Goal: Task Accomplishment & Management: Complete application form

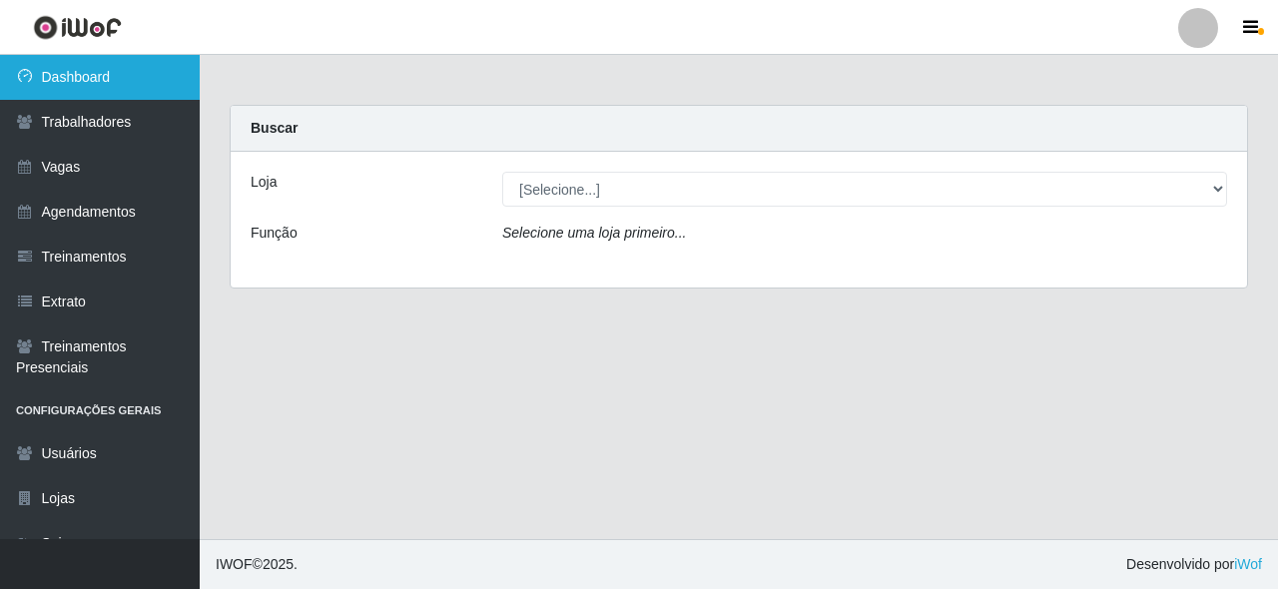
click at [102, 83] on link "Dashboard" at bounding box center [100, 77] width 200 height 45
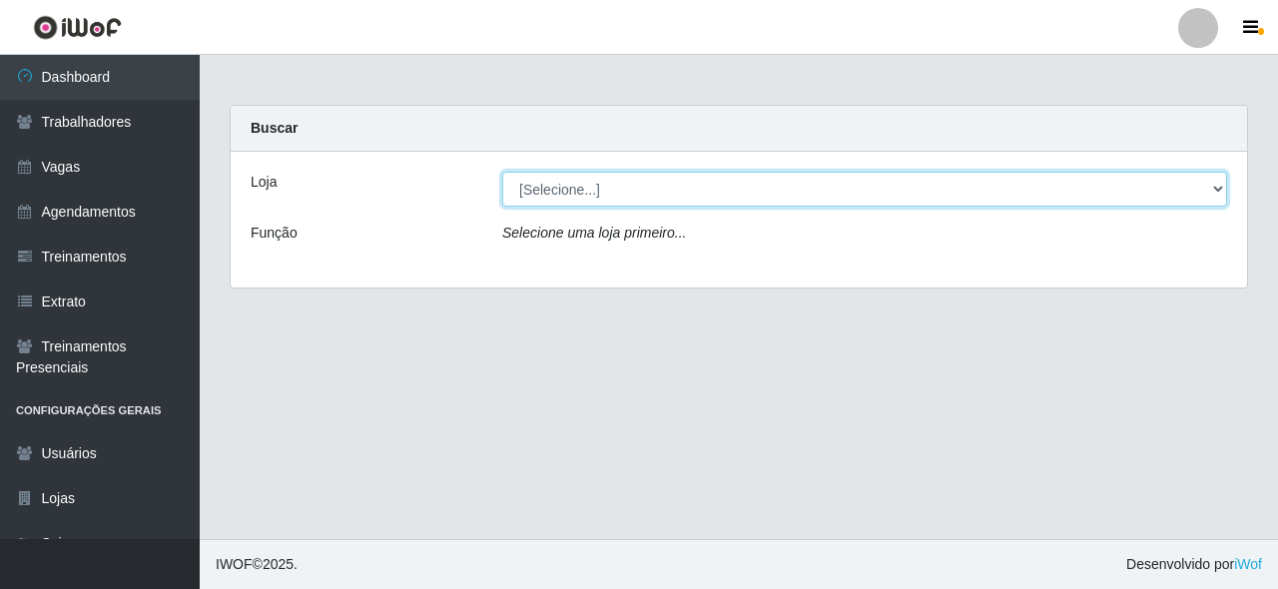
click at [535, 198] on select "[Selecione...] Castelinho Supermercado" at bounding box center [864, 189] width 725 height 35
select select "377"
click at [502, 172] on select "[Selecione...] Castelinho Supermercado" at bounding box center [864, 189] width 725 height 35
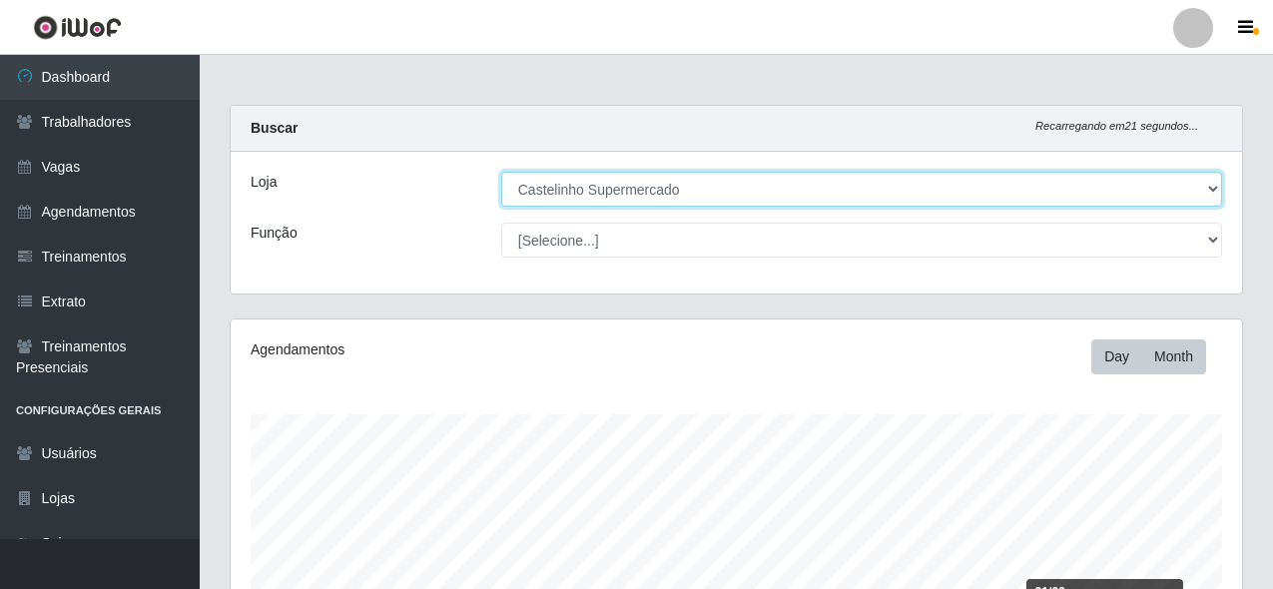
scroll to position [300, 0]
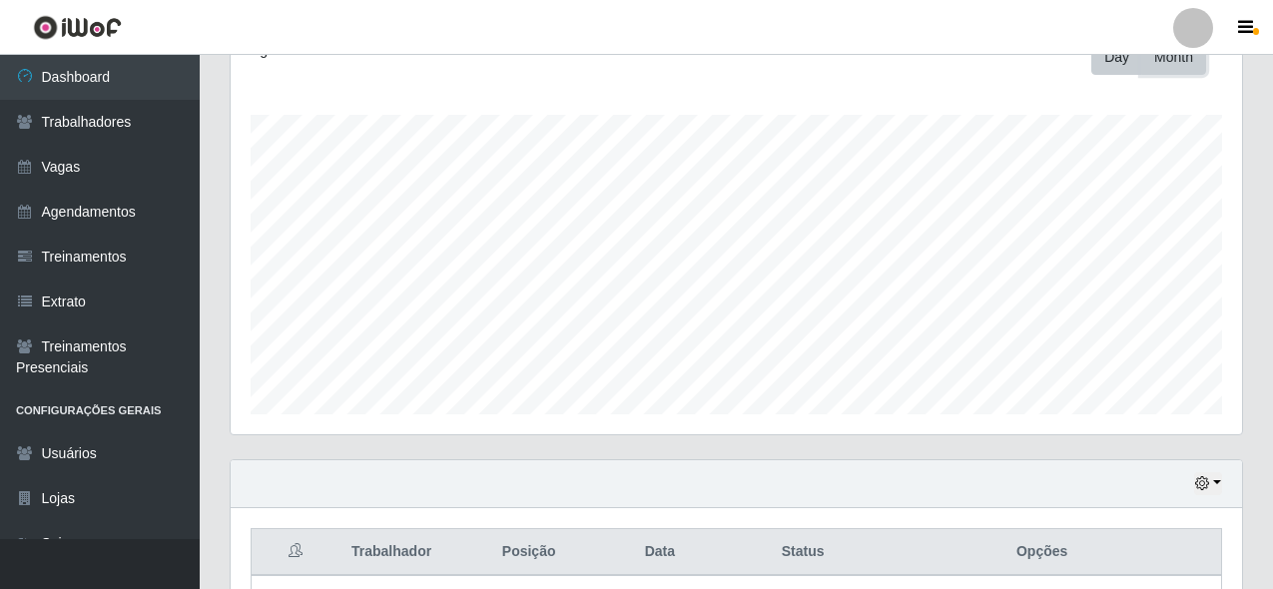
click at [1163, 63] on button "Month" at bounding box center [1174, 57] width 65 height 35
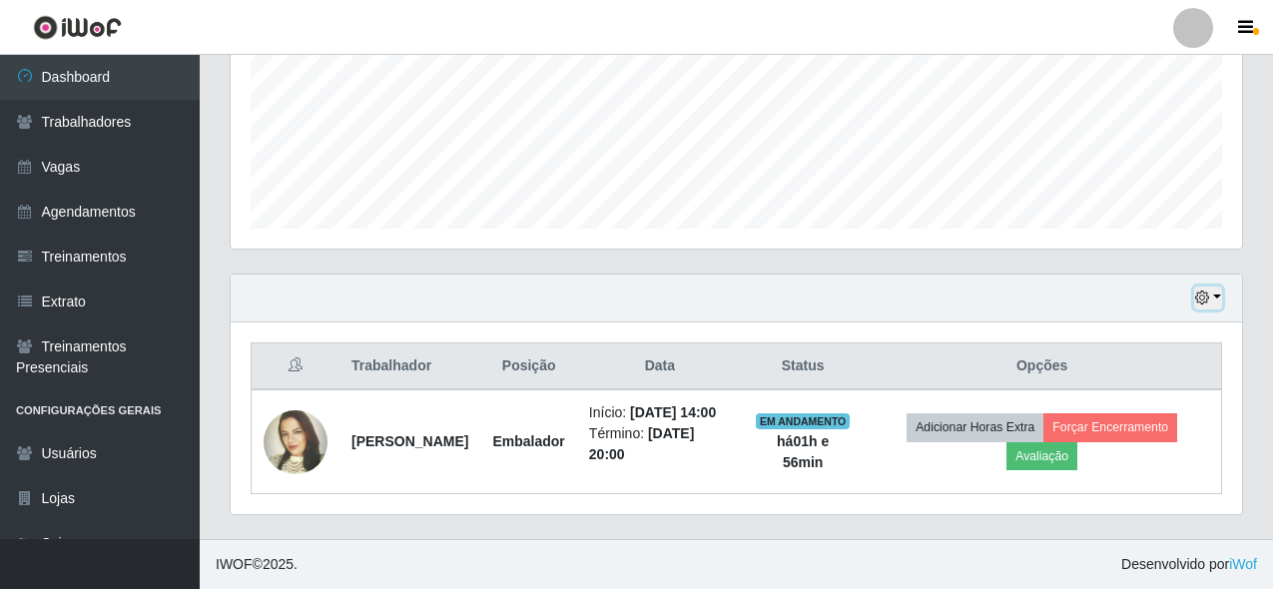
click at [1212, 287] on button "button" at bounding box center [1209, 298] width 28 height 23
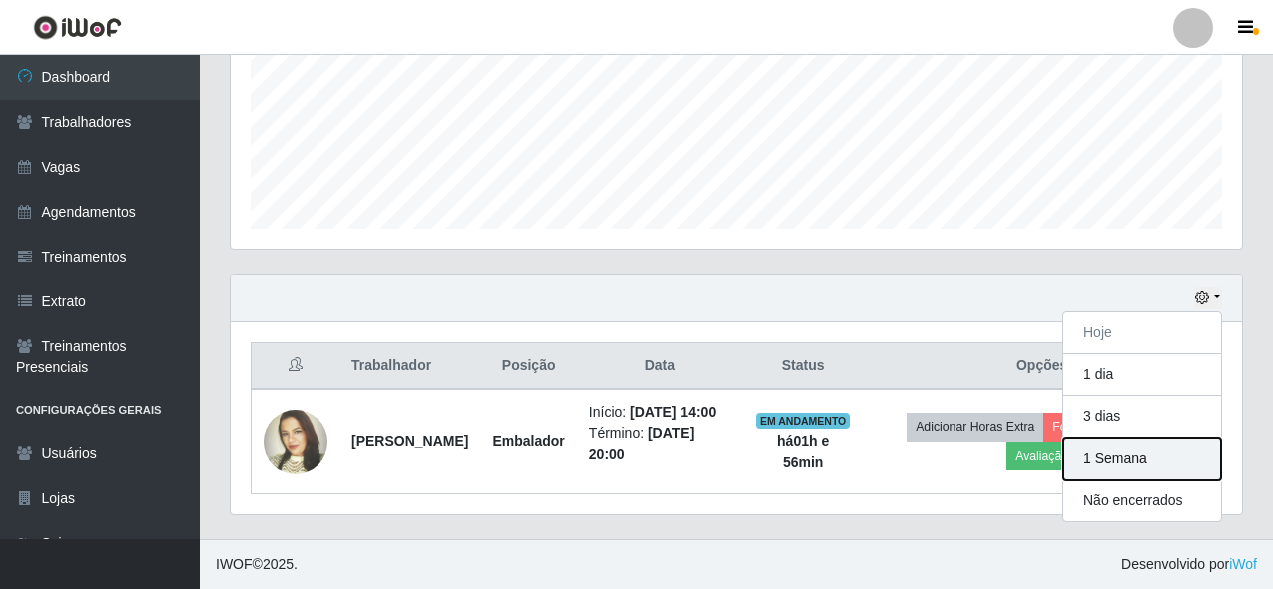
click at [1120, 438] on button "1 Semana" at bounding box center [1143, 459] width 158 height 42
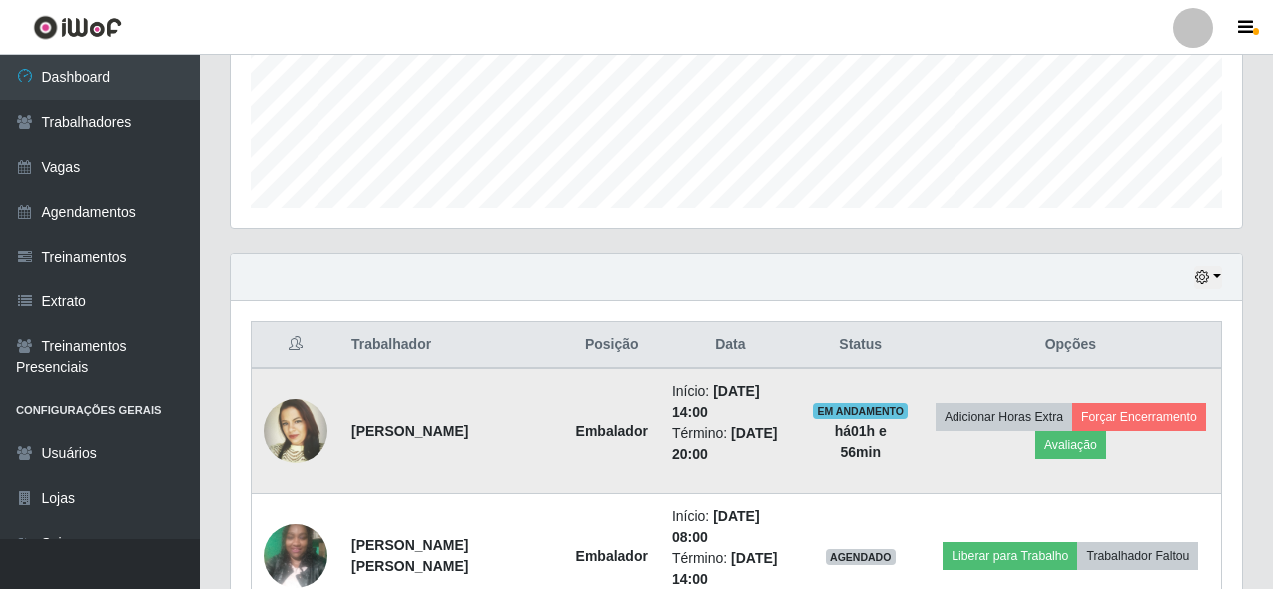
scroll to position [756, 0]
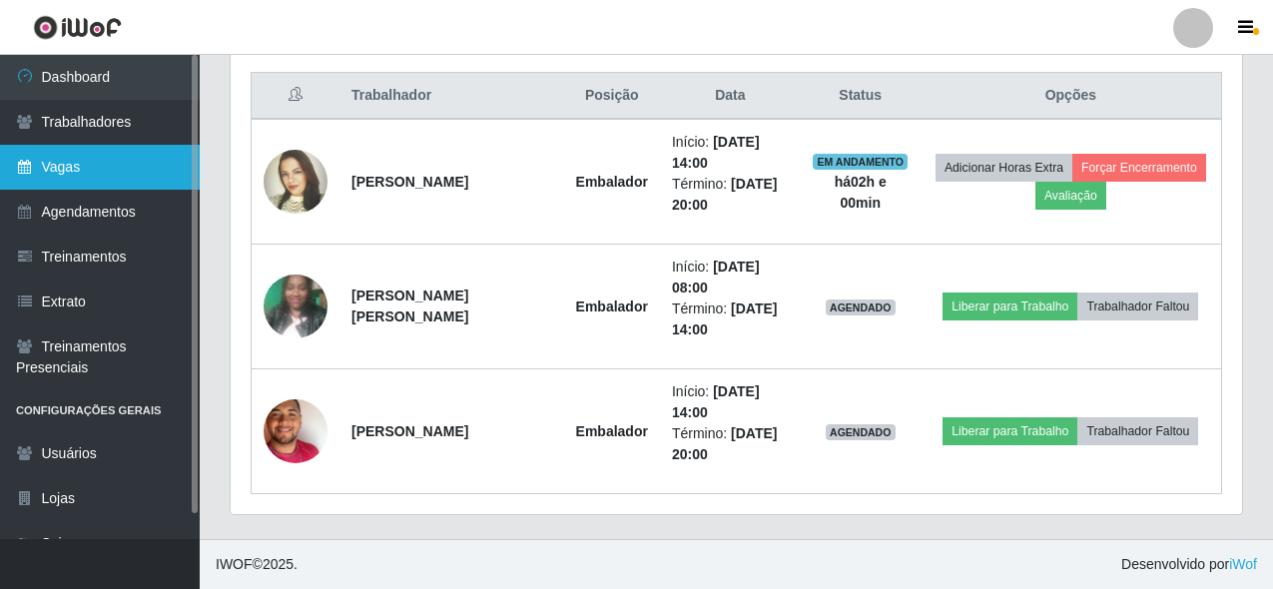
click at [105, 167] on link "Vagas" at bounding box center [100, 167] width 200 height 45
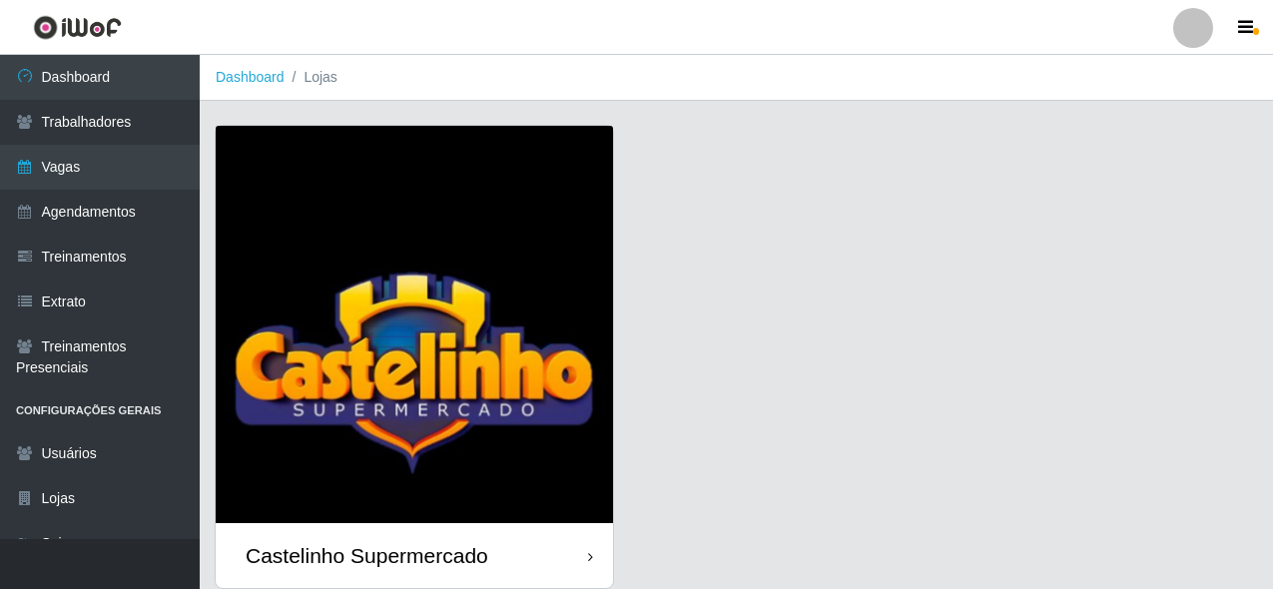
scroll to position [74, 0]
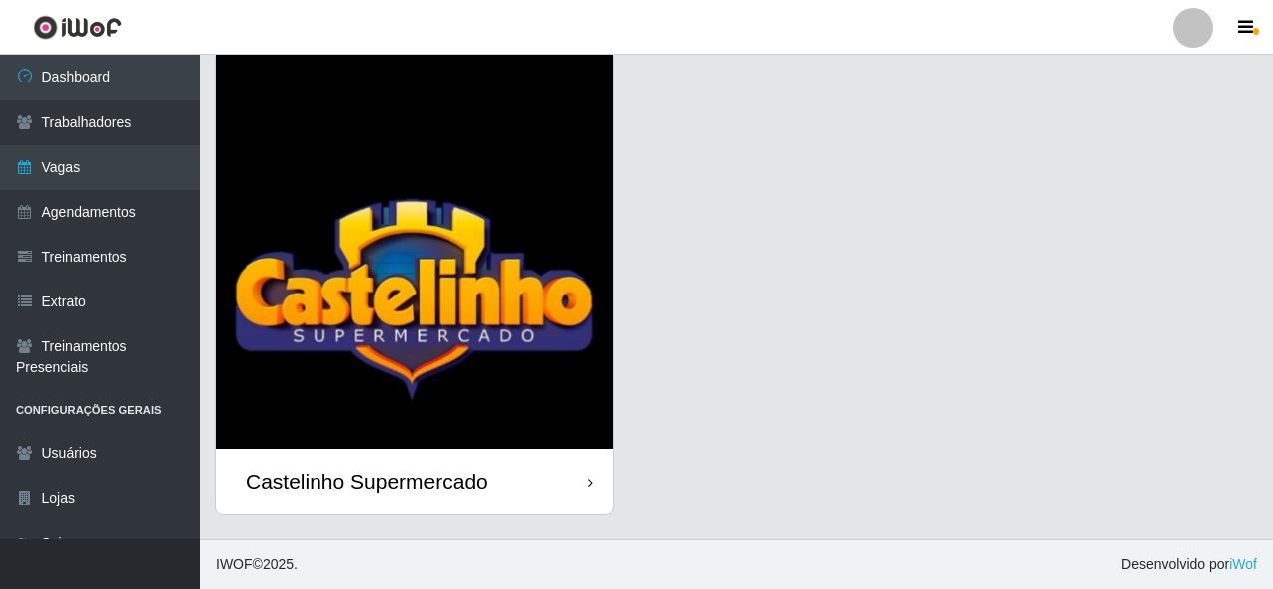
click at [380, 485] on div "Castelinho Supermercado" at bounding box center [367, 481] width 243 height 25
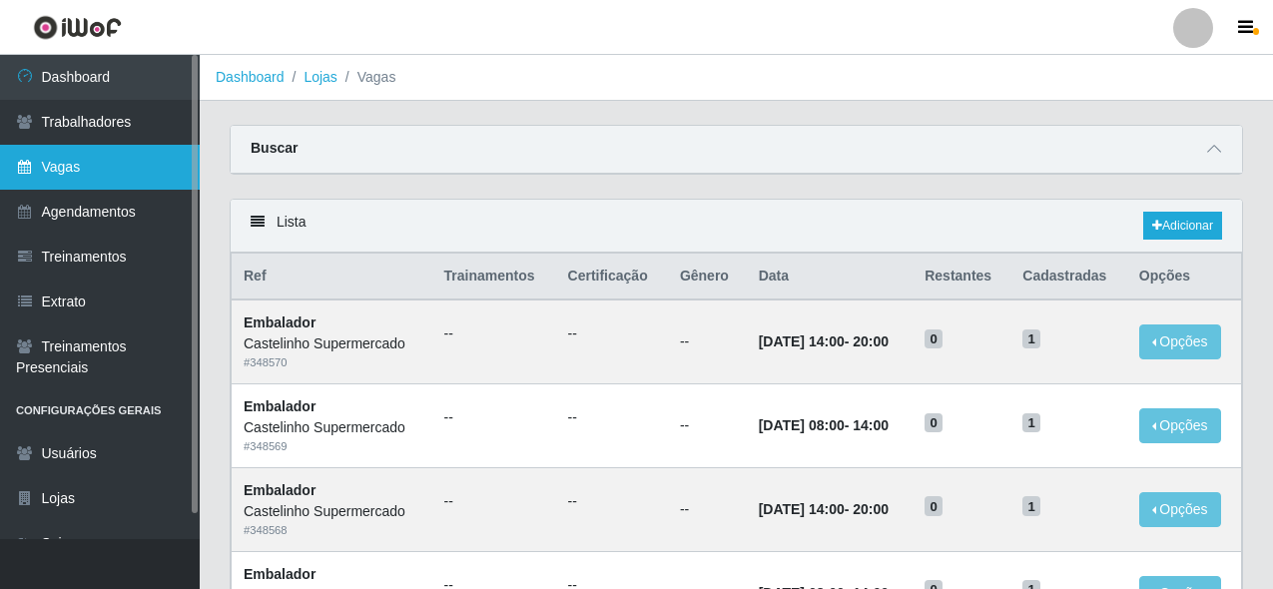
click at [113, 171] on link "Vagas" at bounding box center [100, 167] width 200 height 45
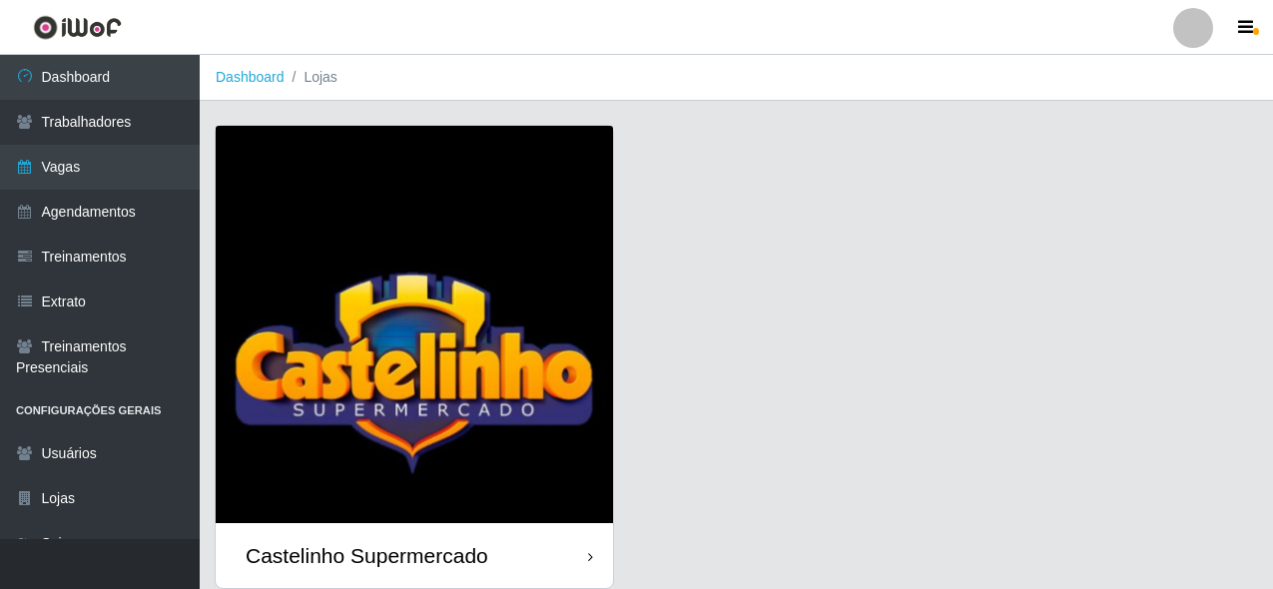
scroll to position [74, 0]
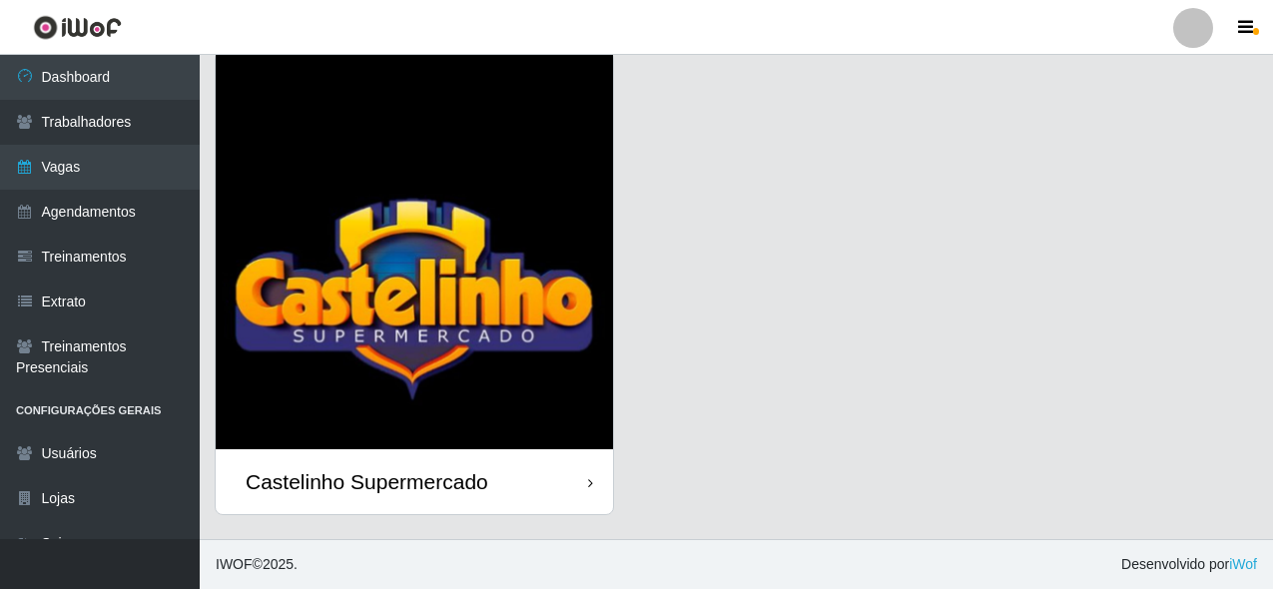
click at [368, 413] on img at bounding box center [415, 251] width 398 height 398
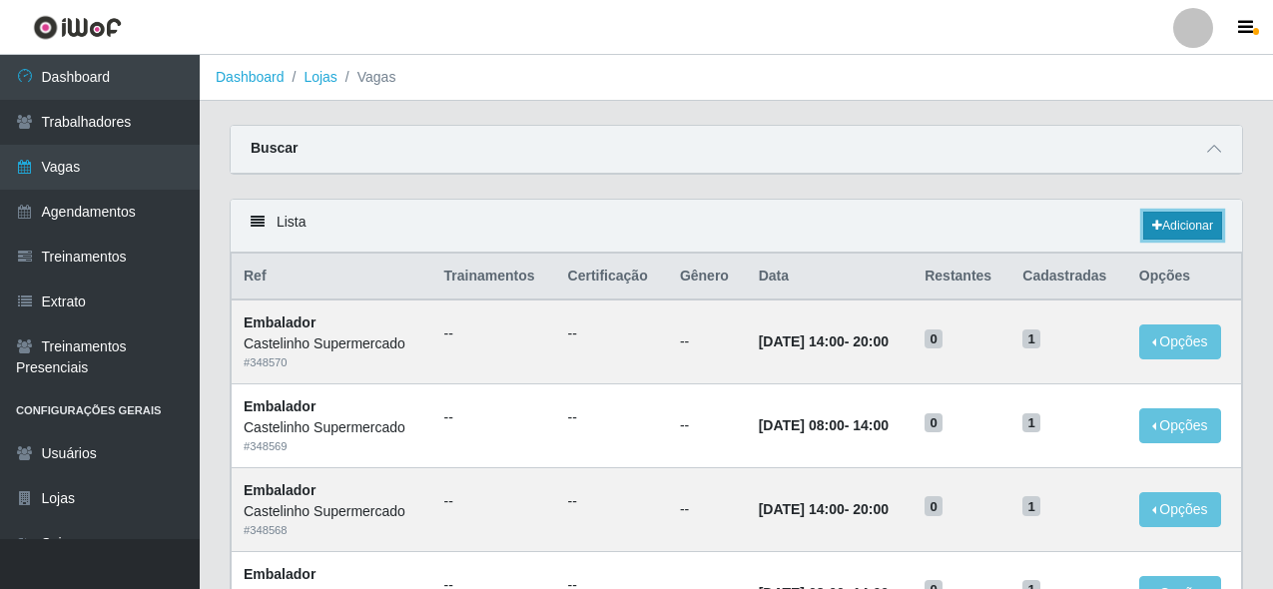
click at [1176, 226] on link "Adicionar" at bounding box center [1183, 226] width 79 height 28
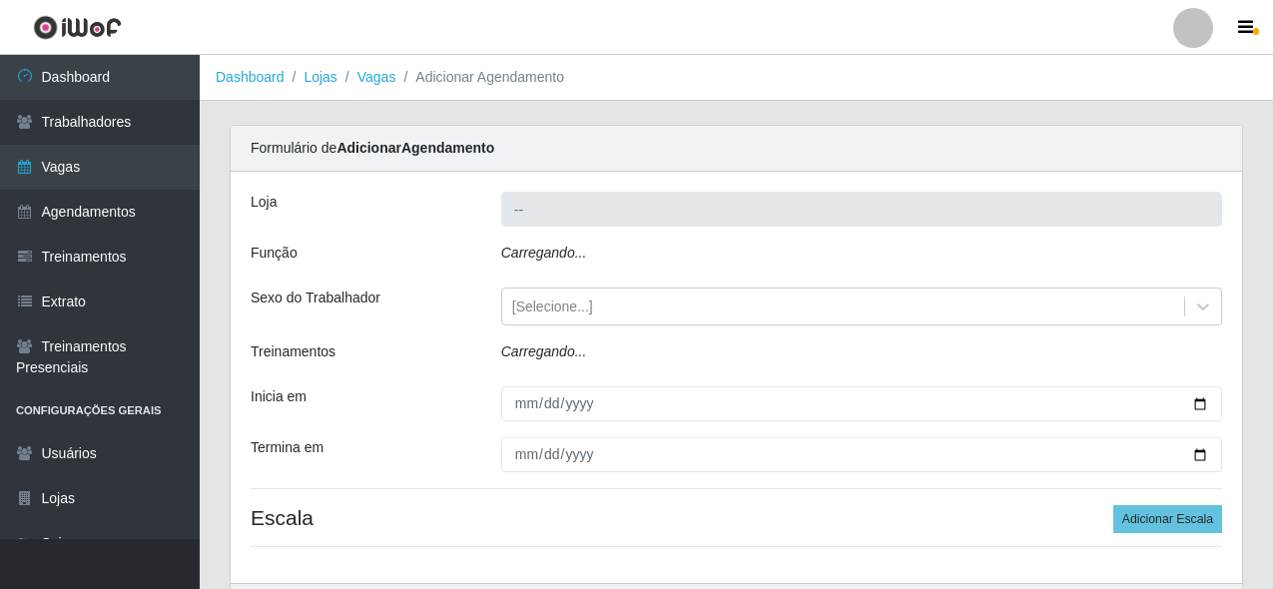
type input "Castelinho Supermercado"
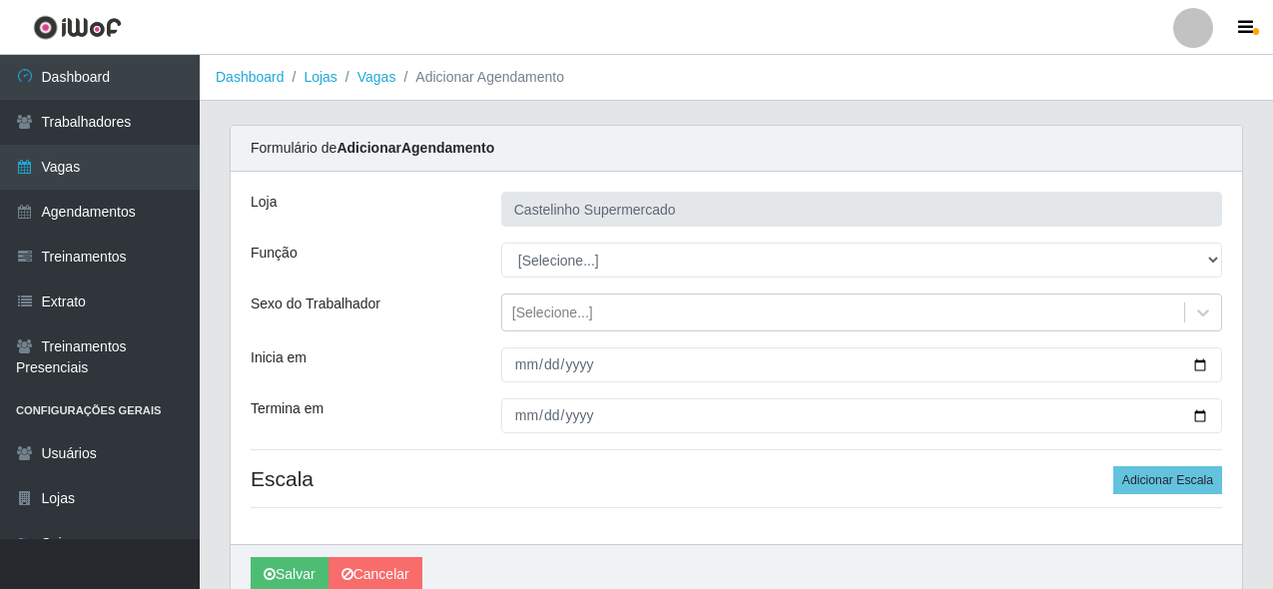
click at [592, 205] on input "Castelinho Supermercado" at bounding box center [861, 209] width 721 height 35
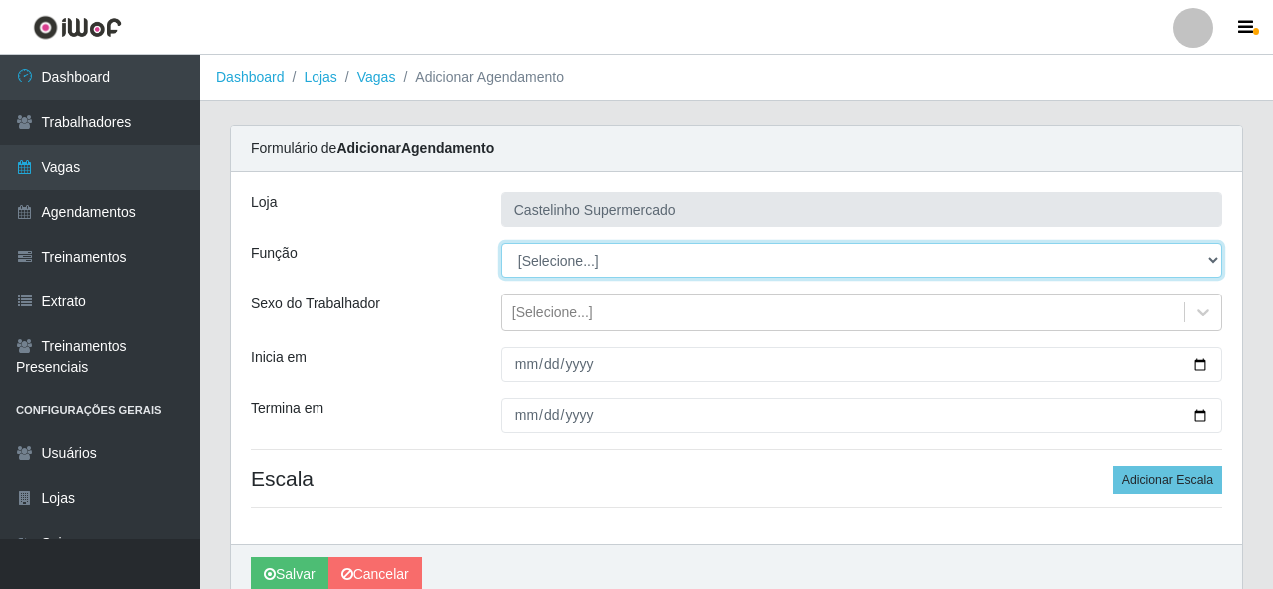
click at [577, 264] on select "[Selecione...] ASG ASG + ASG ++ Balconista de Açougue Balconista de Açougue + B…" at bounding box center [861, 260] width 721 height 35
select select "1"
click at [501, 243] on select "[Selecione...] ASG ASG + ASG ++ Balconista de Açougue Balconista de Açougue + B…" at bounding box center [861, 260] width 721 height 35
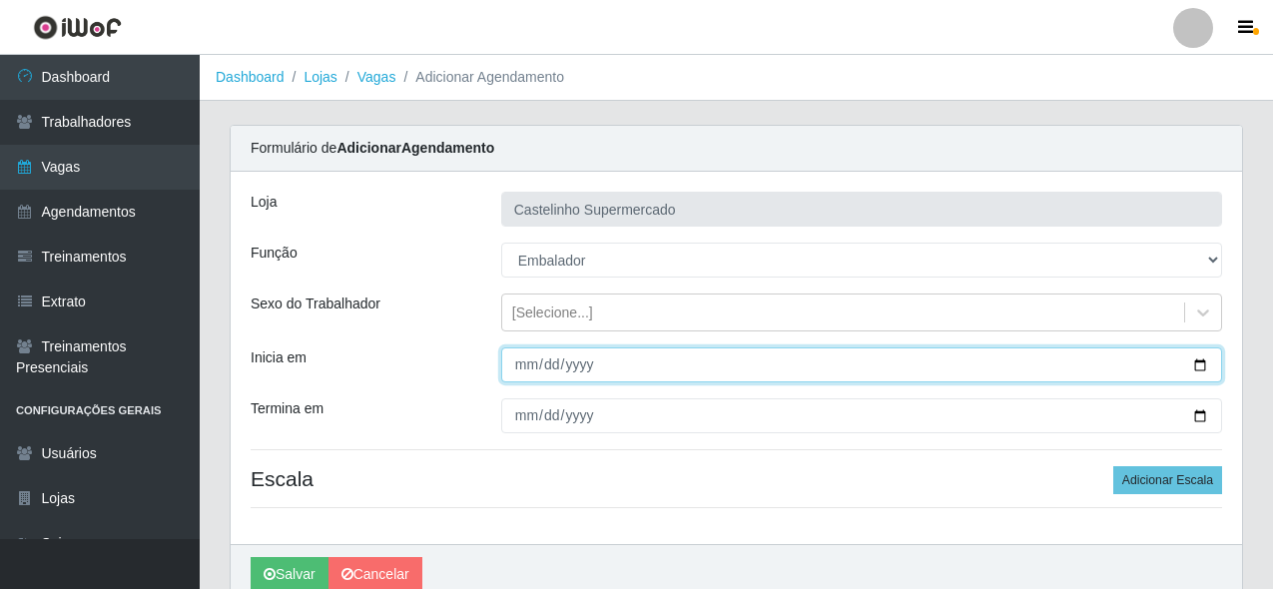
click at [543, 372] on input "Inicia em" at bounding box center [861, 365] width 721 height 35
click at [526, 368] on input "Inicia em" at bounding box center [861, 365] width 721 height 35
type input "[DATE]"
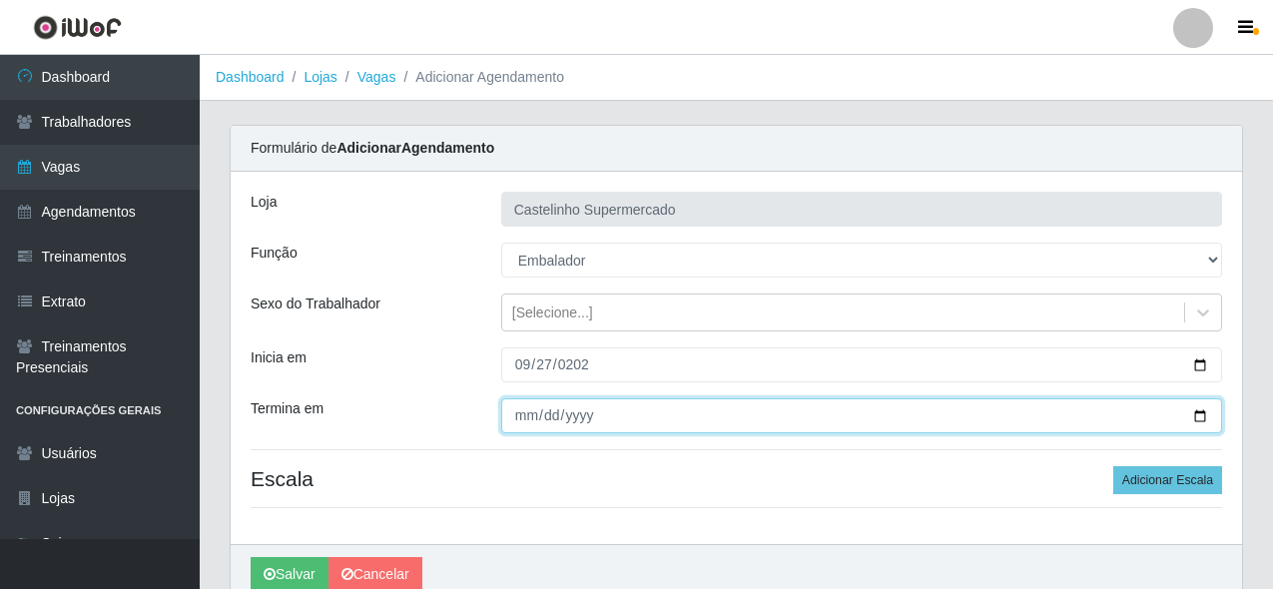
click at [530, 411] on input "Termina em" at bounding box center [861, 416] width 721 height 35
type input "0009-01-28"
type input "[DATE]"
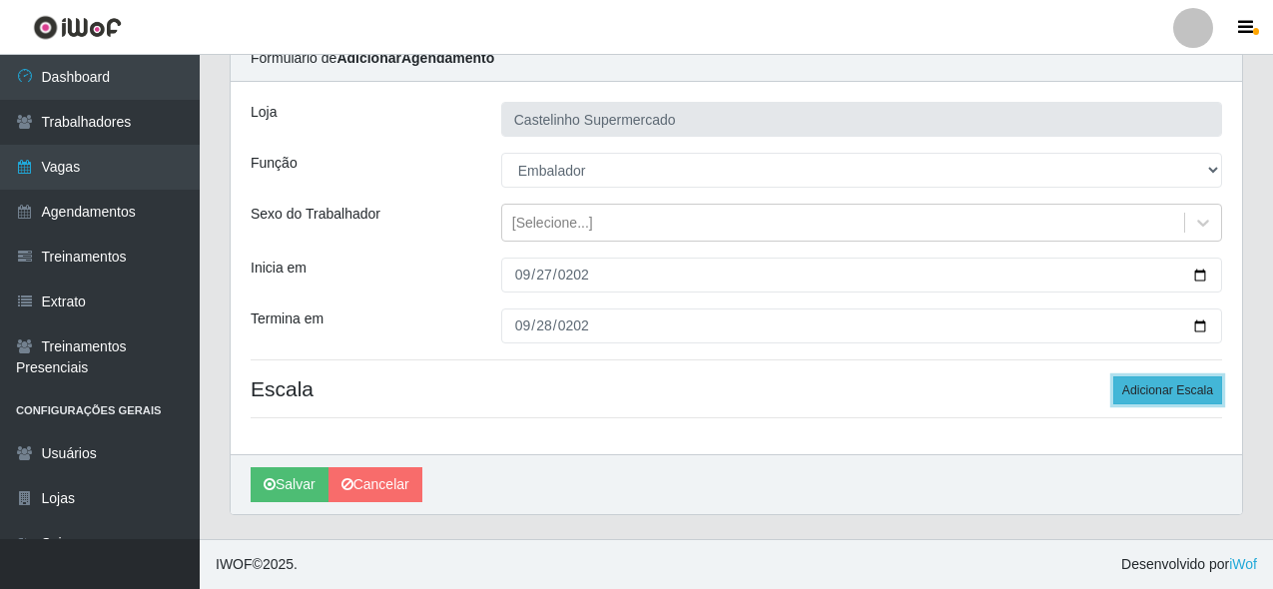
click at [1212, 397] on button "Adicionar Escala" at bounding box center [1168, 391] width 109 height 28
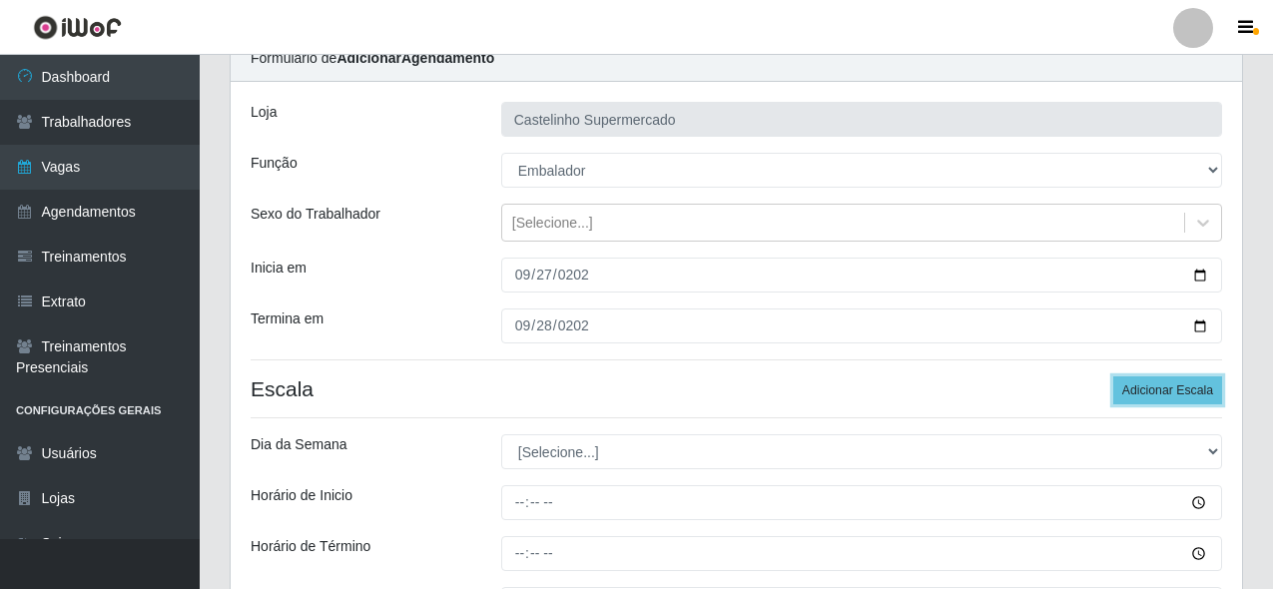
scroll to position [290, 0]
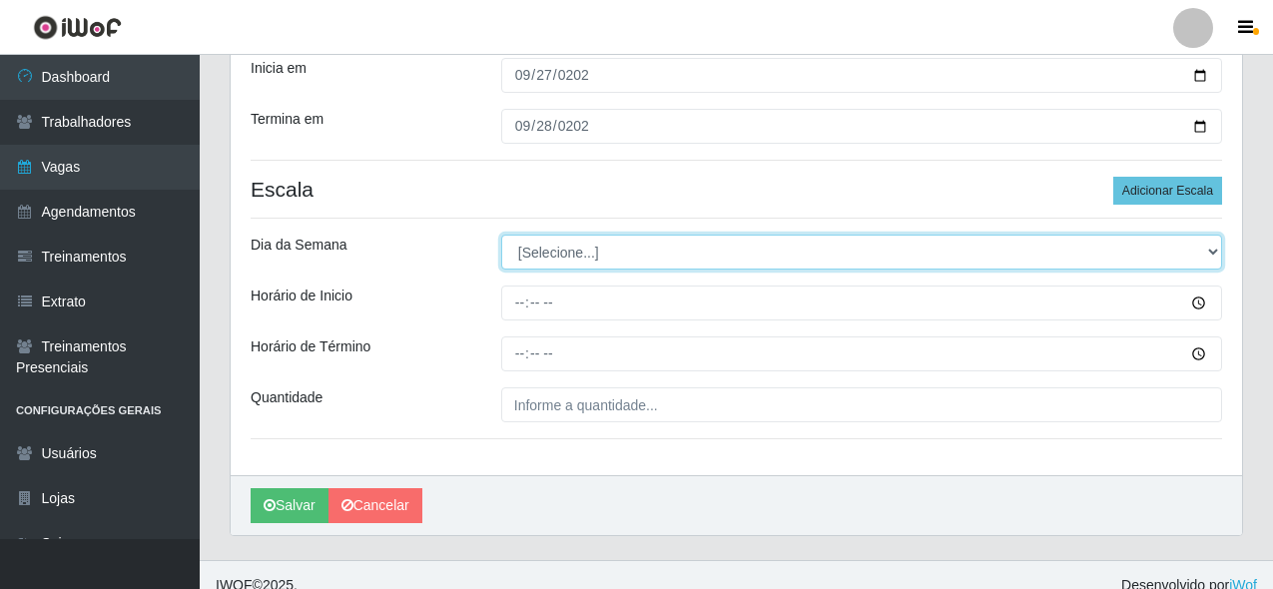
click at [542, 262] on select "[Selecione...] Segunda Terça Quarta Quinta Sexta Sábado Domingo" at bounding box center [861, 252] width 721 height 35
select select "6"
click at [501, 235] on select "[Selecione...] Segunda Terça Quarta Quinta Sexta Sábado Domingo" at bounding box center [861, 252] width 721 height 35
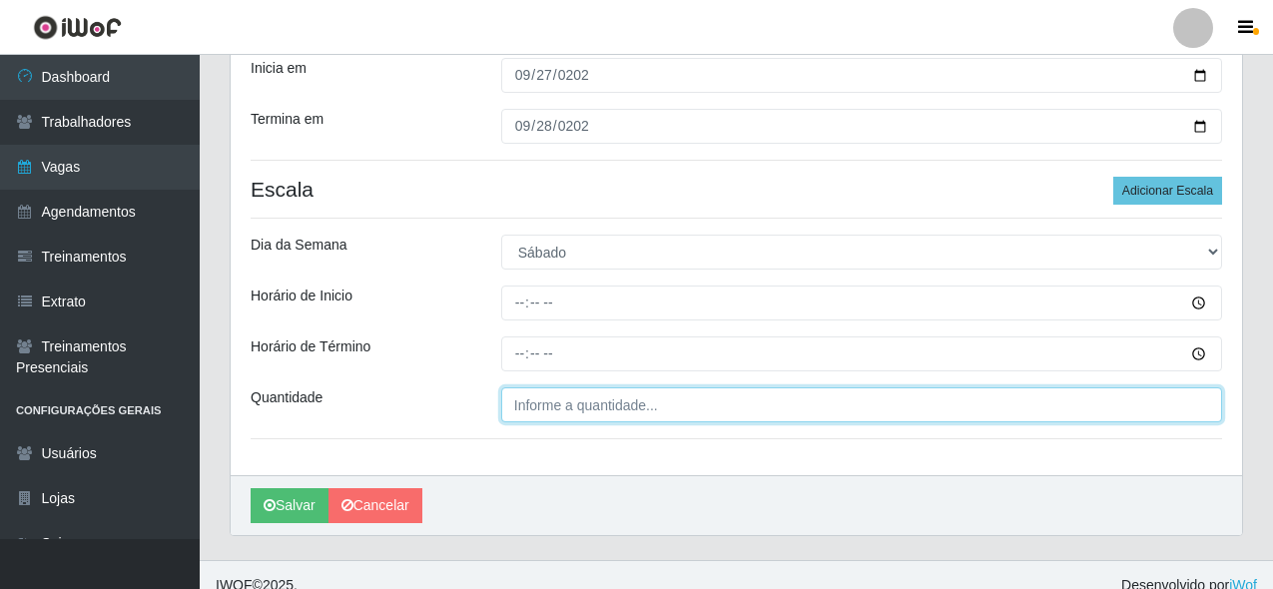
type input "___"
click at [520, 415] on input "___" at bounding box center [861, 405] width 721 height 35
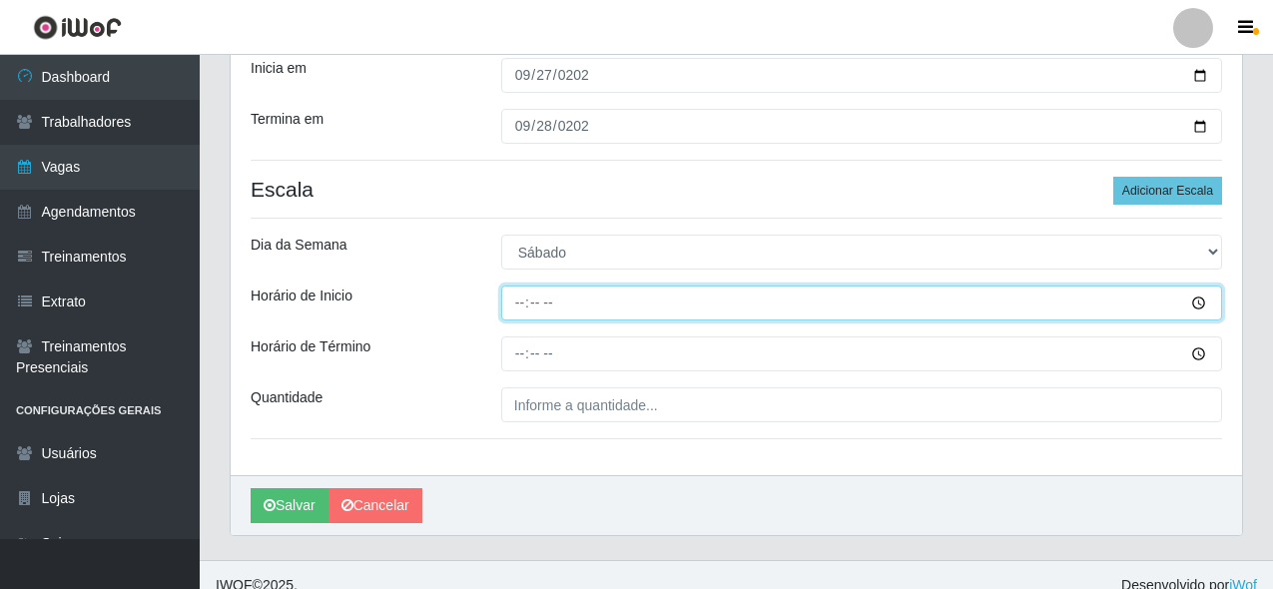
click at [513, 303] on input "Horário de Inicio" at bounding box center [861, 303] width 721 height 35
type input "07:30"
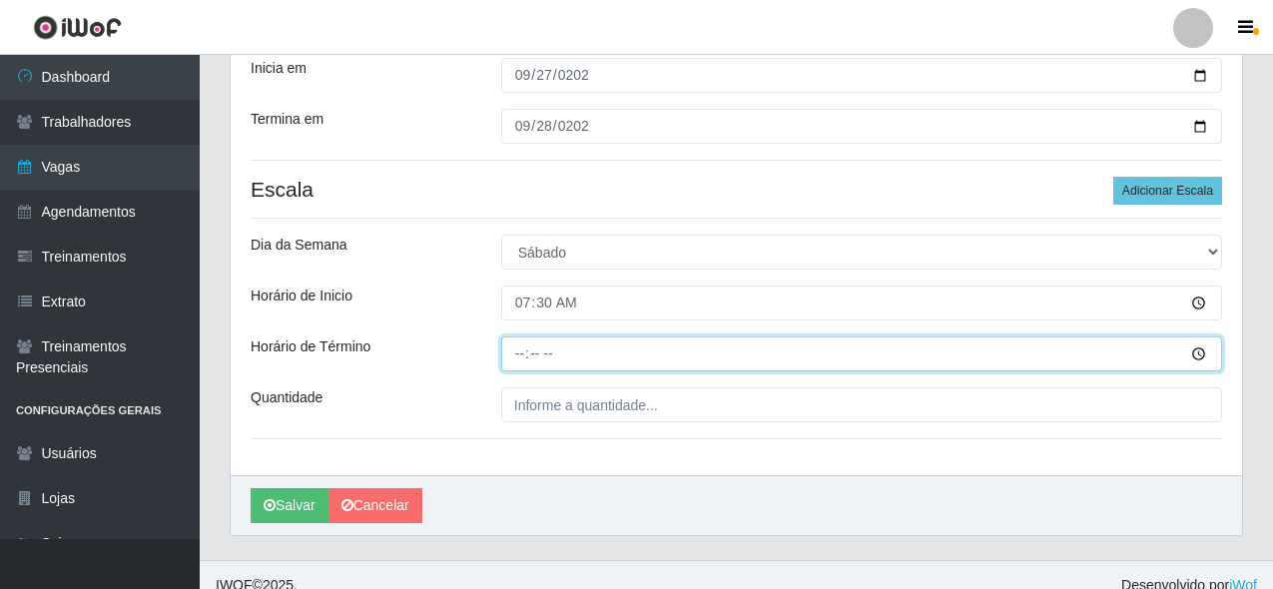
click at [520, 354] on input "Horário de Término" at bounding box center [861, 354] width 721 height 35
type input "13:30"
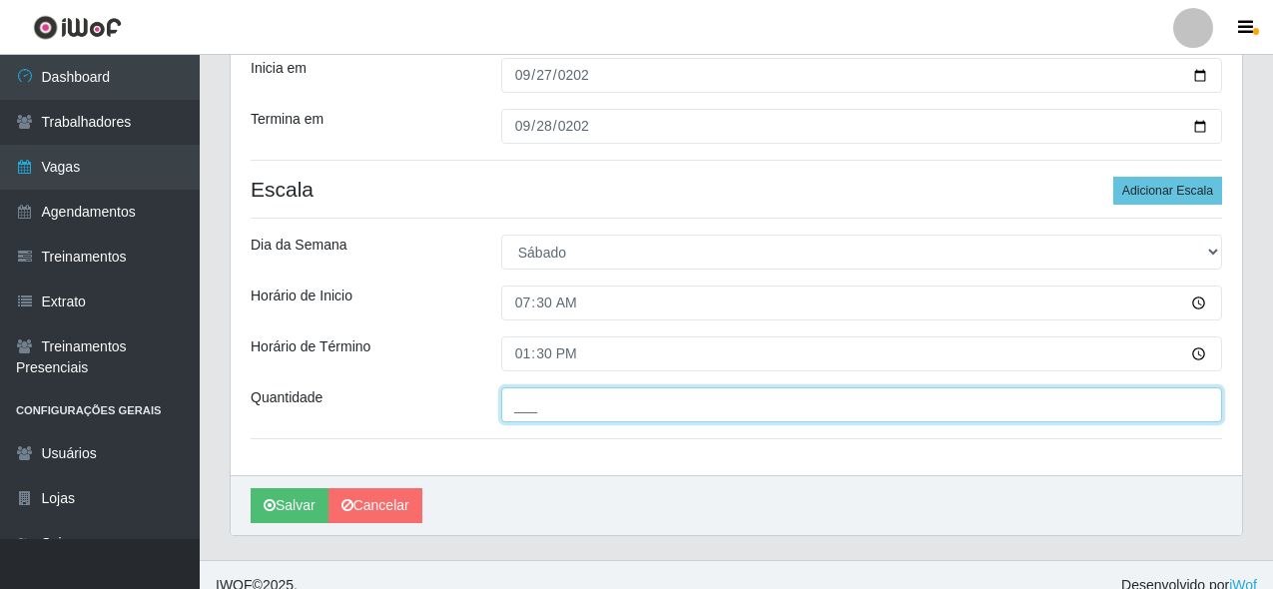
click at [603, 407] on input "___" at bounding box center [861, 405] width 721 height 35
type input "01_"
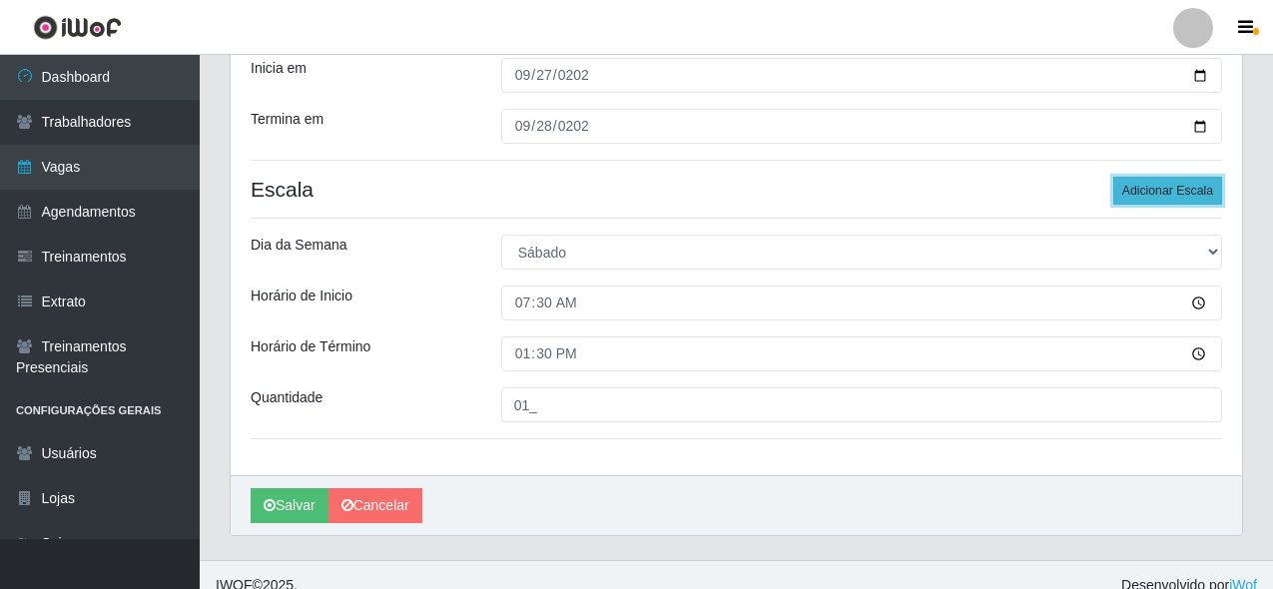
click at [1141, 204] on button "Adicionar Escala" at bounding box center [1168, 191] width 109 height 28
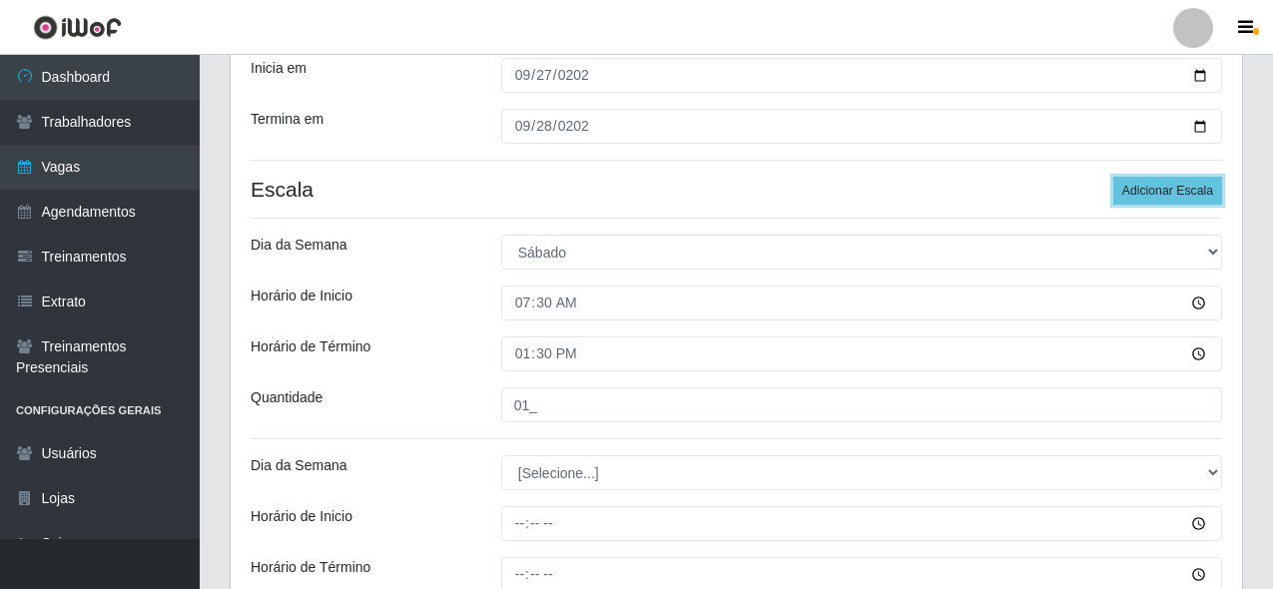
scroll to position [531, 0]
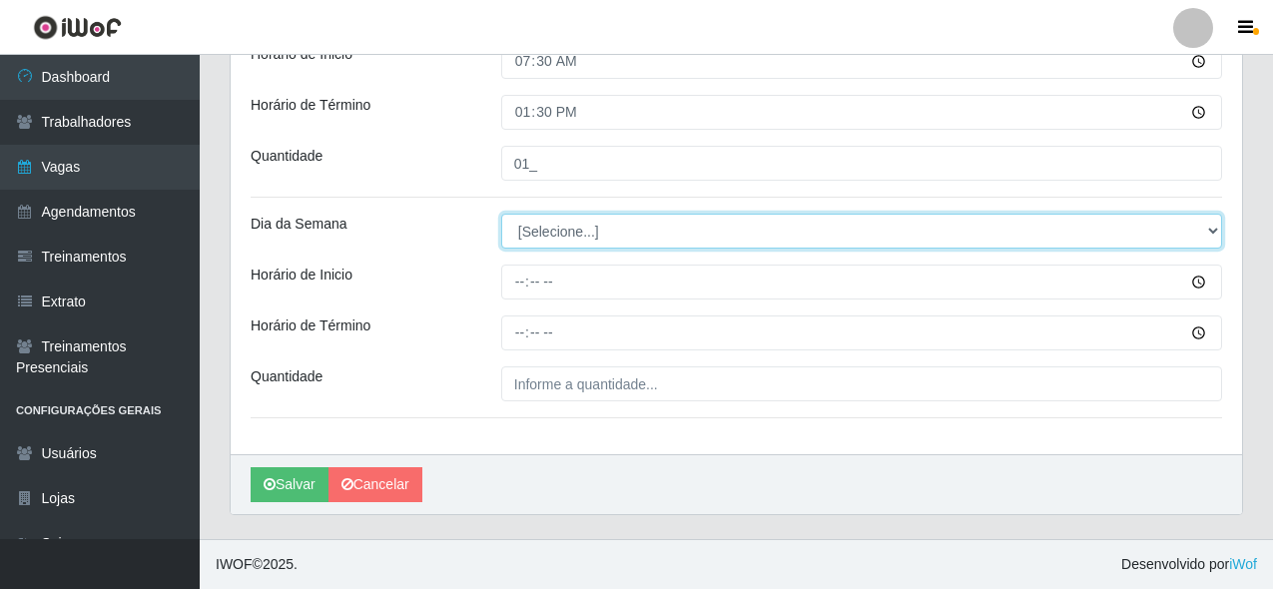
click at [544, 229] on select "[Selecione...] Segunda Terça Quarta Quinta Sexta Sábado Domingo" at bounding box center [861, 231] width 721 height 35
select select "6"
click at [501, 214] on select "[Selecione...] Segunda Terça Quarta Quinta Sexta Sábado Domingo" at bounding box center [861, 231] width 721 height 35
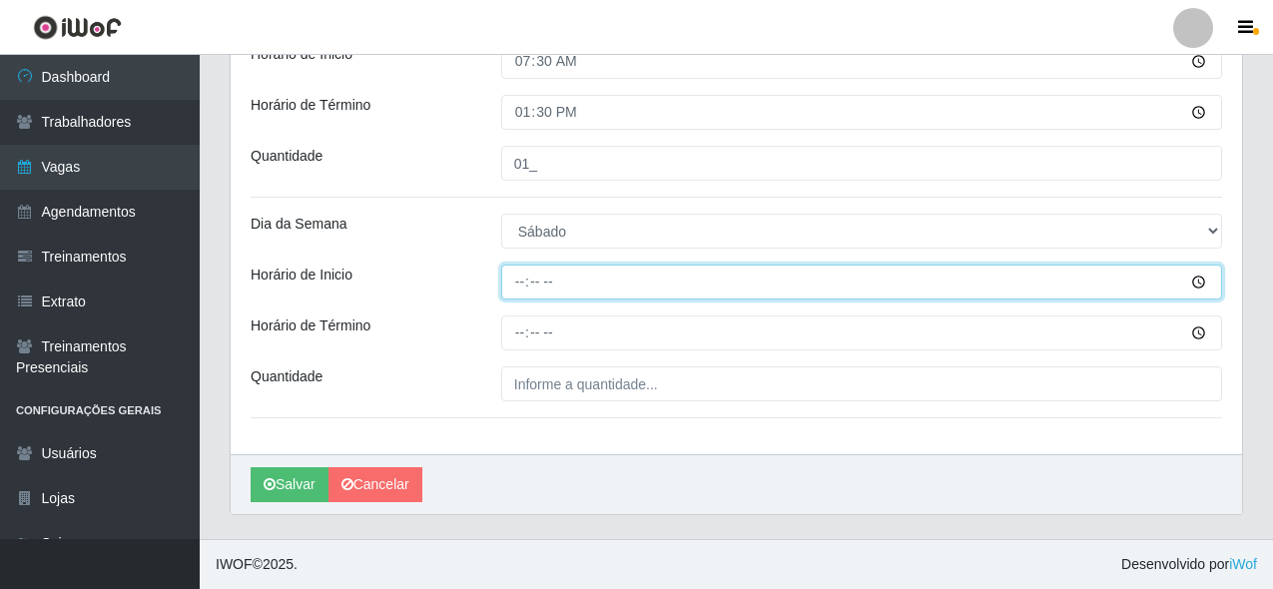
click at [521, 274] on input "Horário de Inicio" at bounding box center [861, 282] width 721 height 35
type input "10:00"
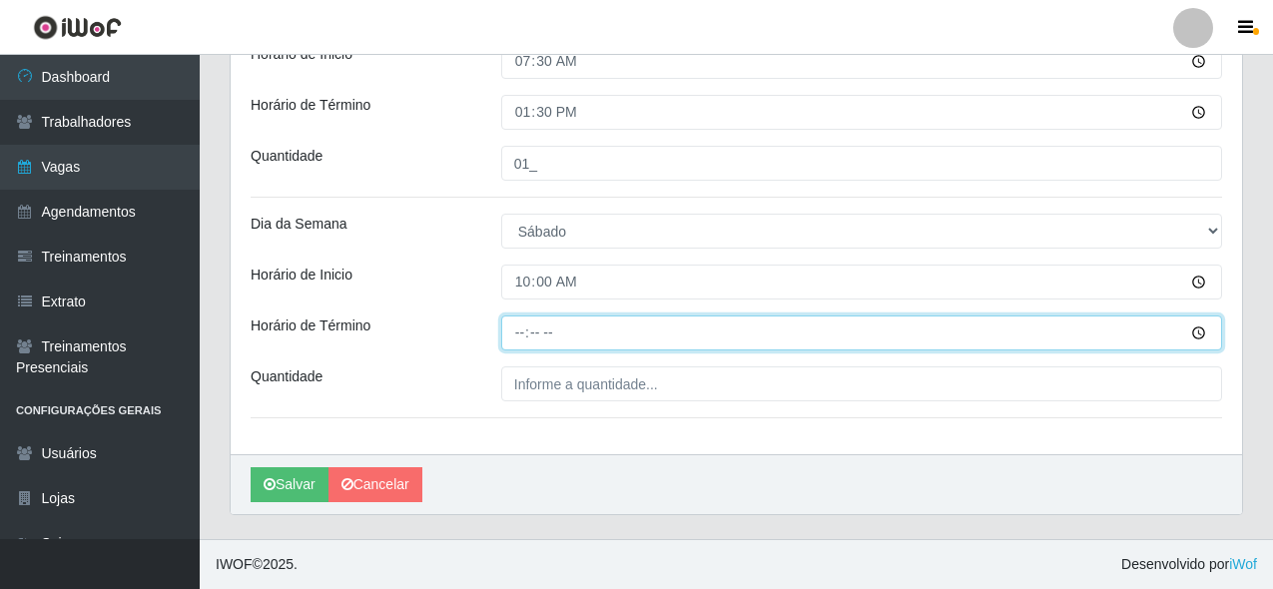
click at [512, 333] on input "Horário de Término" at bounding box center [861, 333] width 721 height 35
type input "15:00"
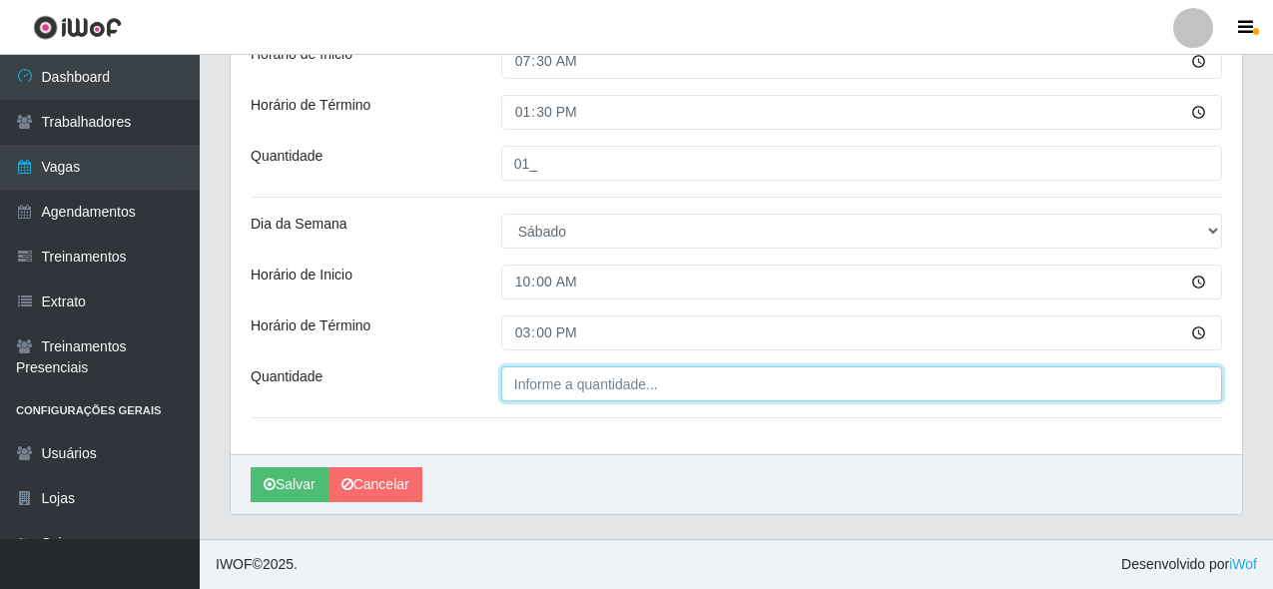
click at [594, 394] on input "Quantidade" at bounding box center [861, 384] width 721 height 35
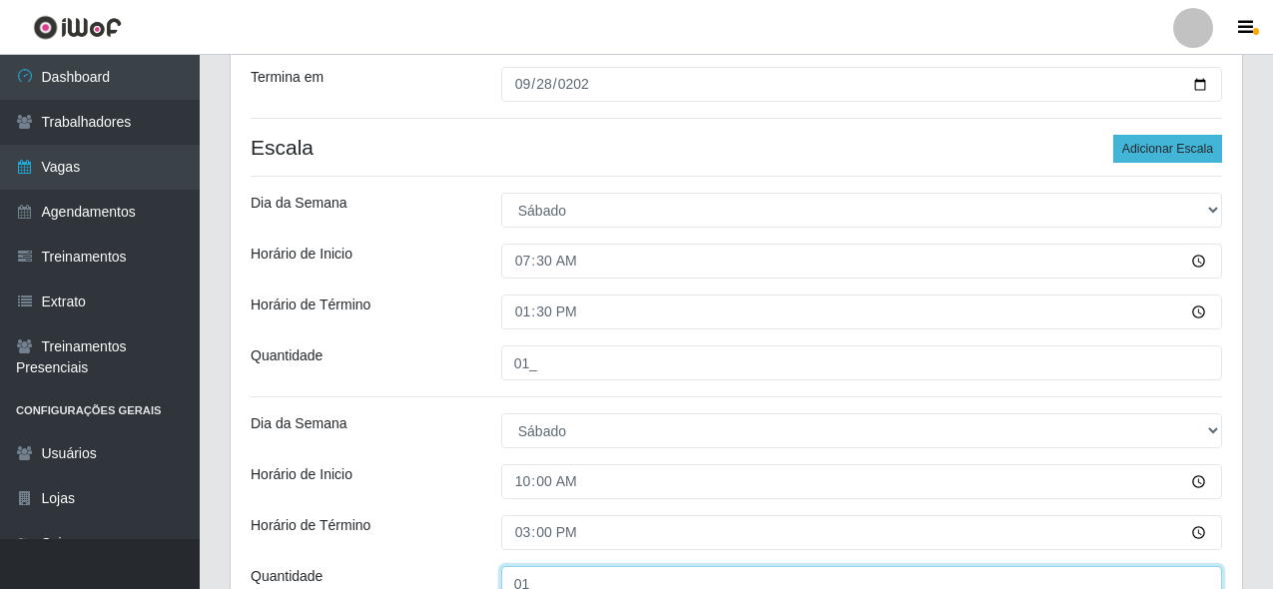
type input "01_"
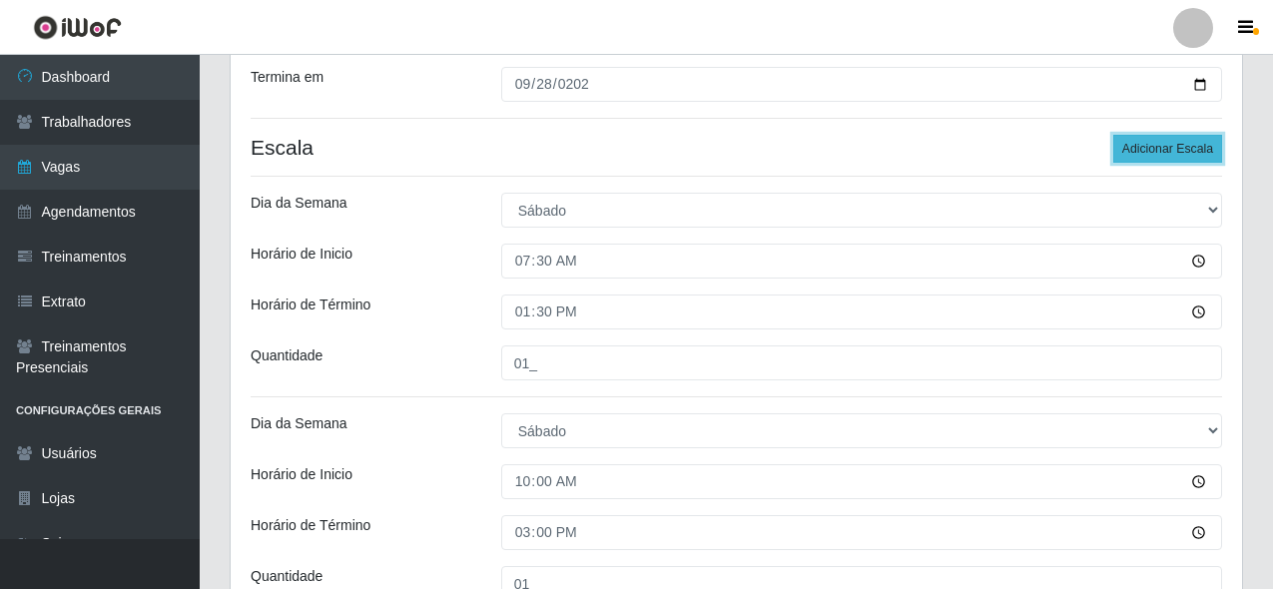
click at [1182, 148] on button "Adicionar Escala" at bounding box center [1168, 149] width 109 height 28
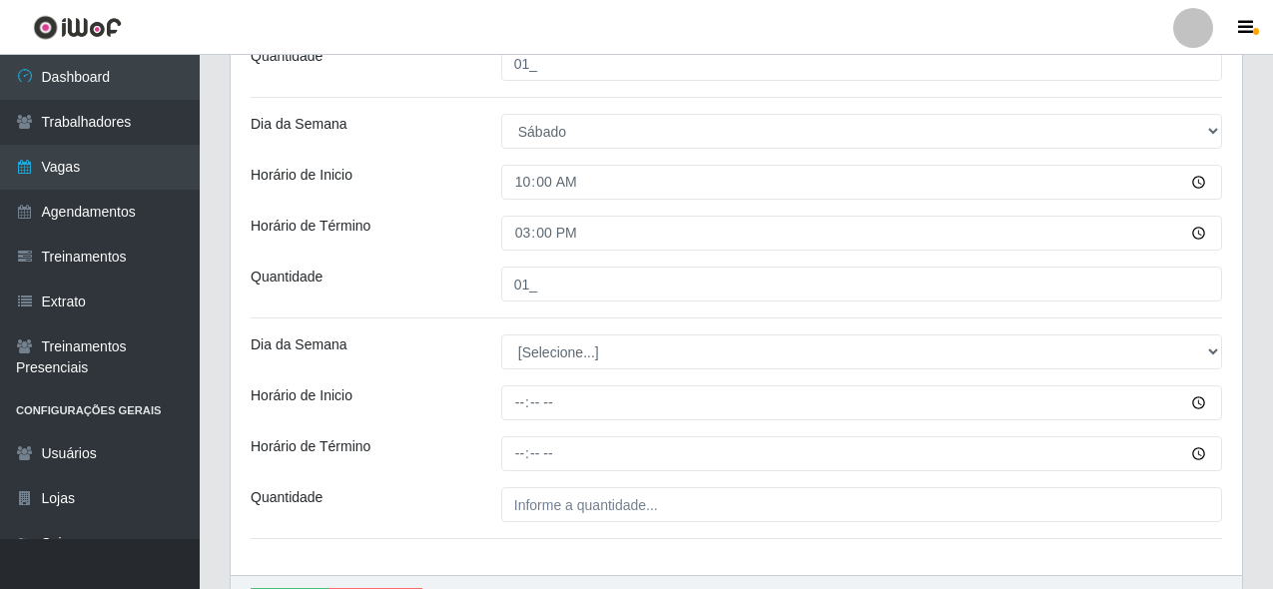
scroll to position [731, 0]
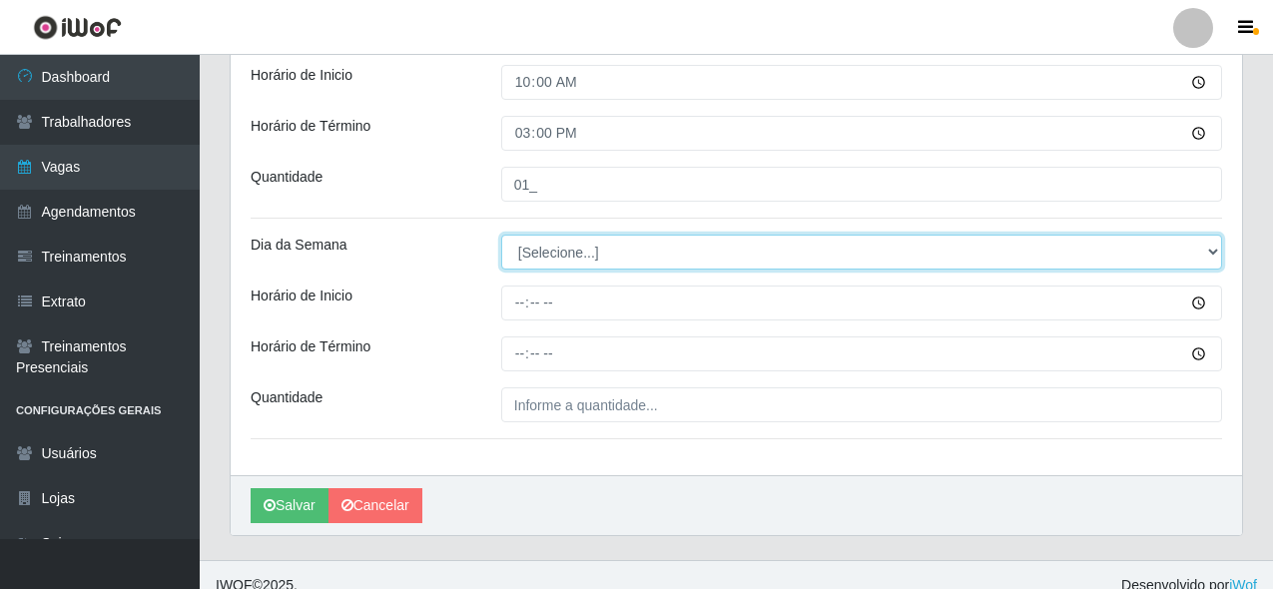
click at [549, 255] on select "[Selecione...] Segunda Terça Quarta Quinta Sexta Sábado Domingo" at bounding box center [861, 252] width 721 height 35
select select "6"
click at [501, 235] on select "[Selecione...] Segunda Terça Quarta Quinta Sexta Sábado Domingo" at bounding box center [861, 252] width 721 height 35
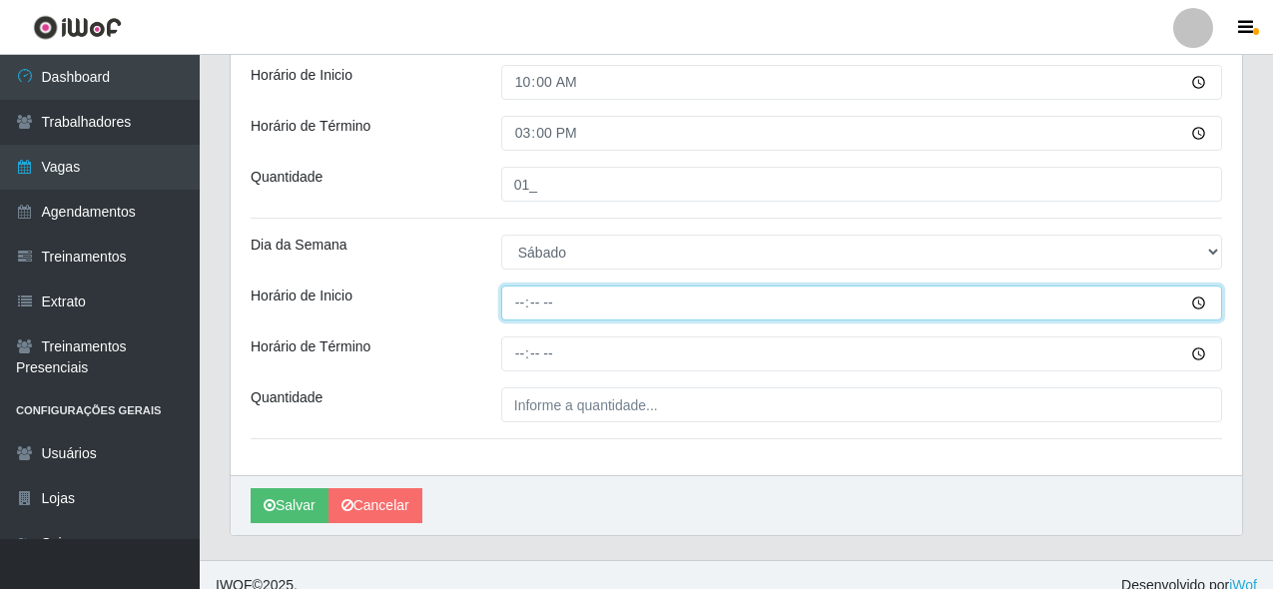
drag, startPoint x: 515, startPoint y: 299, endPoint x: 527, endPoint y: 301, distance: 12.2
click at [515, 298] on input "Horário de Inicio" at bounding box center [861, 303] width 721 height 35
type input "14:30"
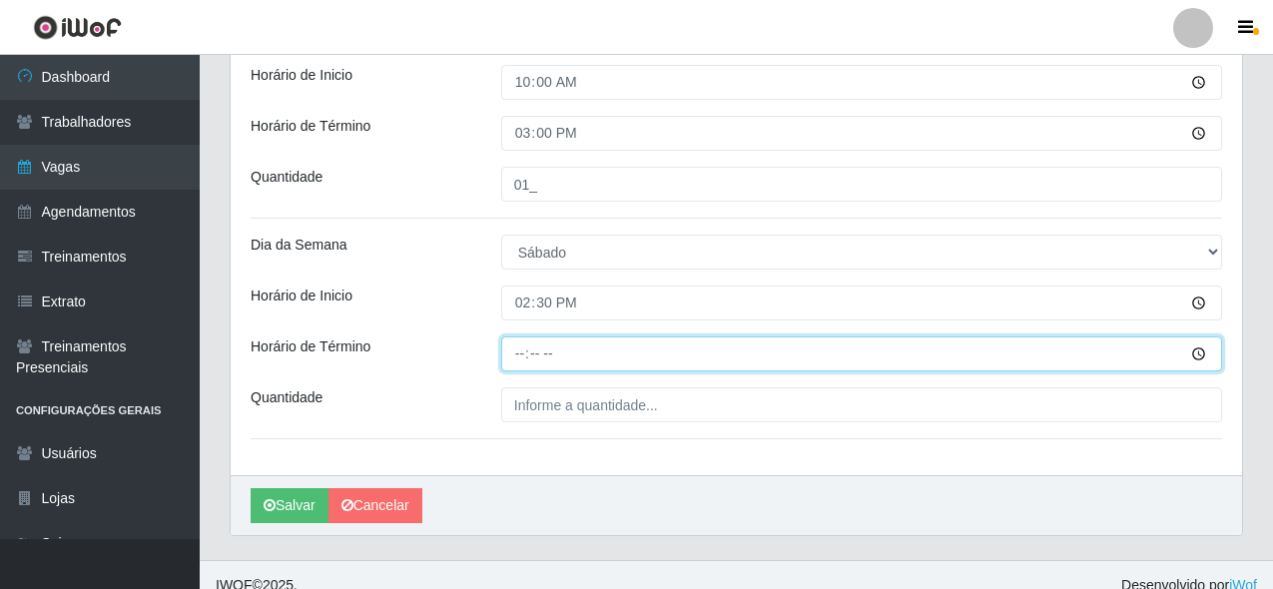
drag, startPoint x: 511, startPoint y: 355, endPoint x: 619, endPoint y: 359, distance: 107.9
click at [513, 353] on input "Horário de Término" at bounding box center [861, 354] width 721 height 35
type input "19:30"
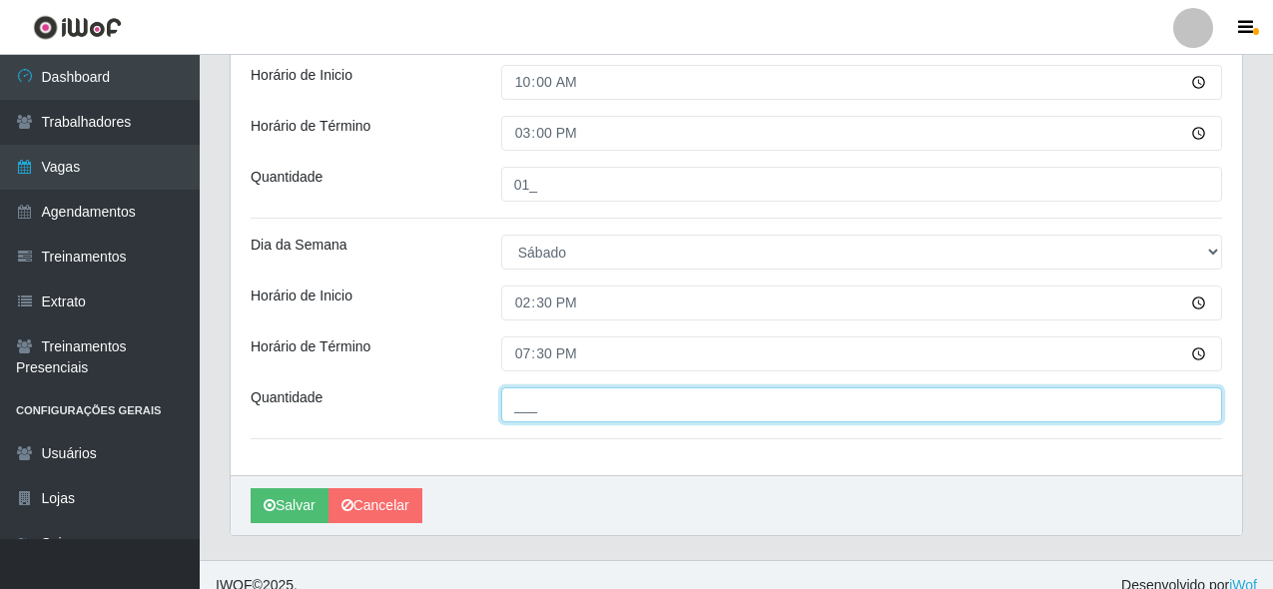
click at [655, 398] on input "___" at bounding box center [861, 405] width 721 height 35
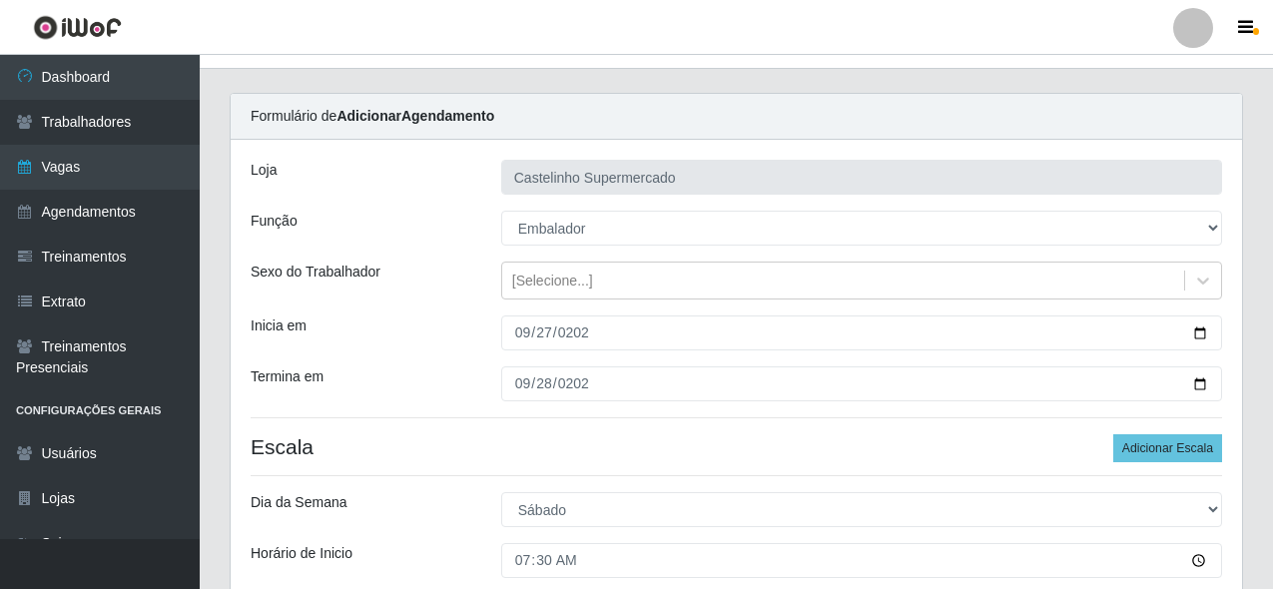
scroll to position [0, 0]
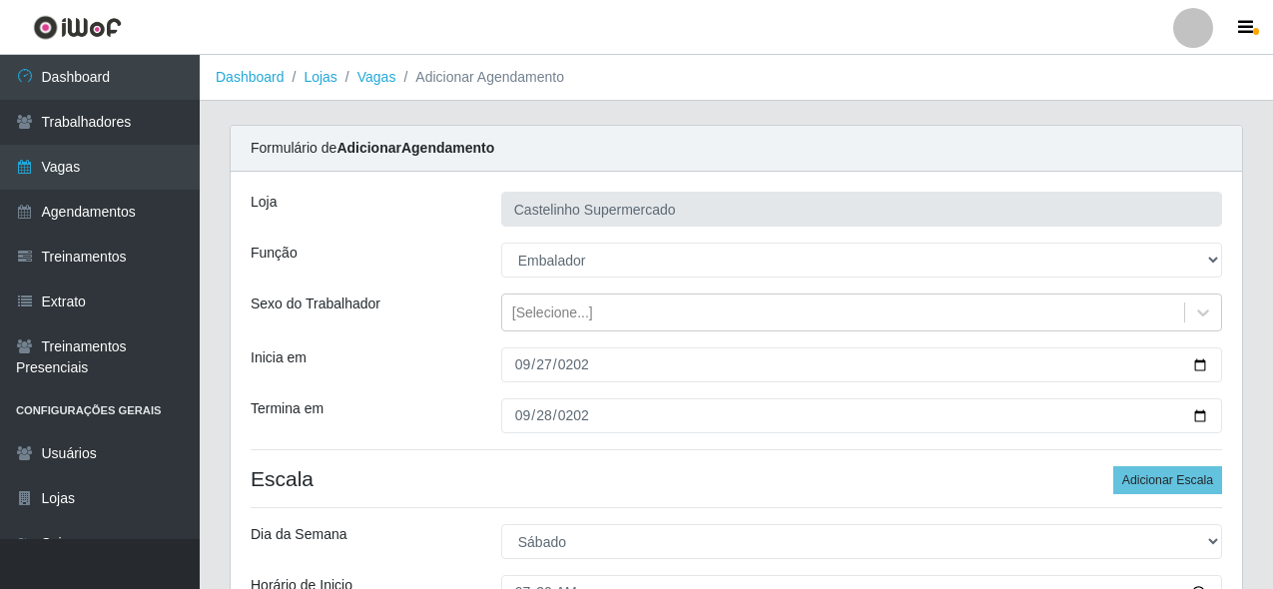
type input "02_"
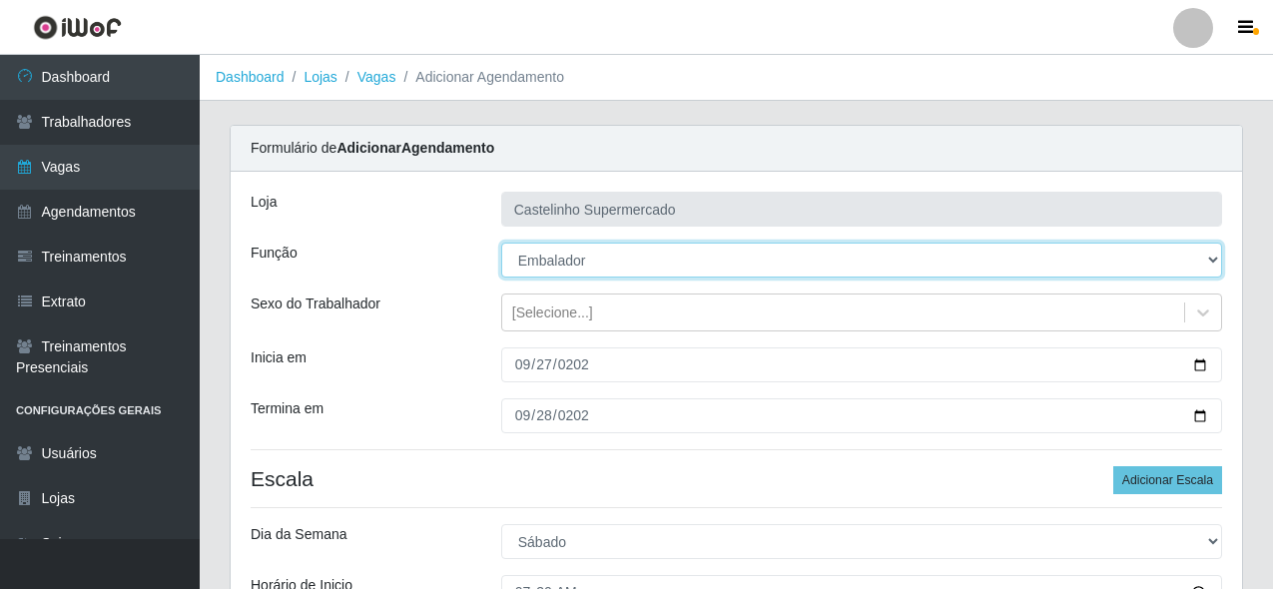
click at [589, 262] on select "[Selecione...] ASG ASG + ASG ++ Balconista de Açougue Balconista de Açougue + B…" at bounding box center [861, 260] width 721 height 35
click at [501, 243] on select "[Selecione...] ASG ASG + ASG ++ Balconista de Açougue Balconista de Açougue + B…" at bounding box center [861, 260] width 721 height 35
click at [633, 247] on select "[Selecione...] ASG ASG + ASG ++ Balconista de Açougue Balconista de Açougue + B…" at bounding box center [861, 260] width 721 height 35
select select "70"
click at [501, 243] on select "[Selecione...] ASG ASG + ASG ++ Balconista de Açougue Balconista de Açougue + B…" at bounding box center [861, 260] width 721 height 35
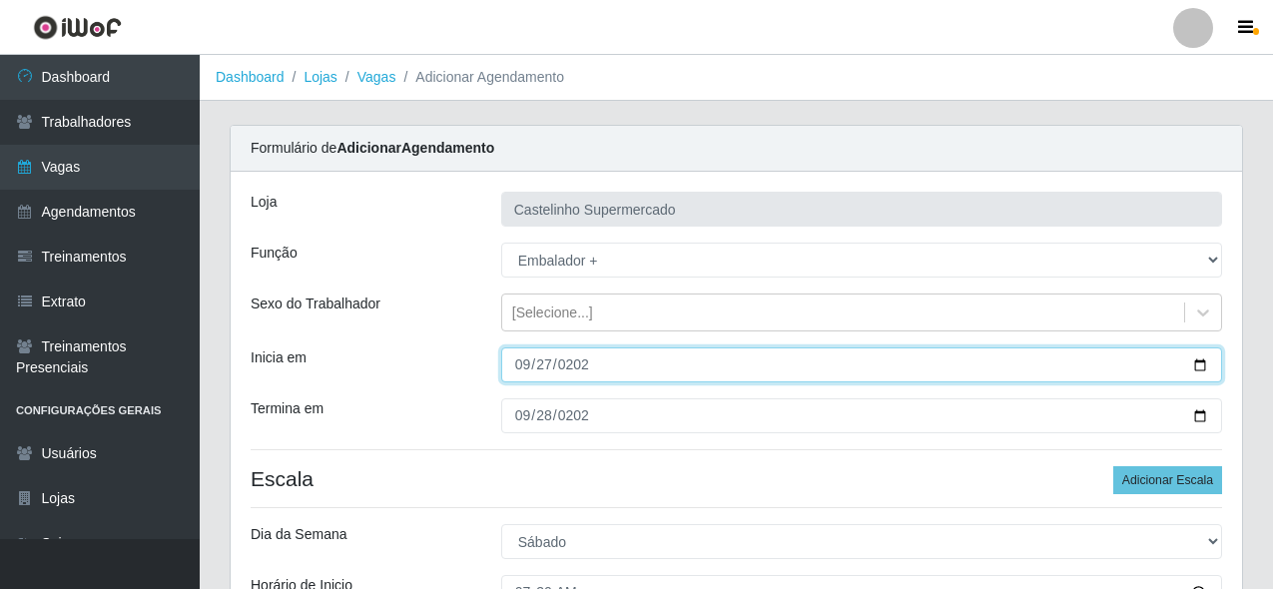
click at [610, 370] on input "[DATE]" at bounding box center [861, 365] width 721 height 35
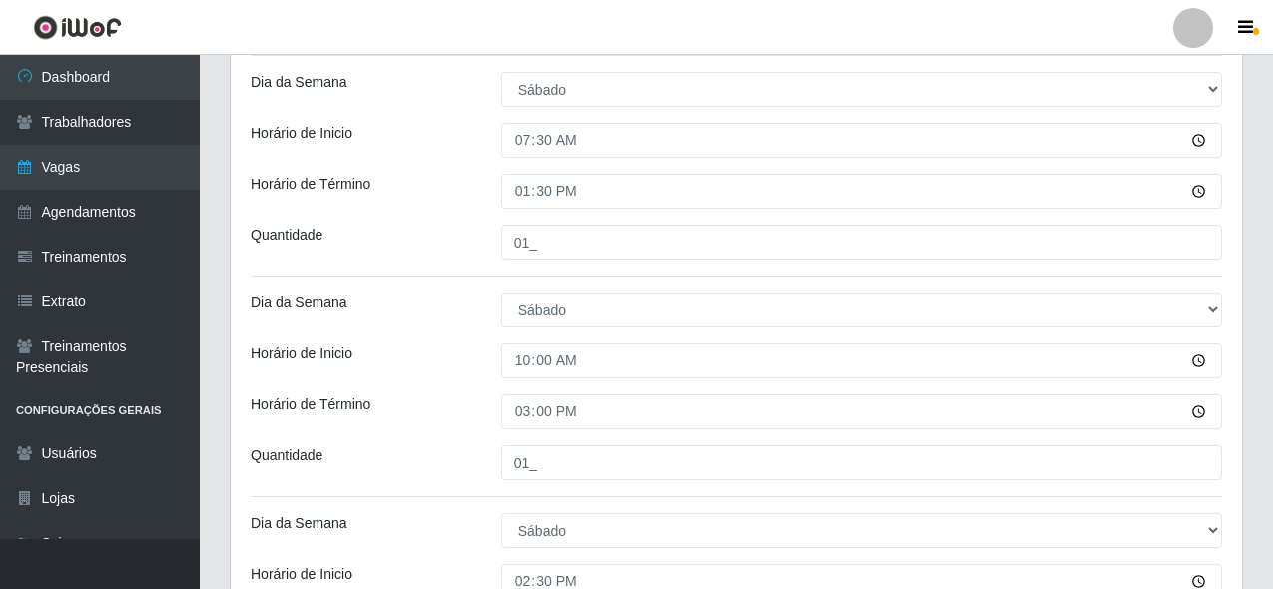
scroll to position [752, 0]
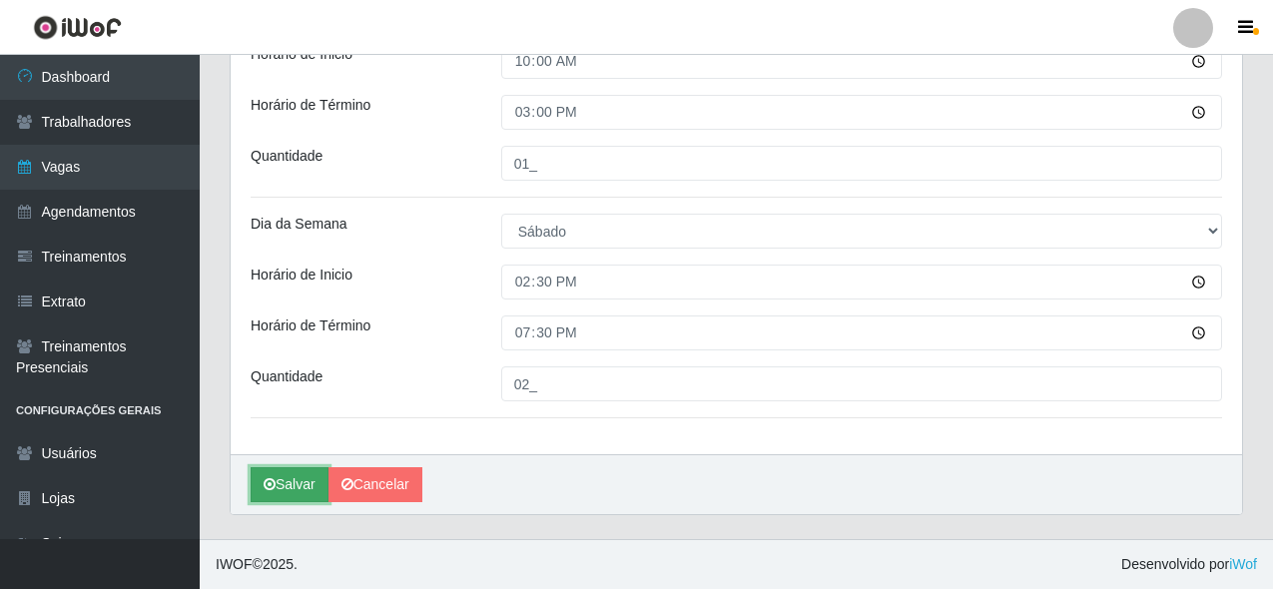
click at [295, 493] on button "Salvar" at bounding box center [290, 484] width 78 height 35
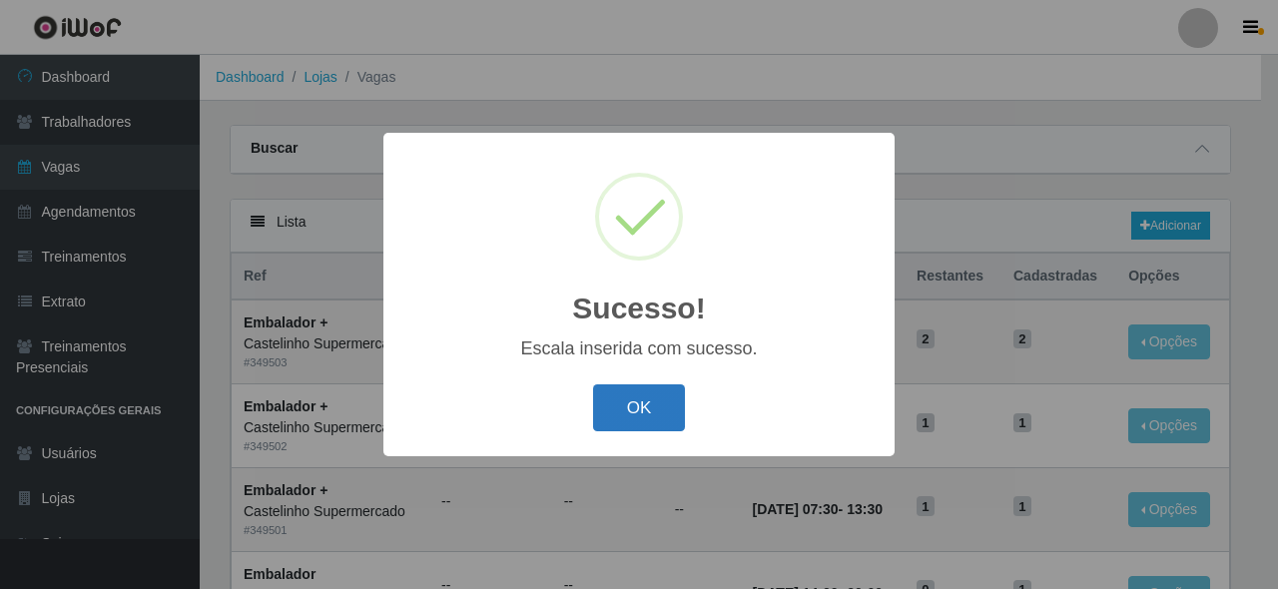
click at [639, 406] on button "OK" at bounding box center [639, 408] width 93 height 47
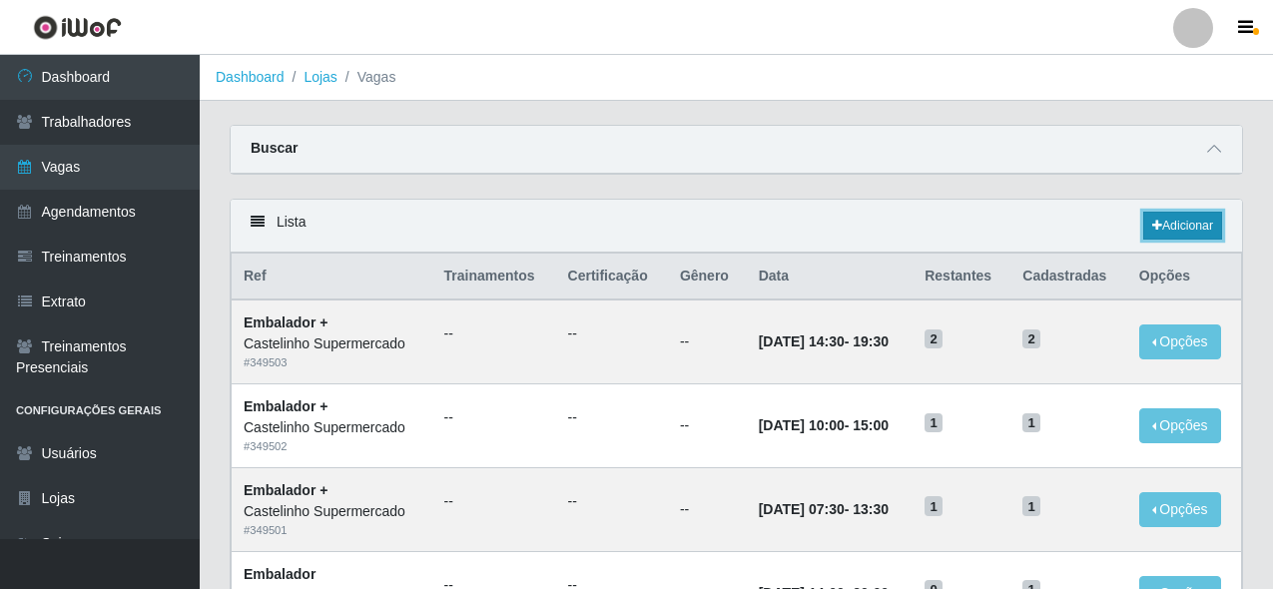
click at [1167, 227] on link "Adicionar" at bounding box center [1183, 226] width 79 height 28
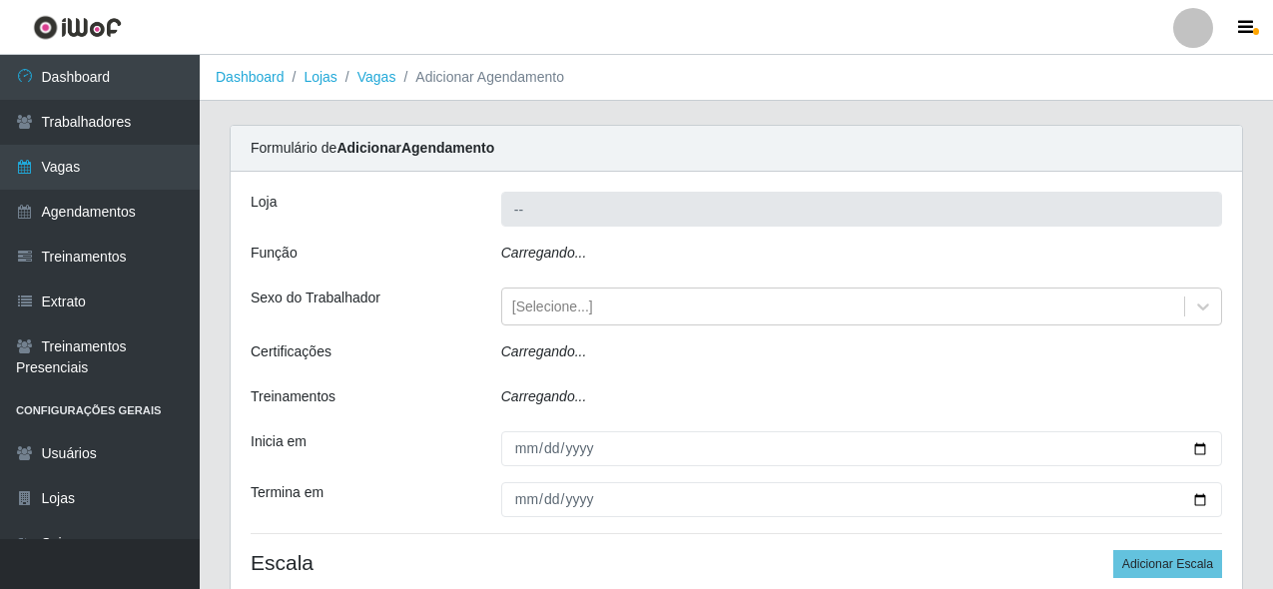
type input "Castelinho Supermercado"
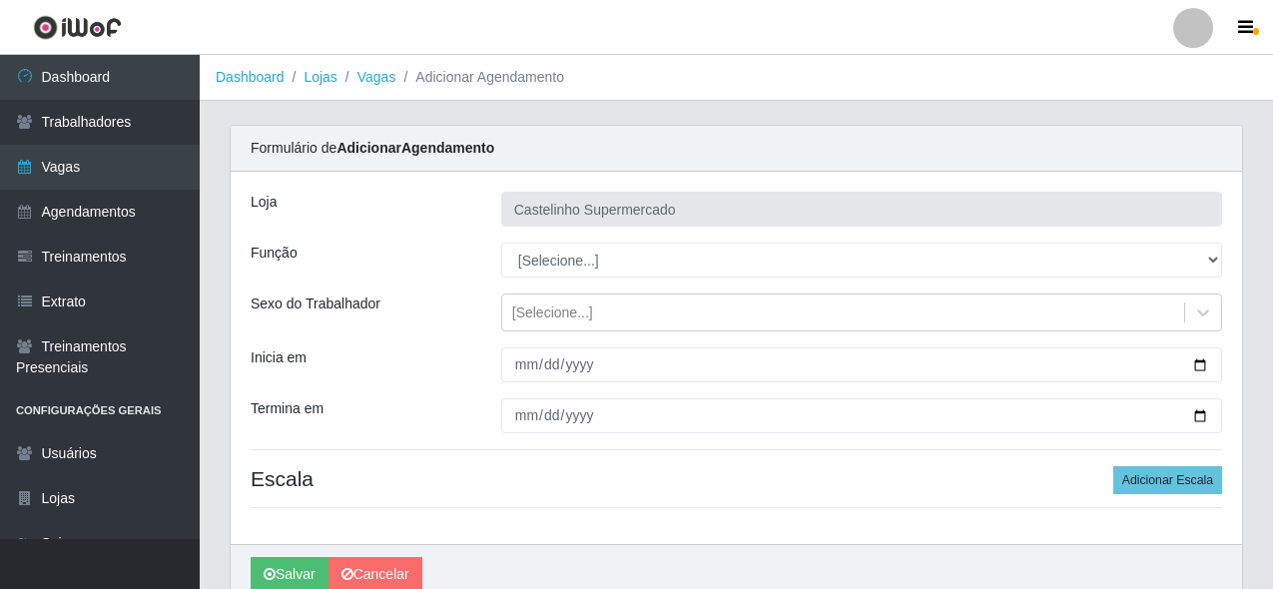
click at [581, 199] on input "Castelinho Supermercado" at bounding box center [861, 209] width 721 height 35
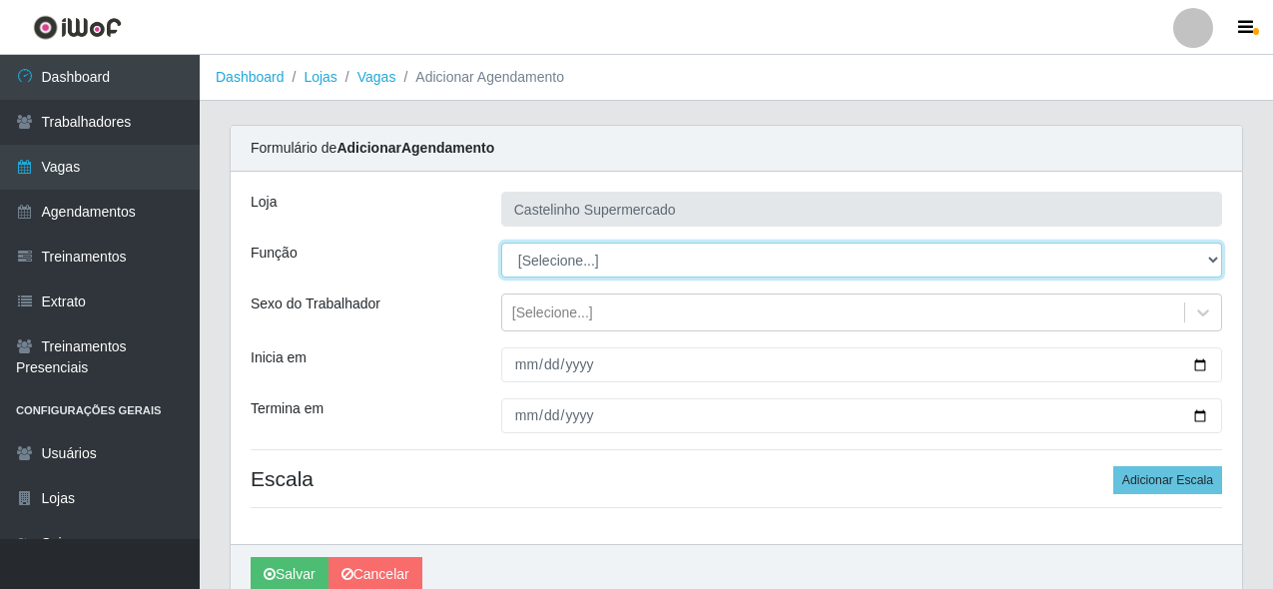
click at [576, 245] on select "[Selecione...] ASG ASG + ASG ++ Balconista de Açougue Balconista de Açougue + B…" at bounding box center [861, 260] width 721 height 35
select select "70"
click at [501, 243] on select "[Selecione...] ASG ASG + ASG ++ Balconista de Açougue Balconista de Açougue + B…" at bounding box center [861, 260] width 721 height 35
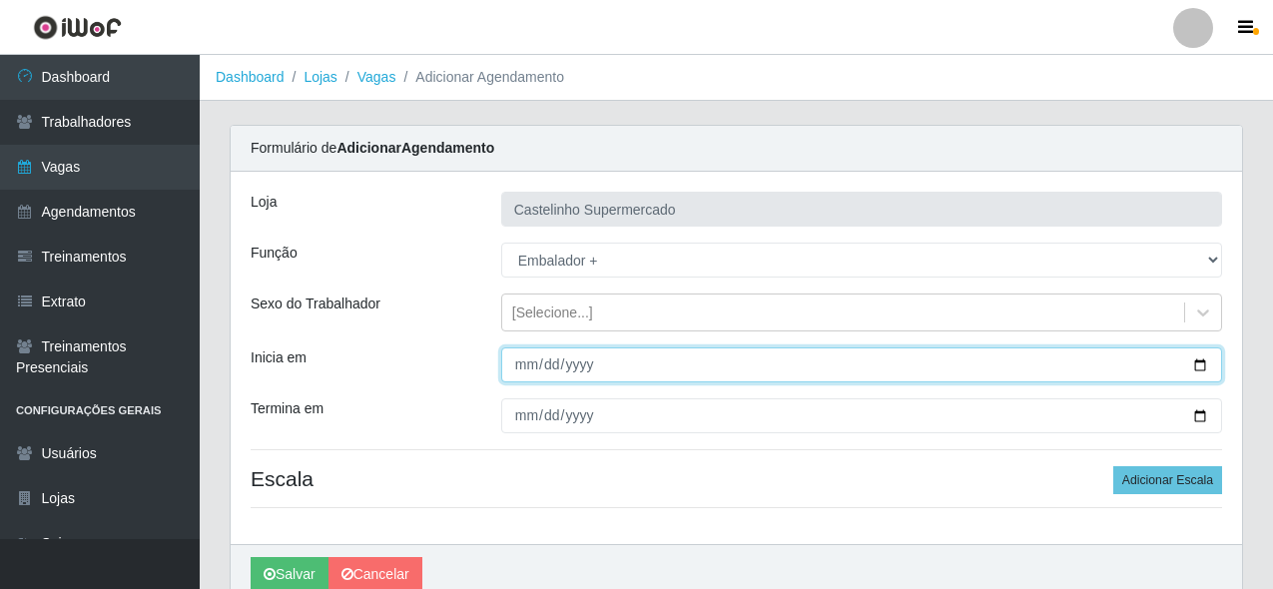
click at [521, 358] on input "Inicia em" at bounding box center [861, 365] width 721 height 35
type input "[DATE]"
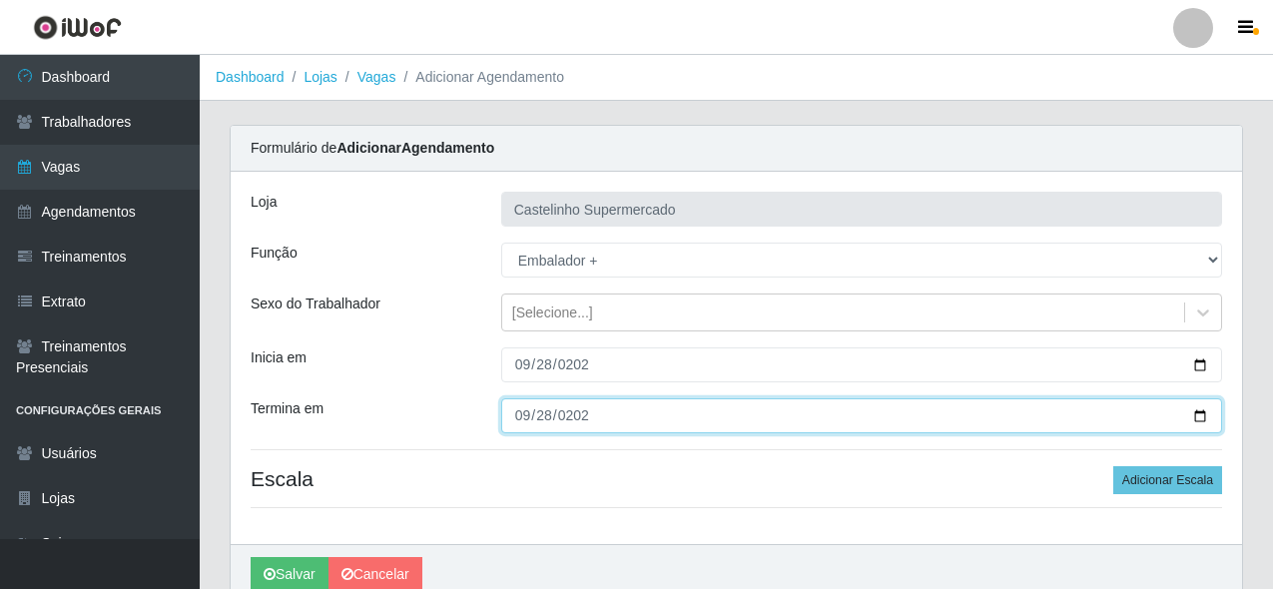
type input "[DATE]"
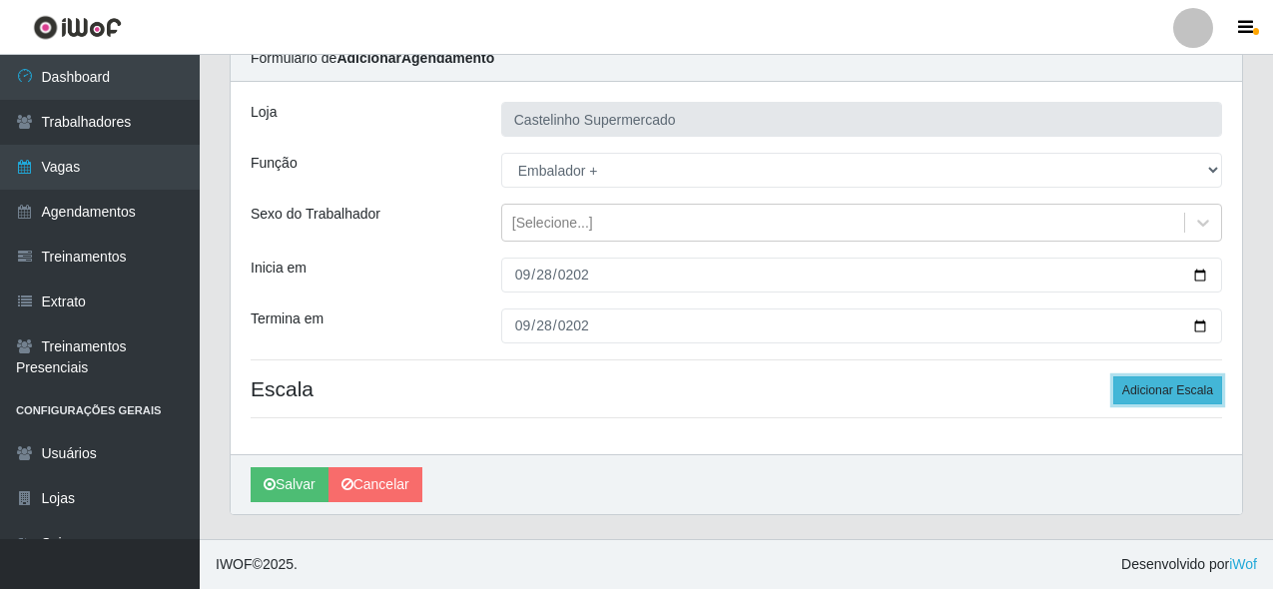
click at [1155, 386] on button "Adicionar Escala" at bounding box center [1168, 391] width 109 height 28
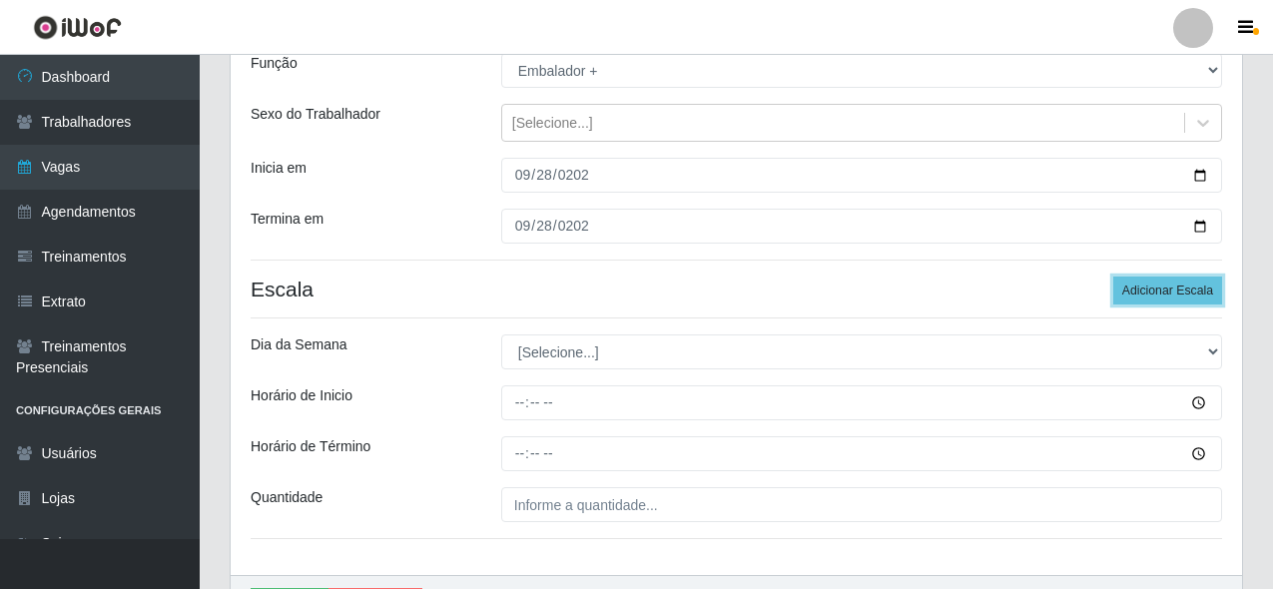
scroll to position [290, 0]
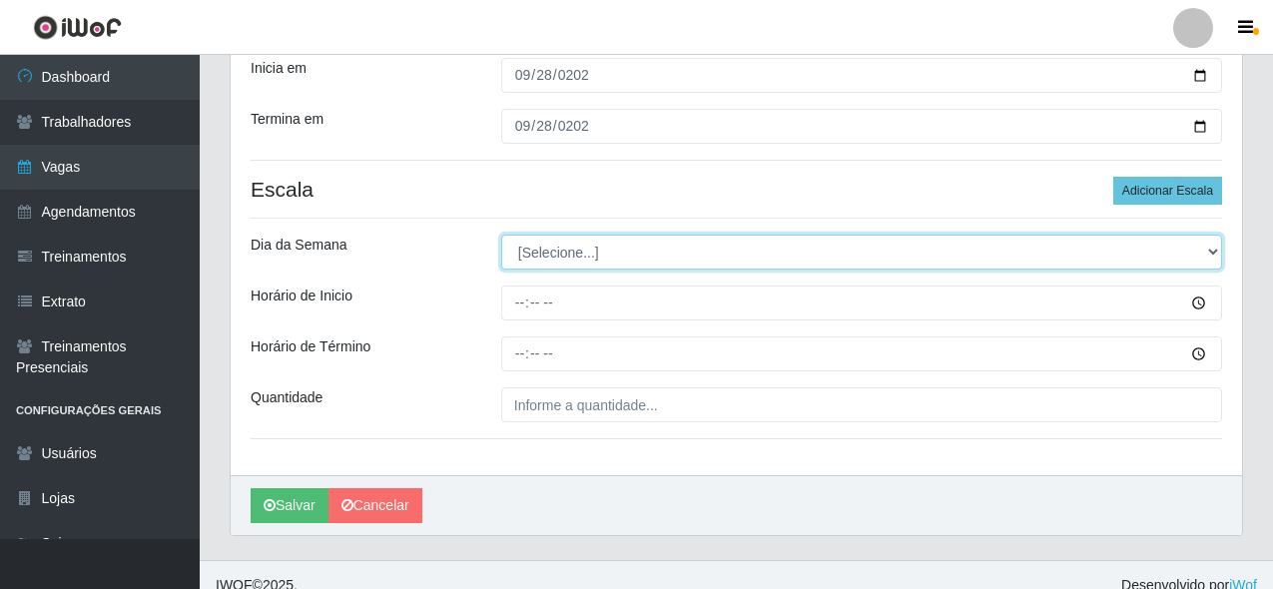
click at [548, 251] on select "[Selecione...] Segunda Terça Quarta Quinta Sexta Sábado Domingo" at bounding box center [861, 252] width 721 height 35
select select "0"
click at [501, 235] on select "[Selecione...] Segunda Terça Quarta Quinta Sexta Sábado Domingo" at bounding box center [861, 252] width 721 height 35
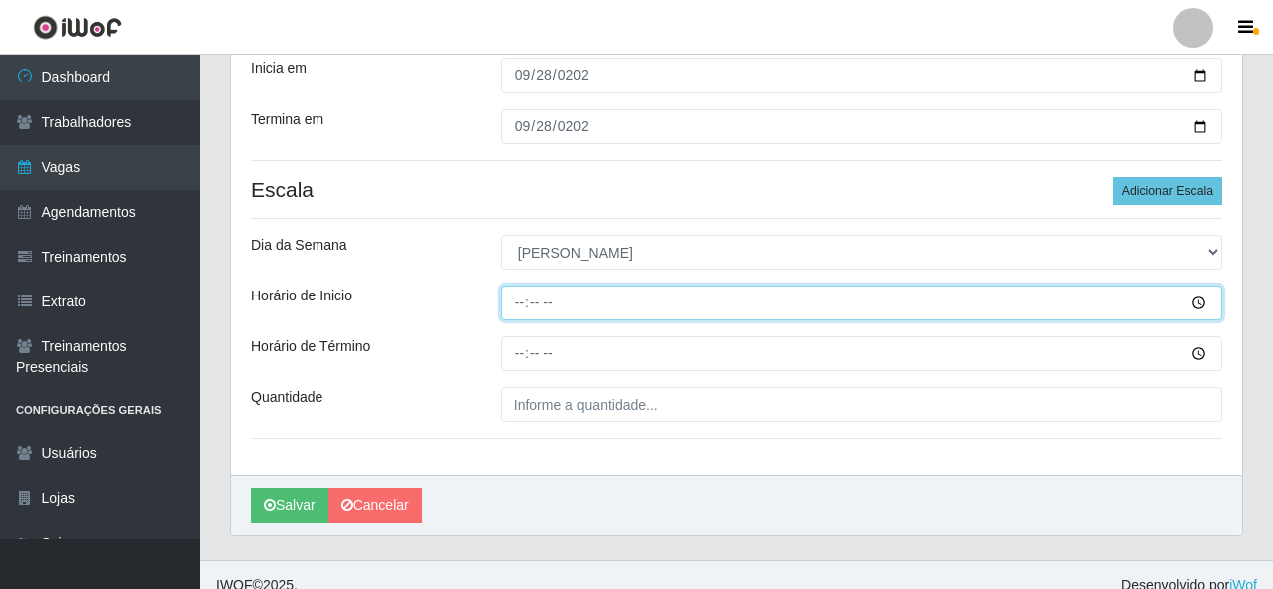
click at [522, 307] on input "Horário de Inicio" at bounding box center [861, 303] width 721 height 35
type input "07:00"
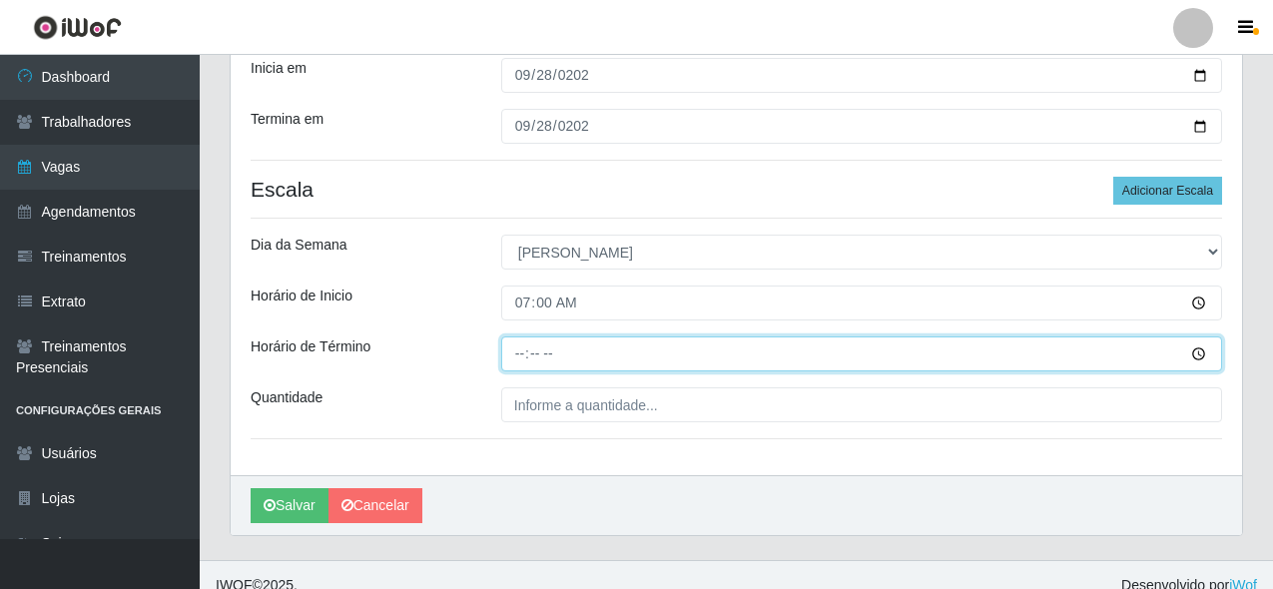
click at [515, 355] on input "Horário de Término" at bounding box center [861, 354] width 721 height 35
type input "13:00"
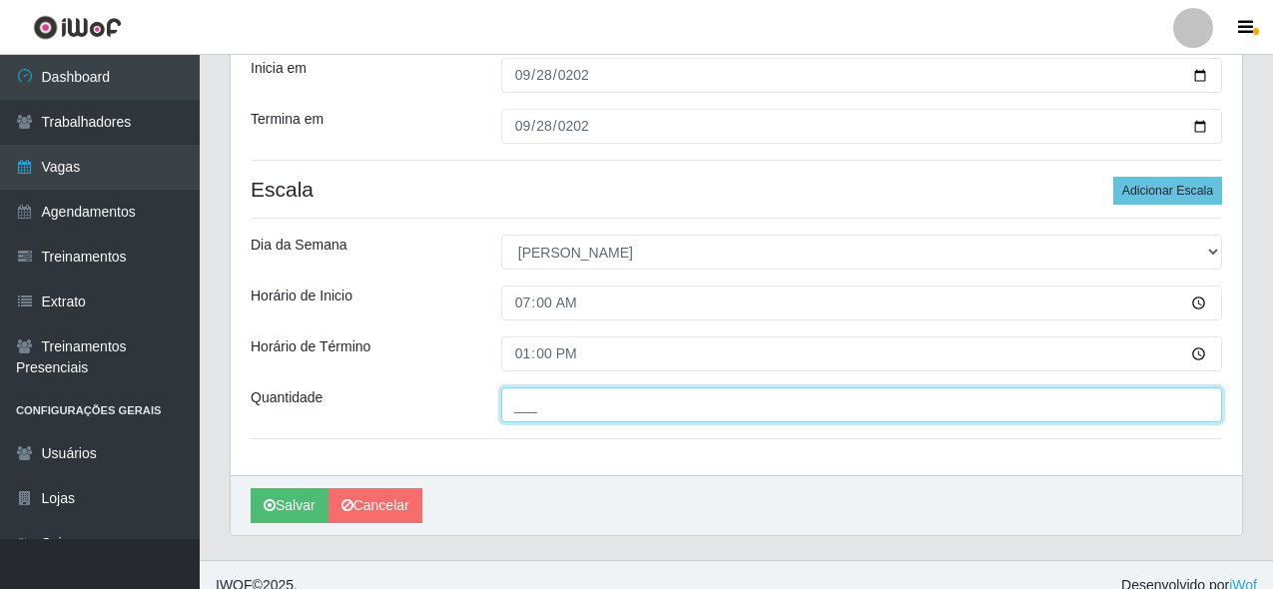
click at [641, 404] on input "___" at bounding box center [861, 405] width 721 height 35
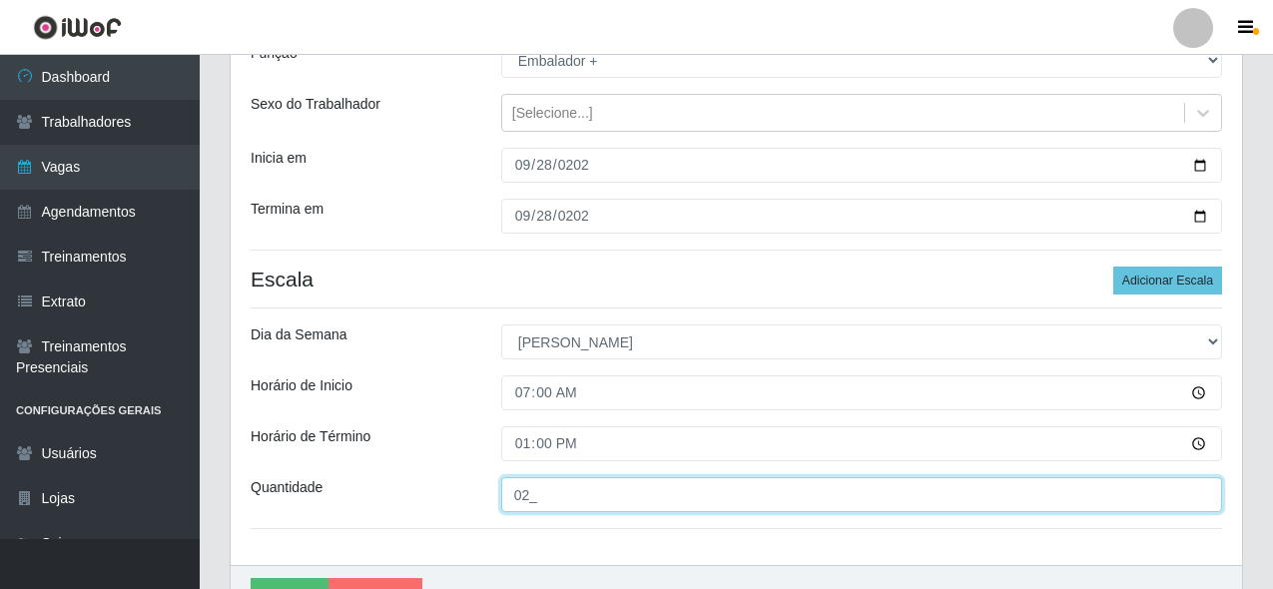
scroll to position [311, 0]
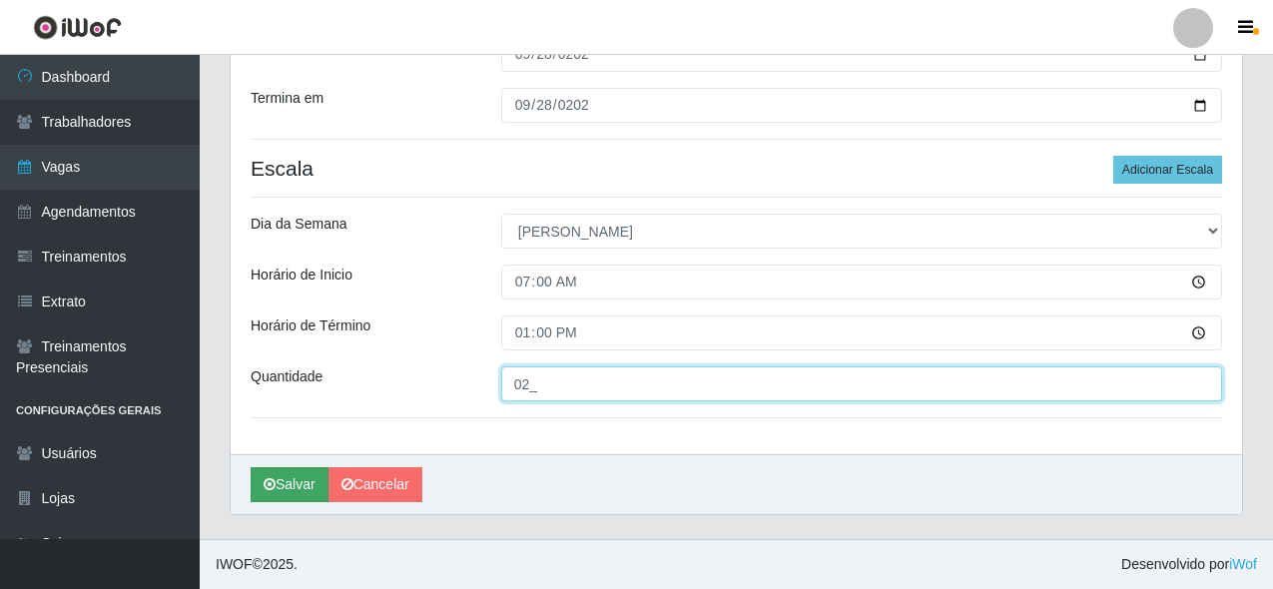
type input "02_"
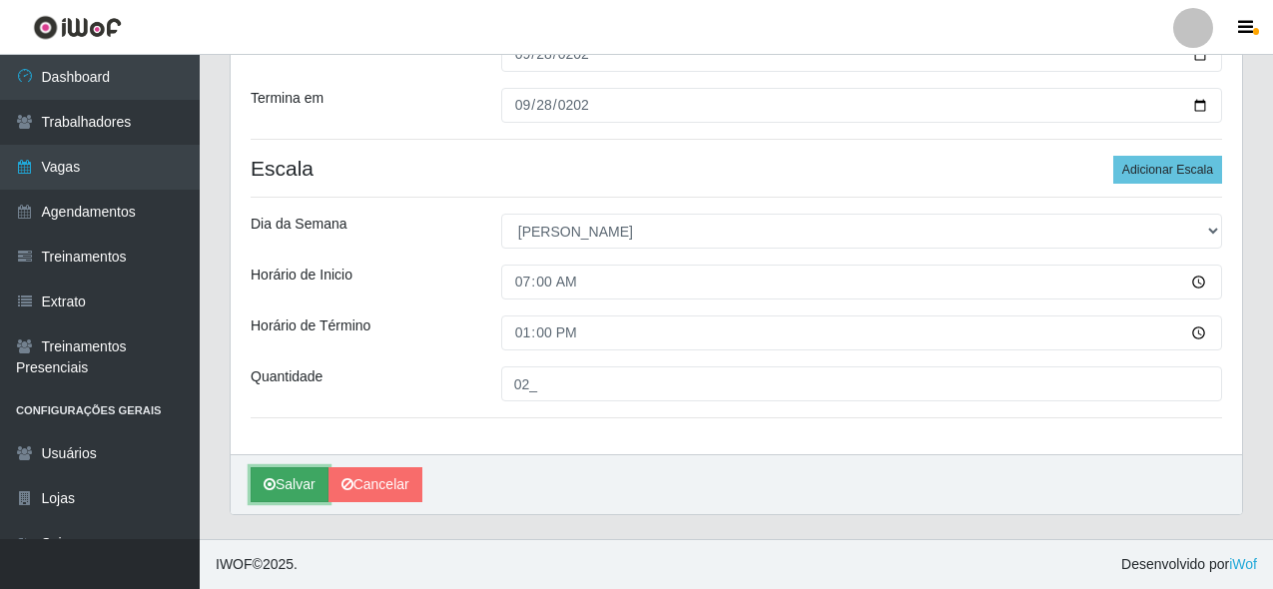
click at [307, 496] on button "Salvar" at bounding box center [290, 484] width 78 height 35
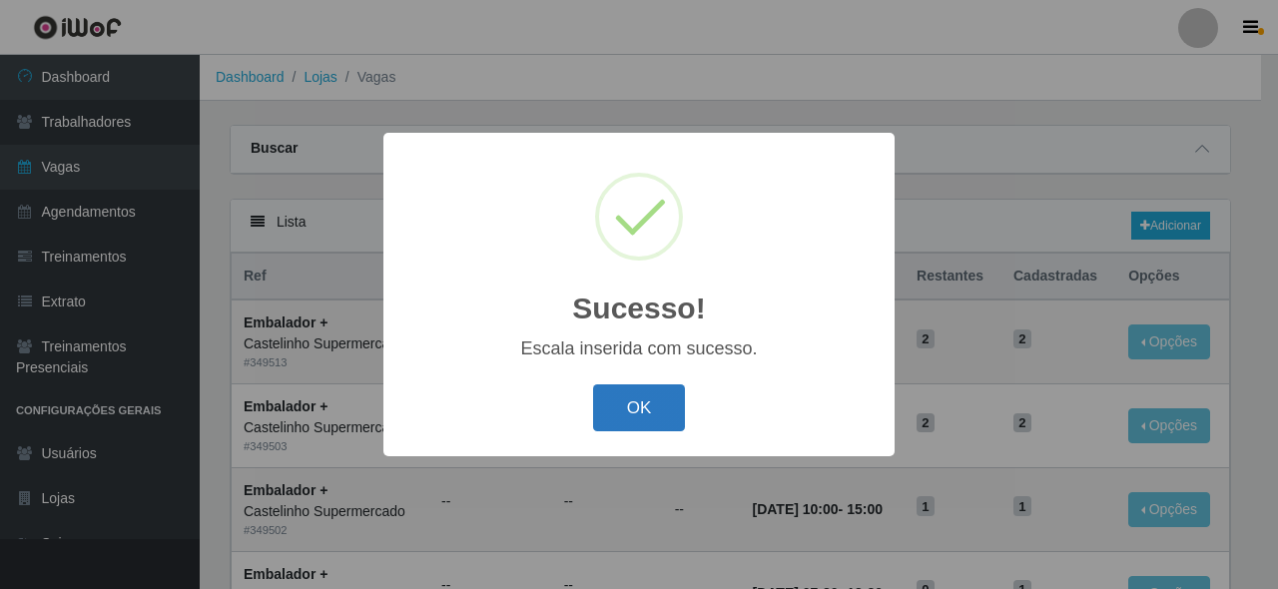
click at [647, 405] on button "OK" at bounding box center [639, 408] width 93 height 47
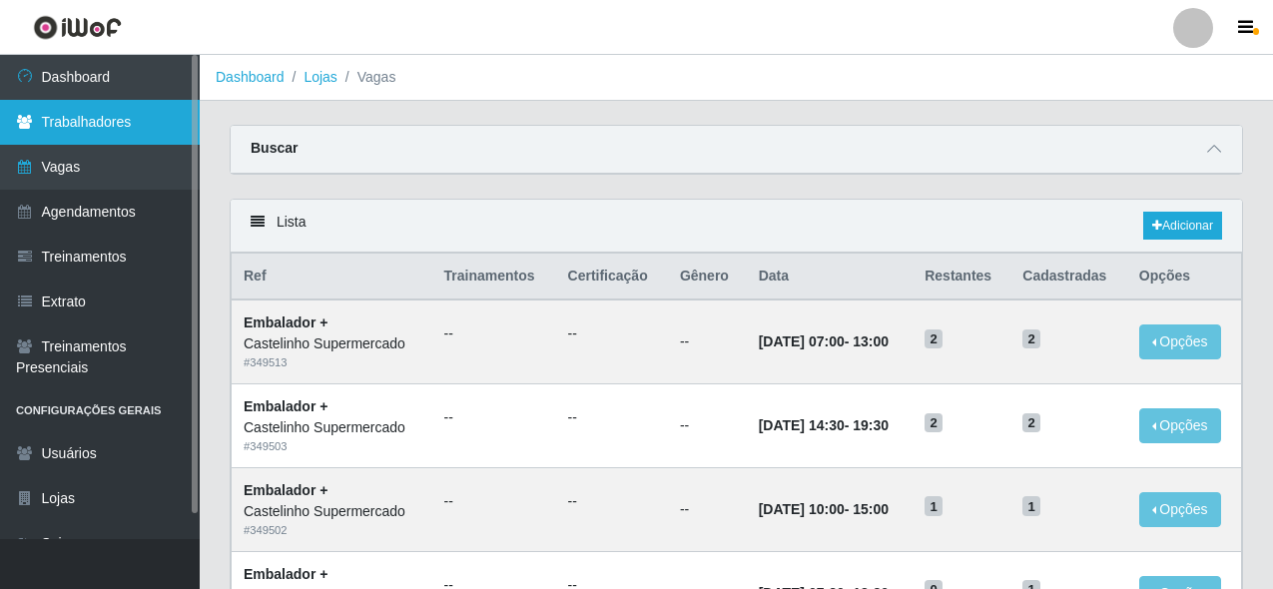
click at [129, 140] on link "Trabalhadores" at bounding box center [100, 122] width 200 height 45
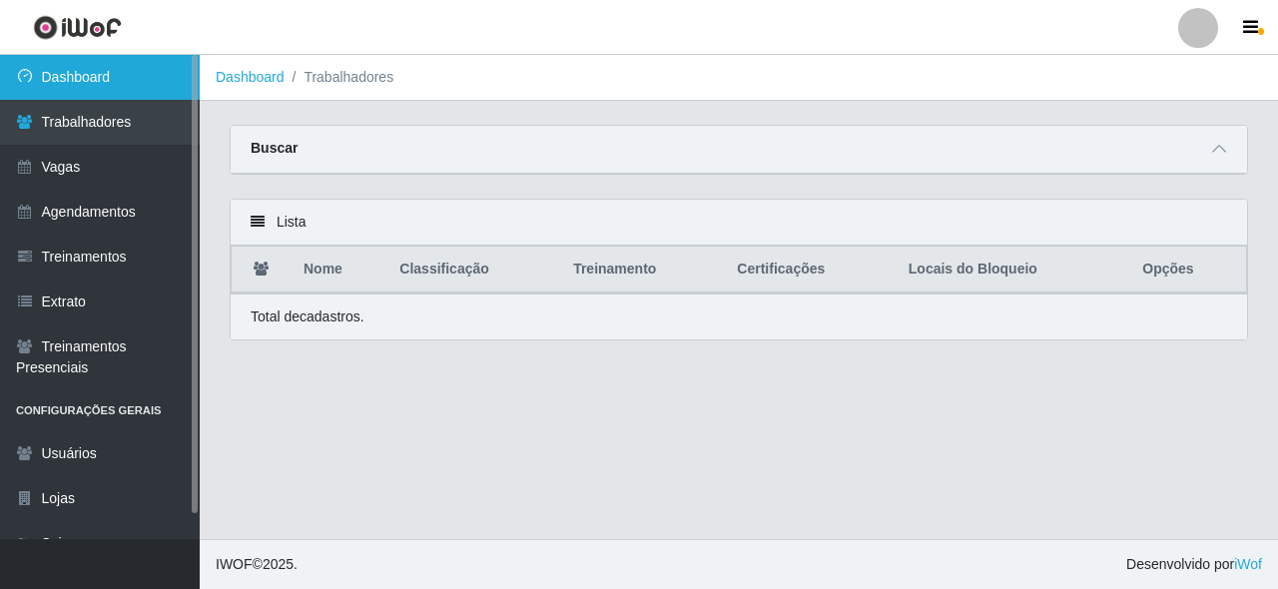
click at [128, 88] on link "Dashboard" at bounding box center [100, 77] width 200 height 45
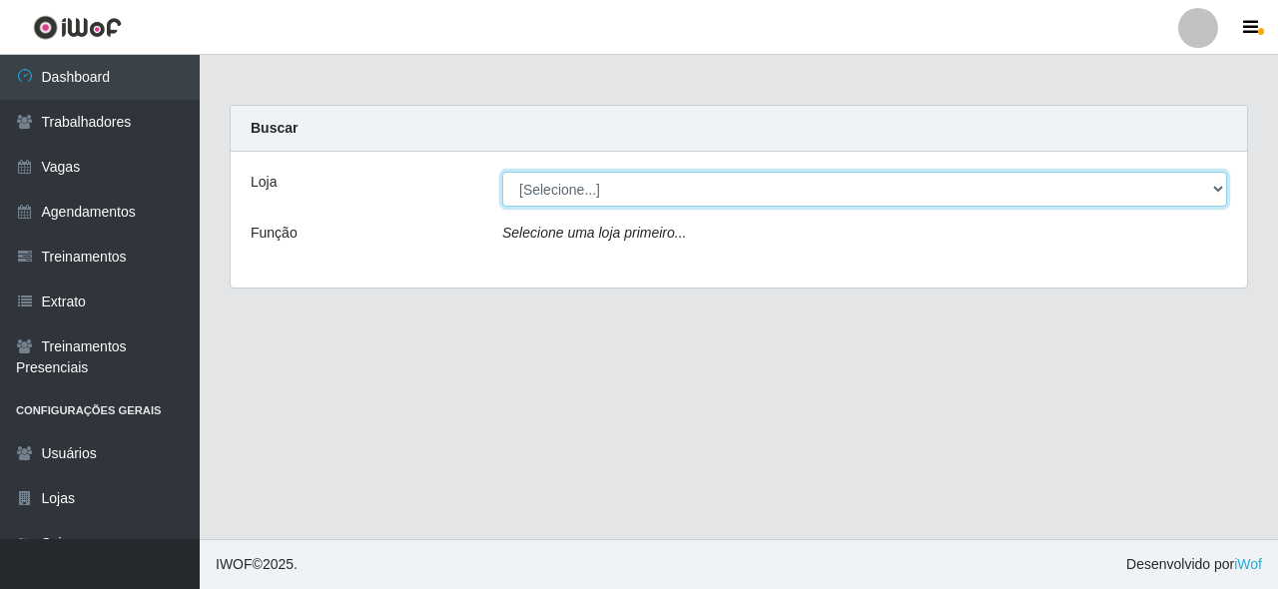
click at [588, 188] on select "[Selecione...] Castelinho Supermercado" at bounding box center [864, 189] width 725 height 35
select select "377"
click at [502, 172] on select "[Selecione...] Castelinho Supermercado" at bounding box center [864, 189] width 725 height 35
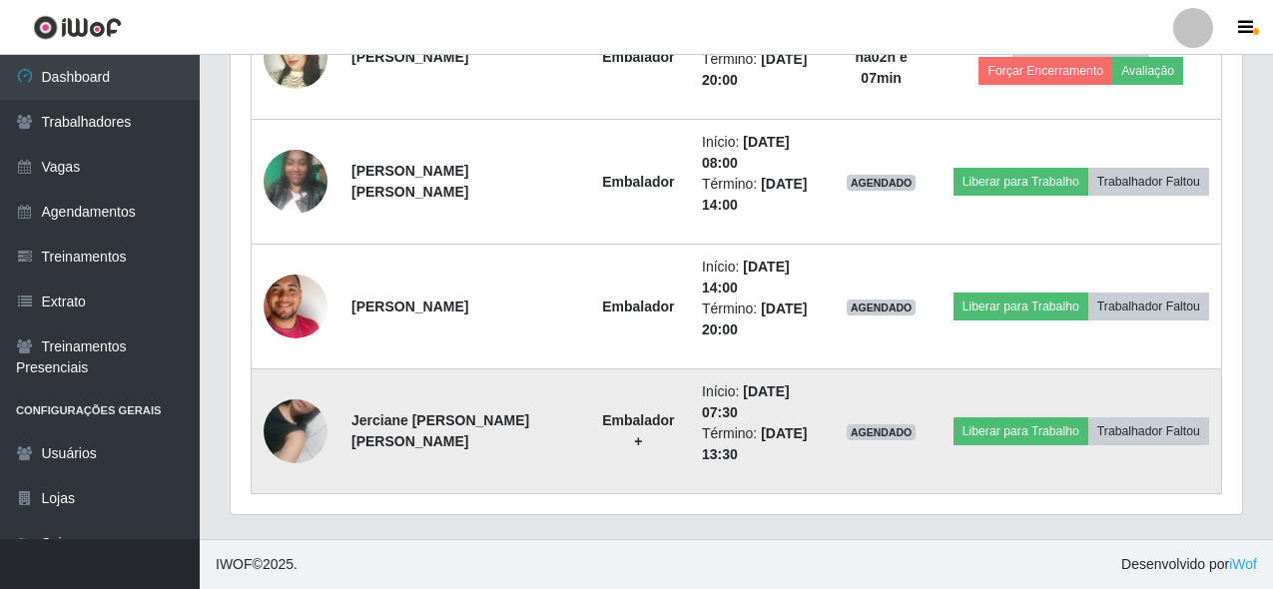
scroll to position [781, 0]
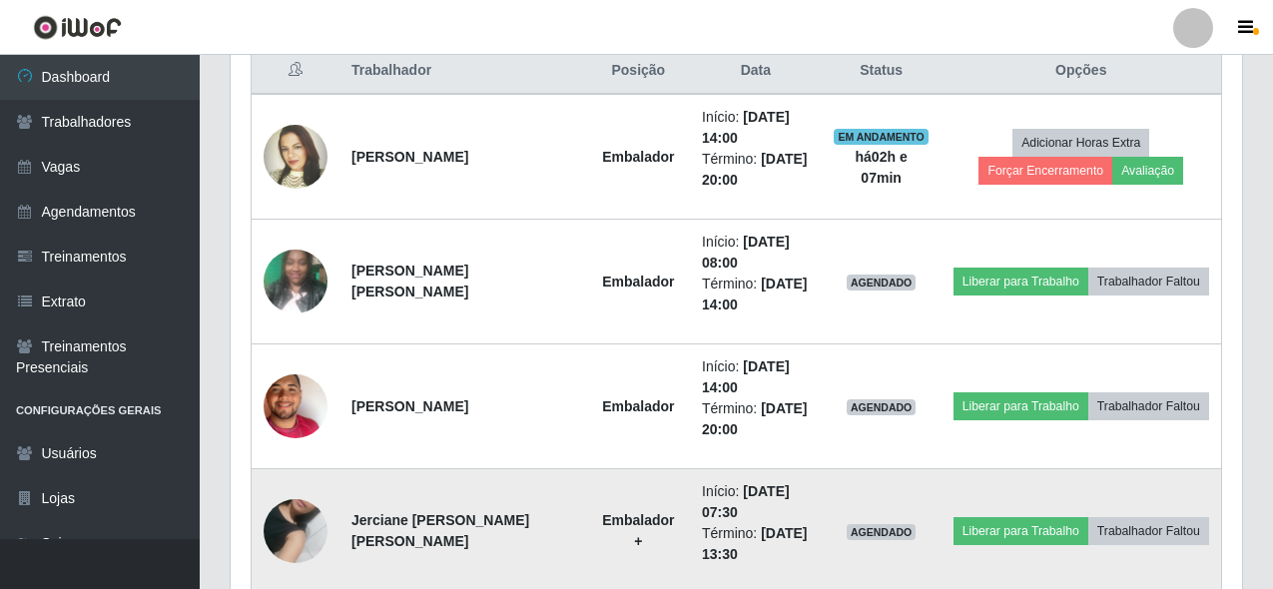
click at [307, 526] on img at bounding box center [296, 531] width 64 height 114
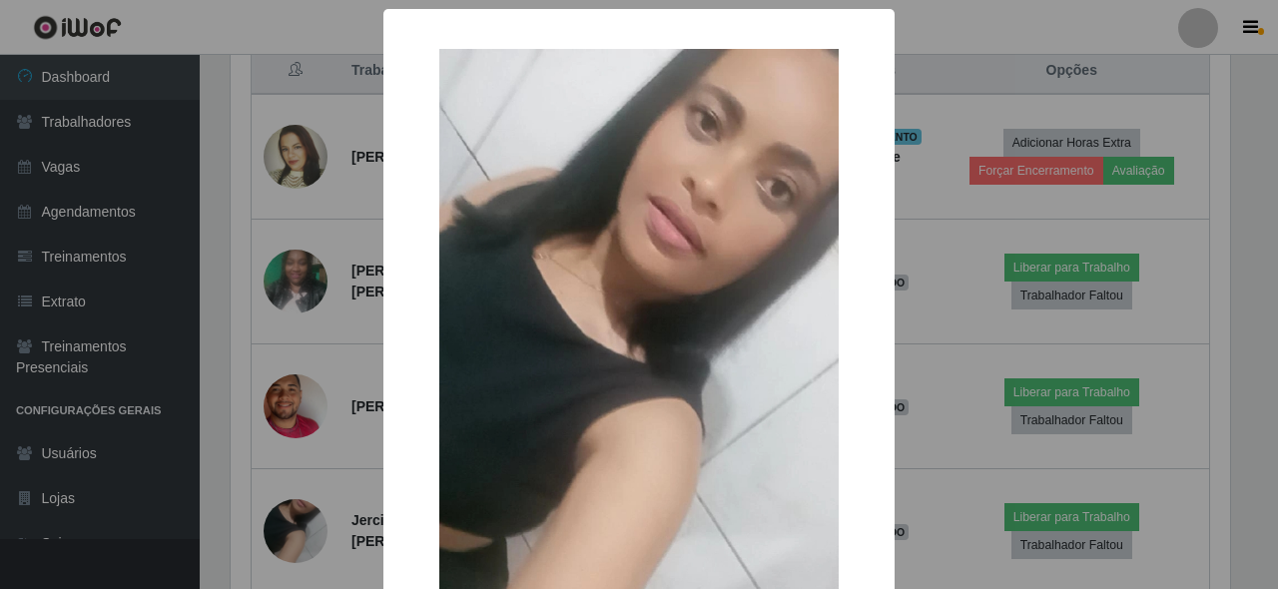
click at [305, 454] on div "× OK Cancel" at bounding box center [639, 294] width 1278 height 589
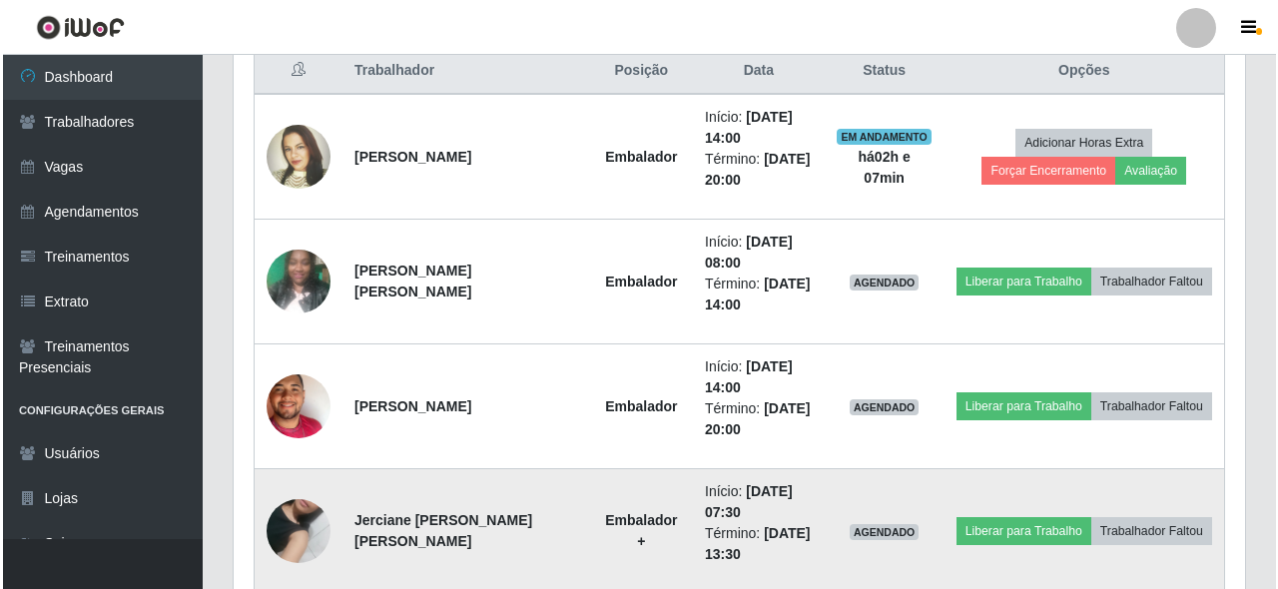
scroll to position [1006, 0]
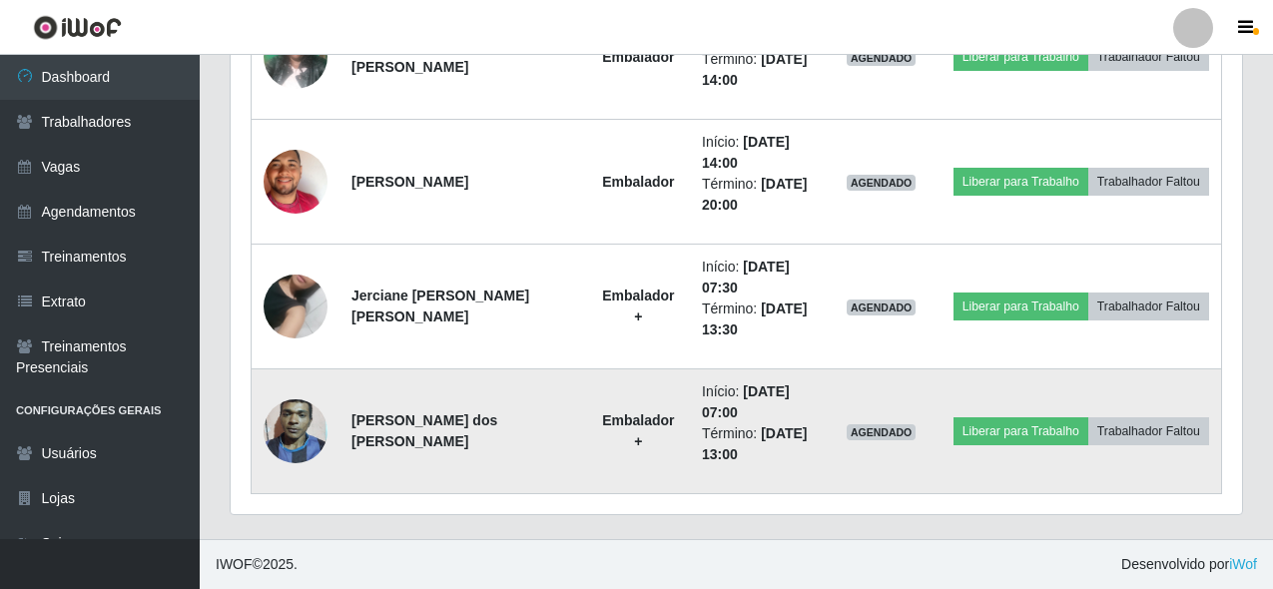
click at [306, 437] on img at bounding box center [296, 432] width 64 height 85
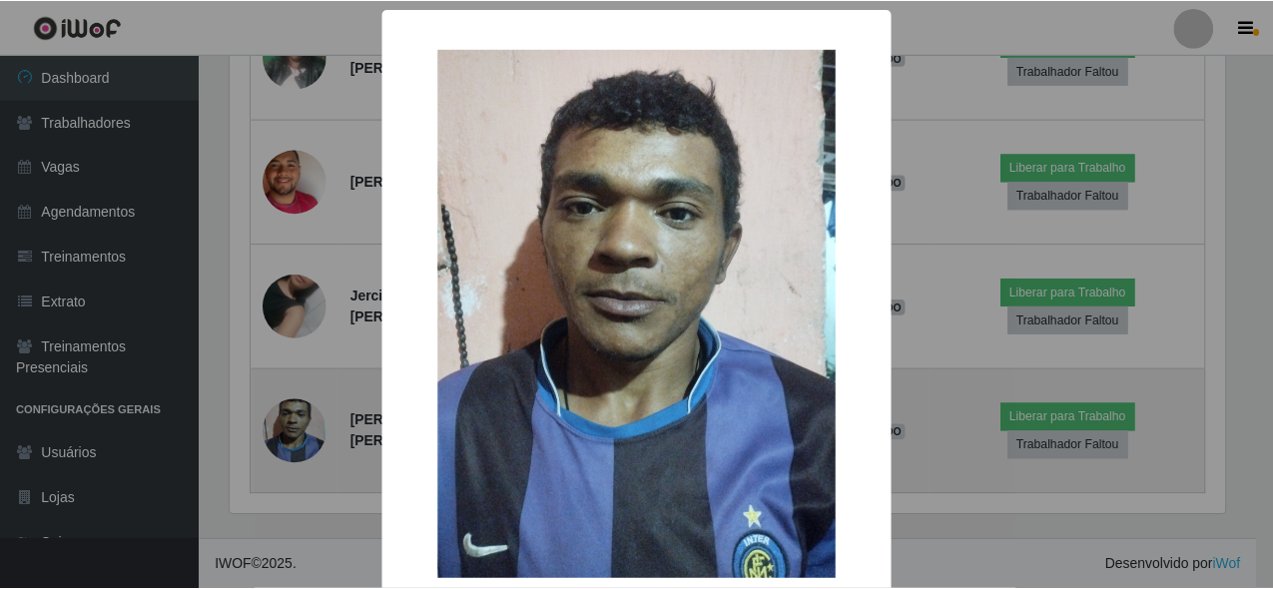
scroll to position [415, 1000]
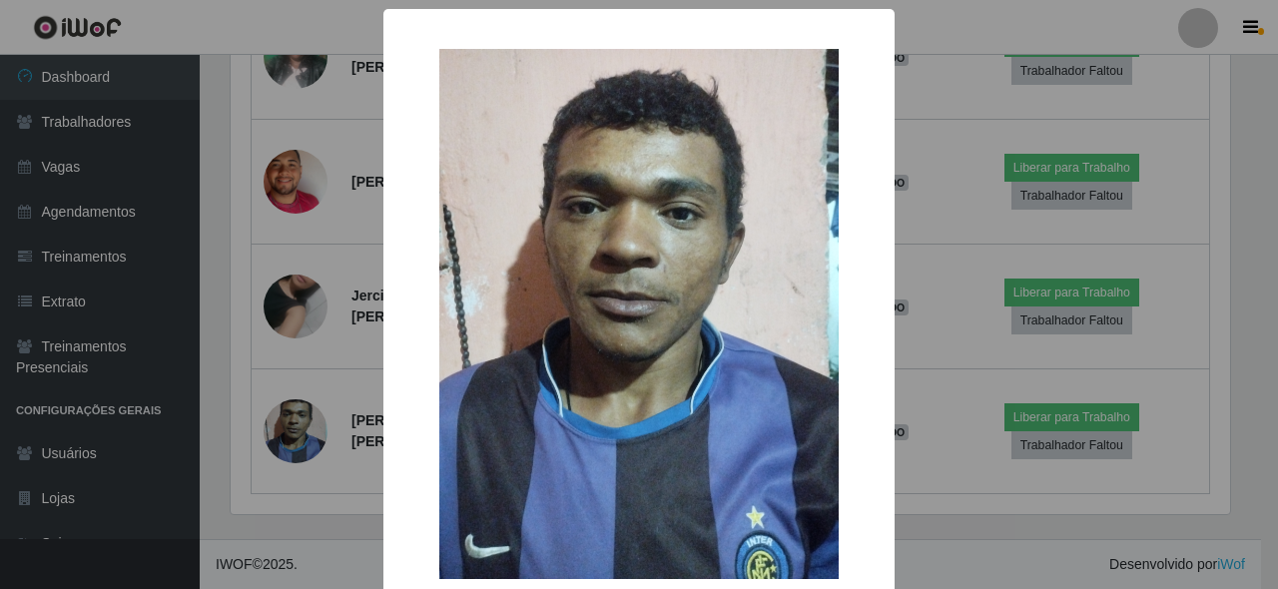
click at [257, 350] on div "× OK Cancel" at bounding box center [639, 294] width 1278 height 589
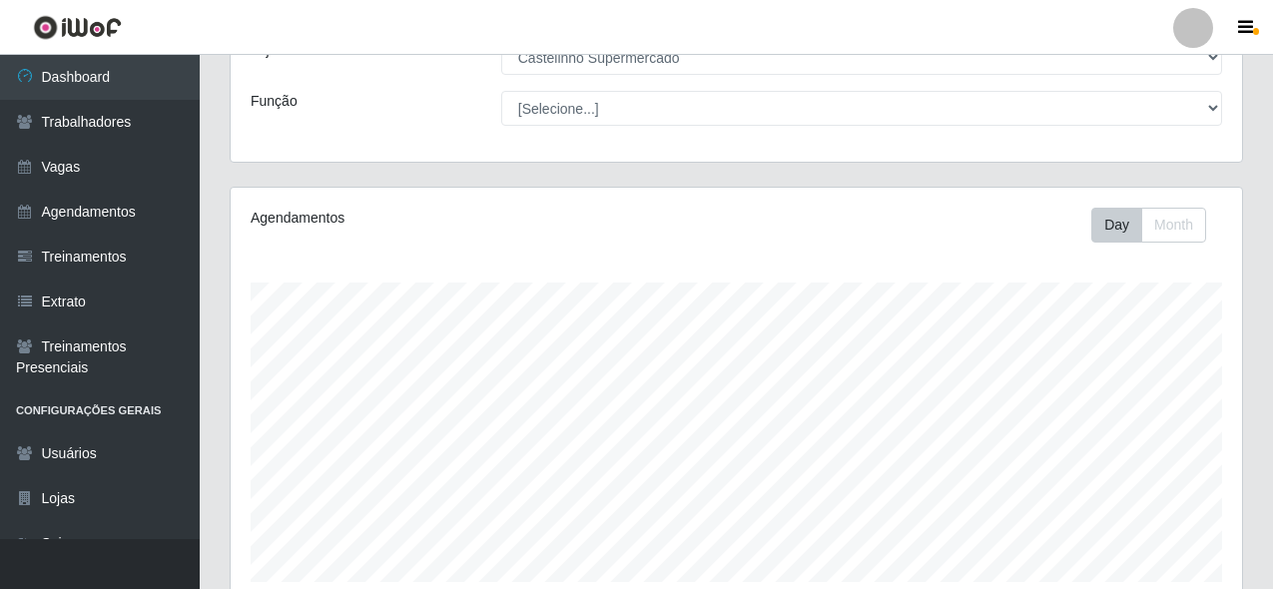
scroll to position [32, 0]
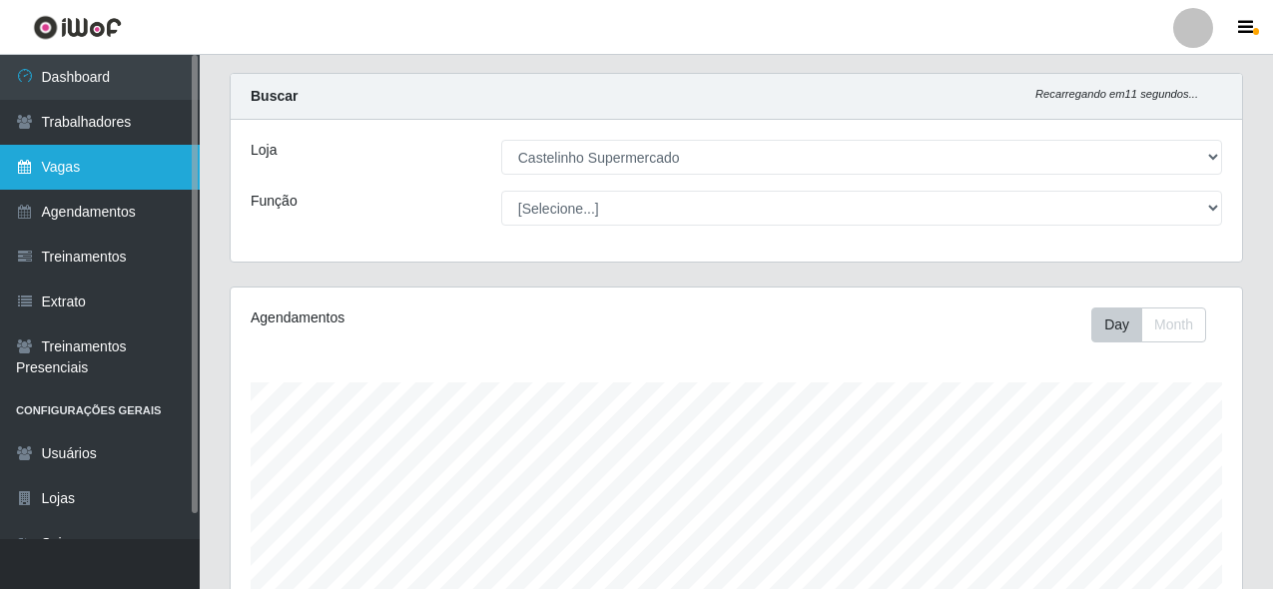
click at [127, 157] on link "Vagas" at bounding box center [100, 167] width 200 height 45
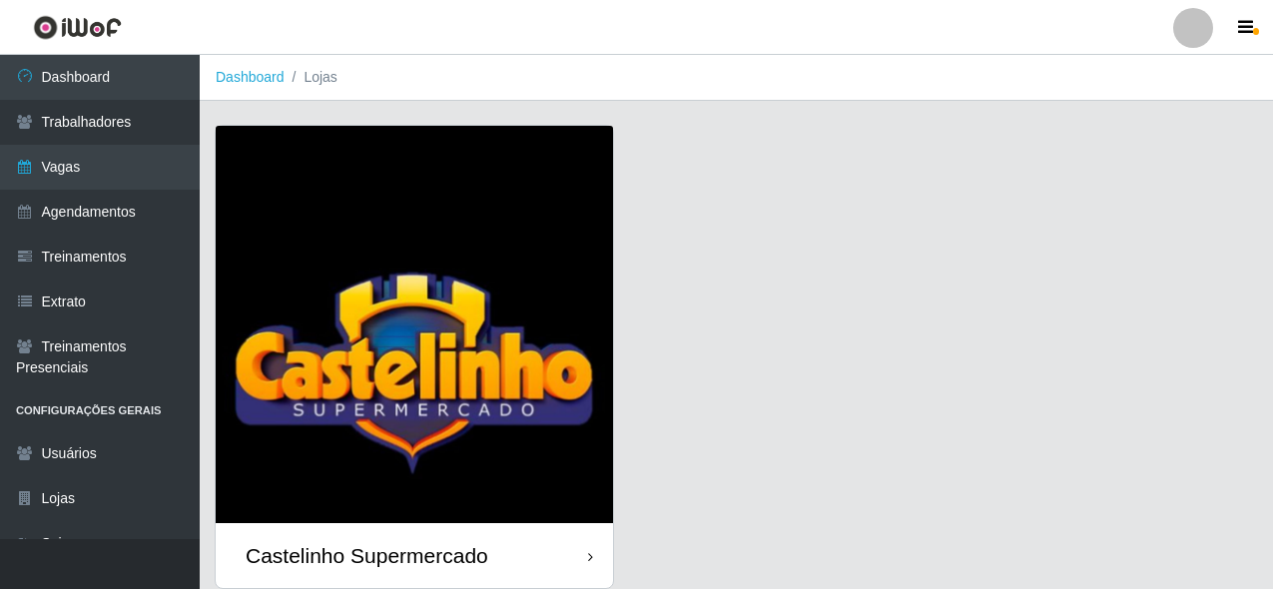
click at [485, 343] on img at bounding box center [415, 325] width 398 height 398
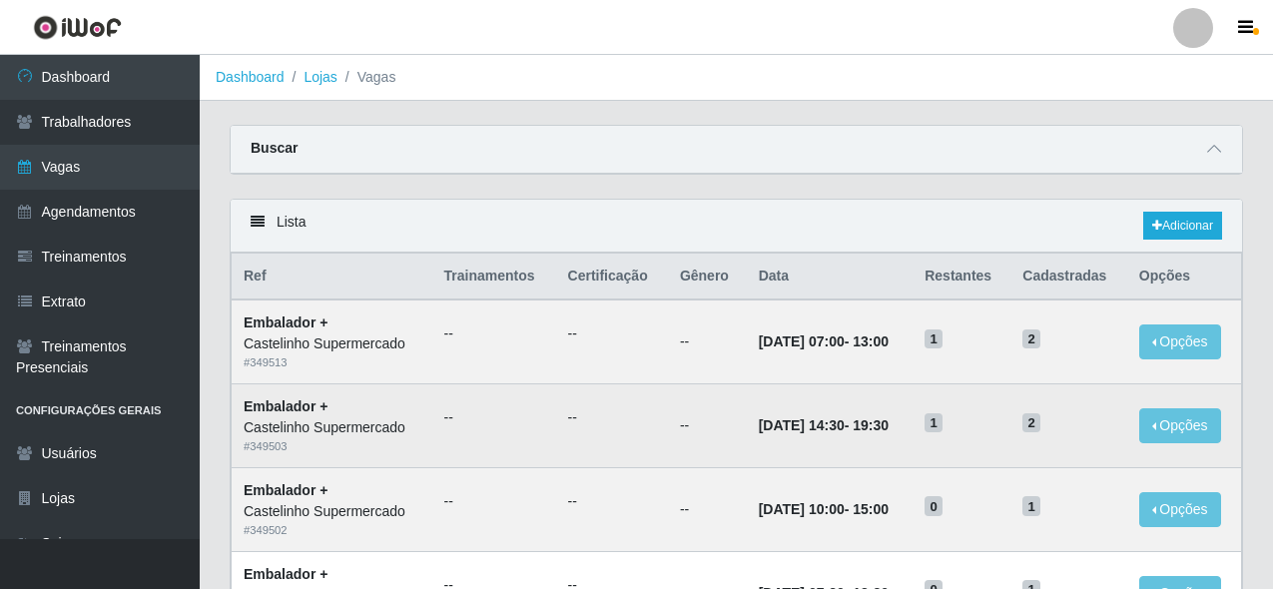
scroll to position [100, 0]
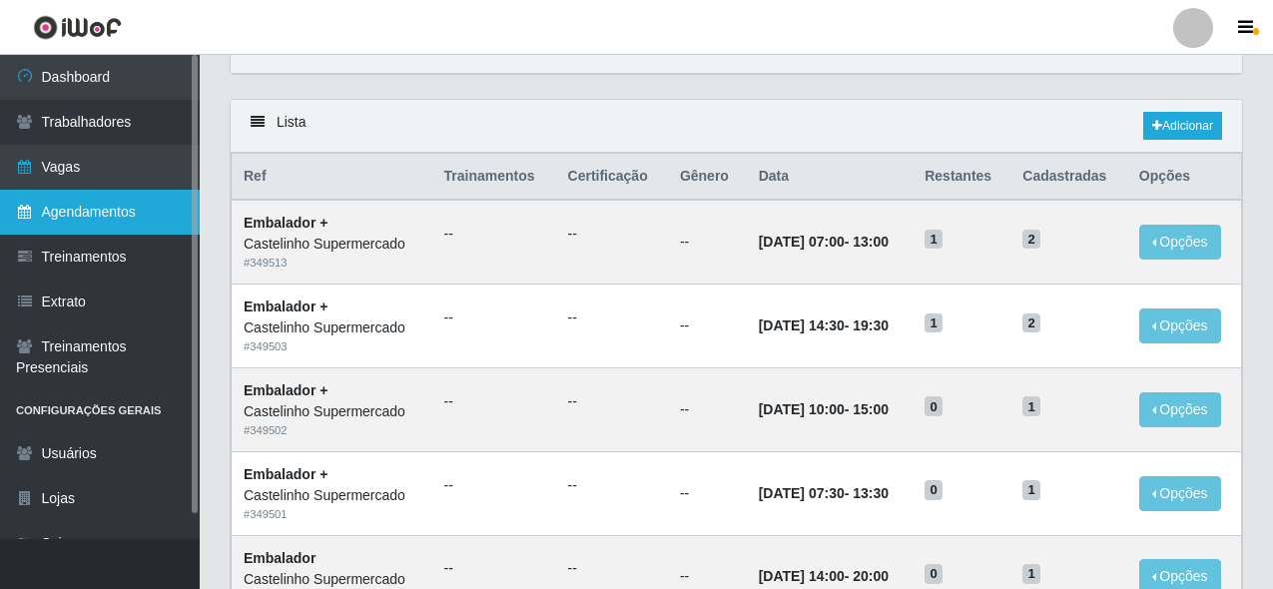
click at [136, 200] on link "Agendamentos" at bounding box center [100, 212] width 200 height 45
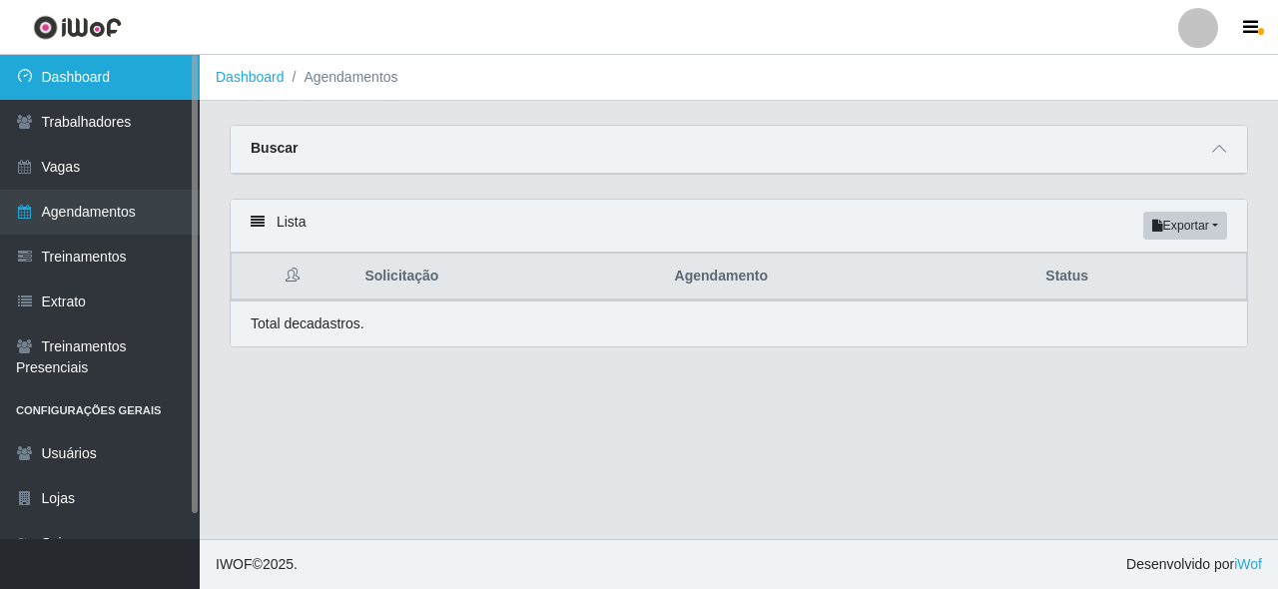
click at [103, 88] on link "Dashboard" at bounding box center [100, 77] width 200 height 45
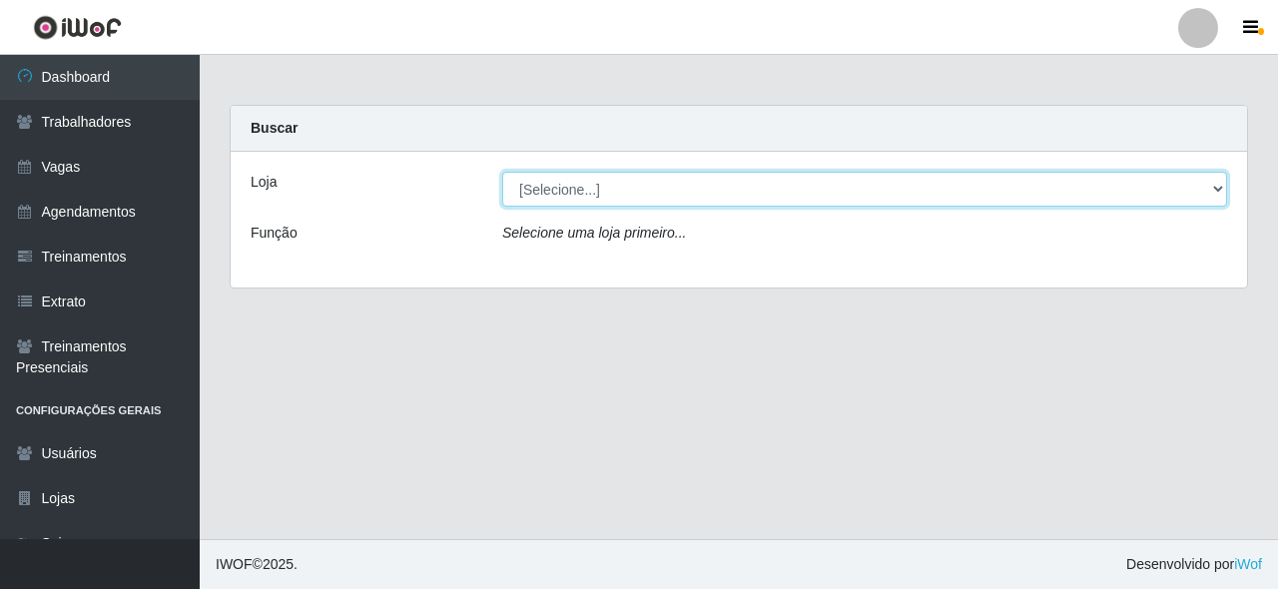
click at [607, 199] on select "[Selecione...] Castelinho Supermercado" at bounding box center [864, 189] width 725 height 35
select select "377"
click at [502, 172] on select "[Selecione...] Castelinho Supermercado" at bounding box center [864, 189] width 725 height 35
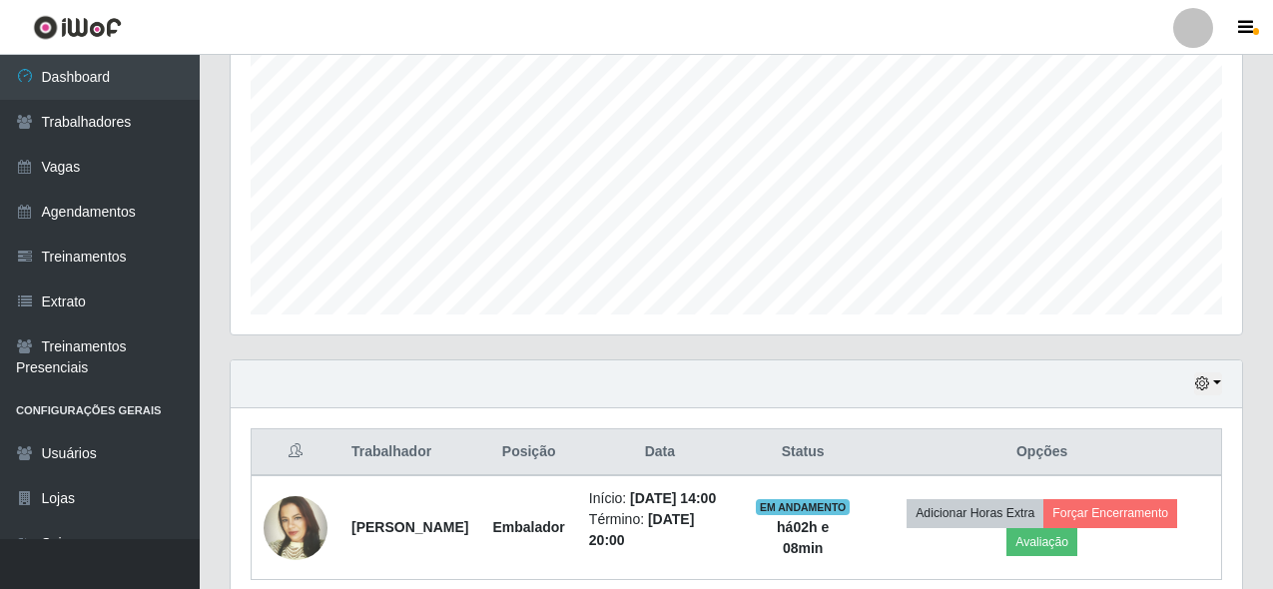
scroll to position [506, 0]
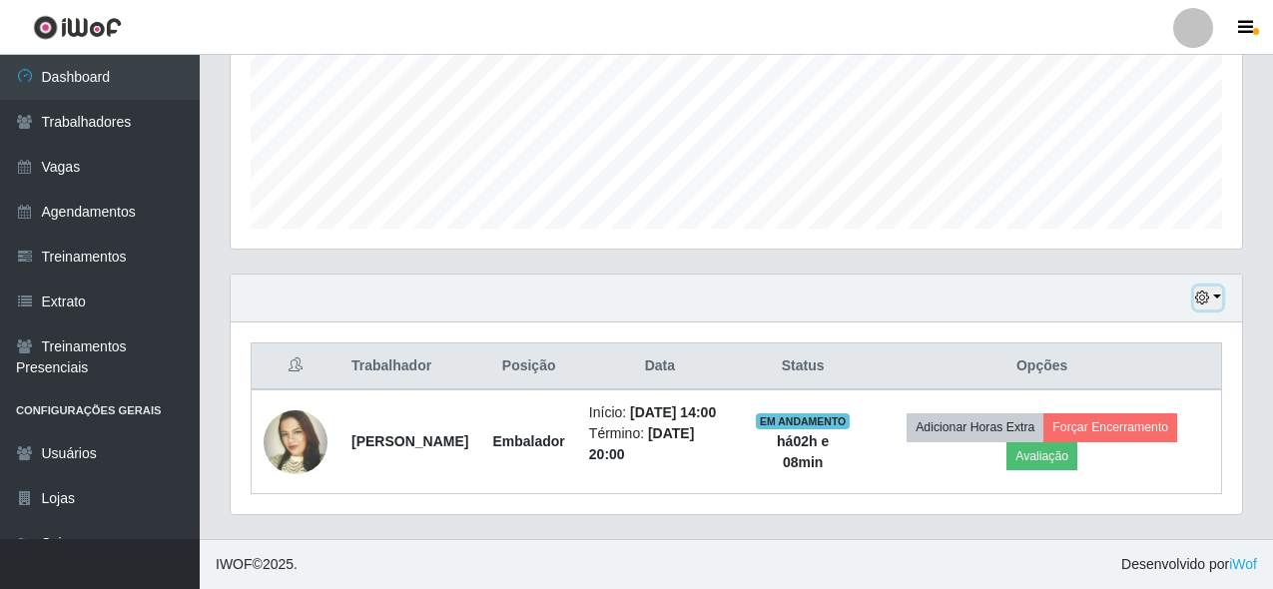
click at [1208, 291] on icon "button" at bounding box center [1203, 298] width 14 height 14
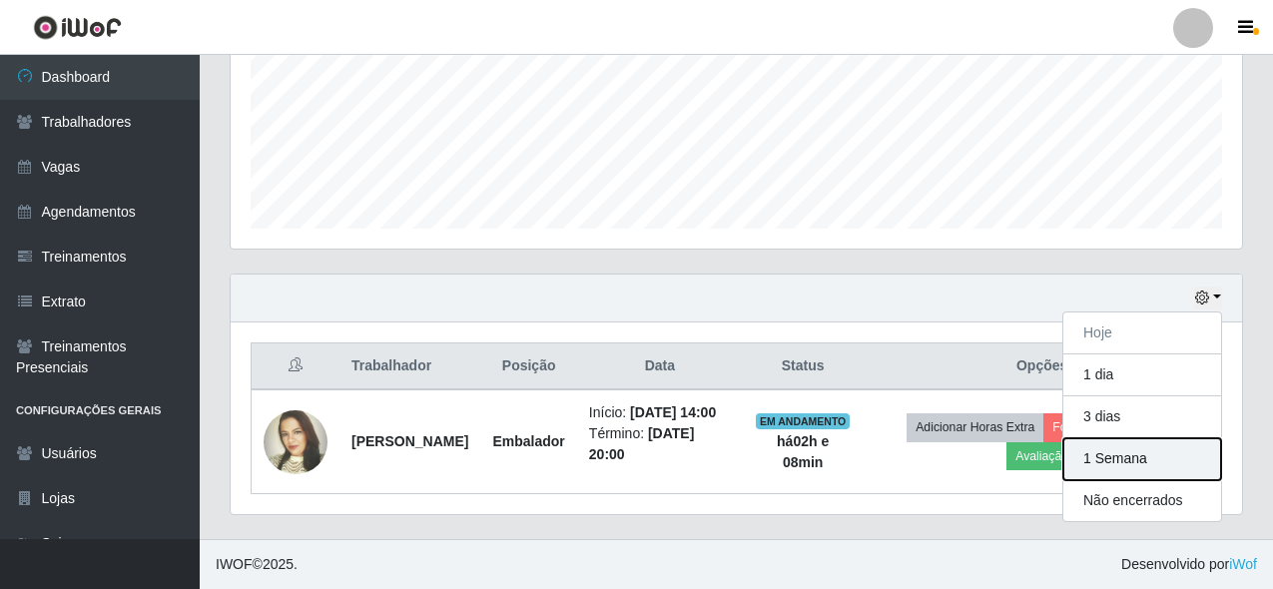
click at [1111, 438] on button "1 Semana" at bounding box center [1143, 459] width 158 height 42
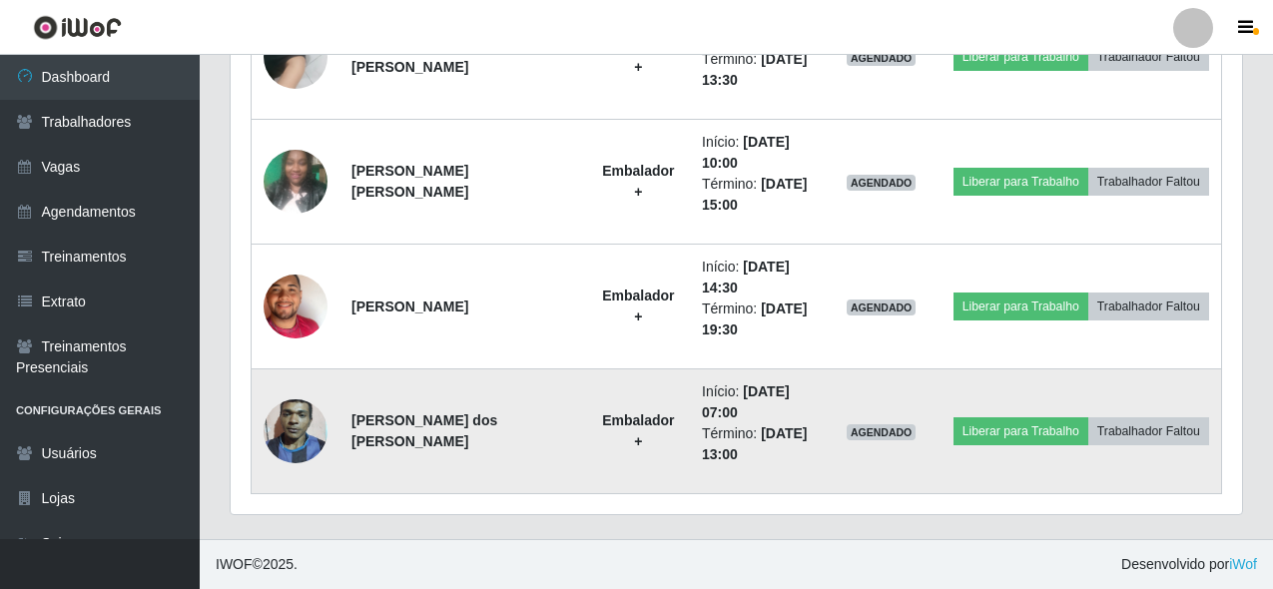
scroll to position [1056, 0]
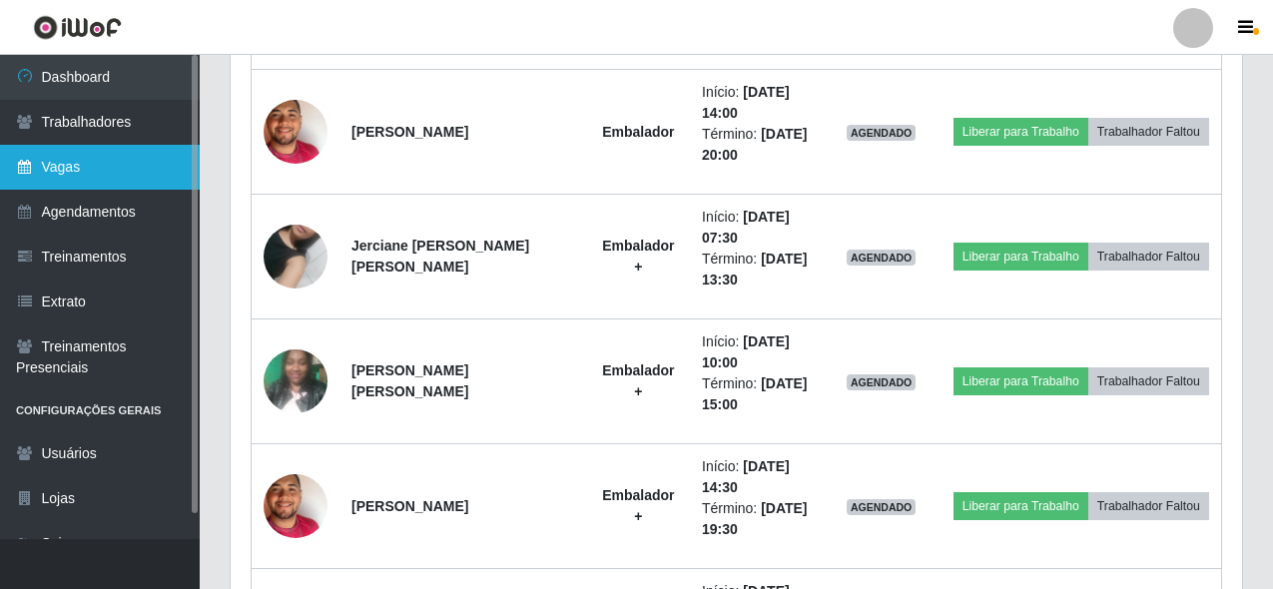
click at [91, 167] on link "Vagas" at bounding box center [100, 167] width 200 height 45
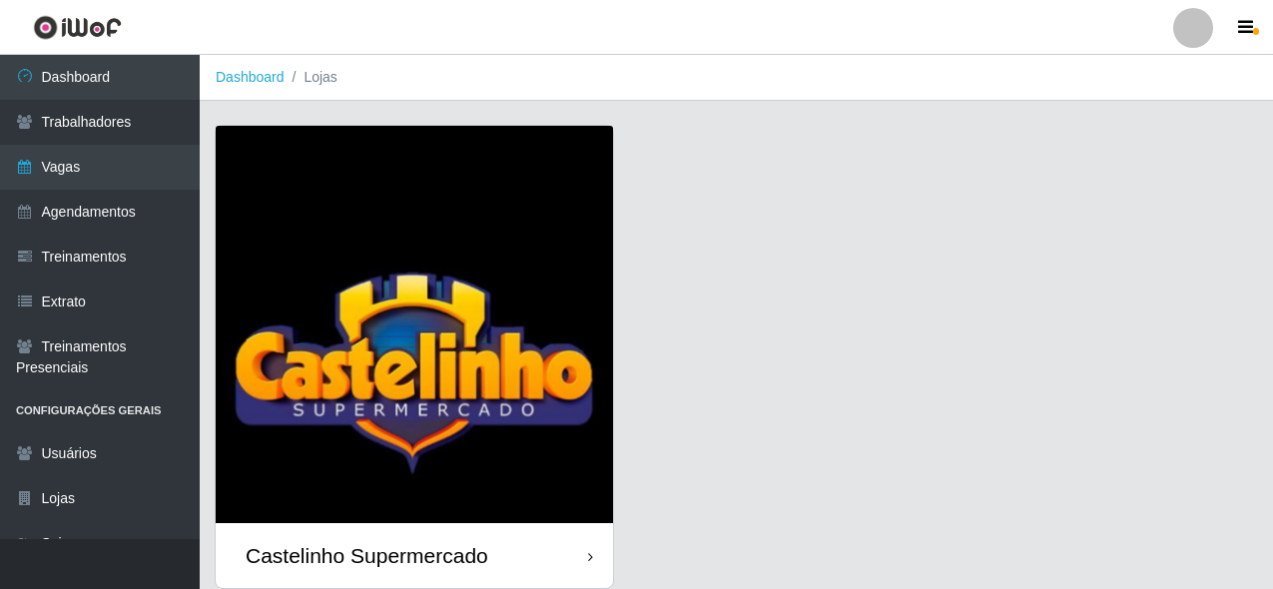
click at [553, 489] on img at bounding box center [415, 325] width 398 height 398
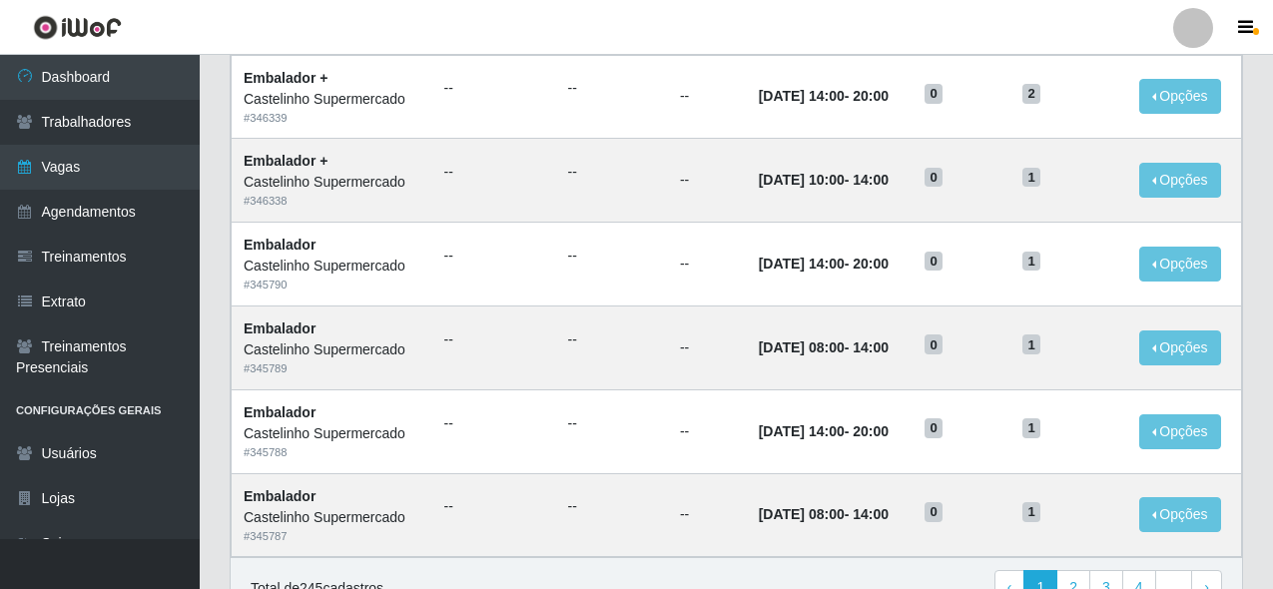
scroll to position [1104, 0]
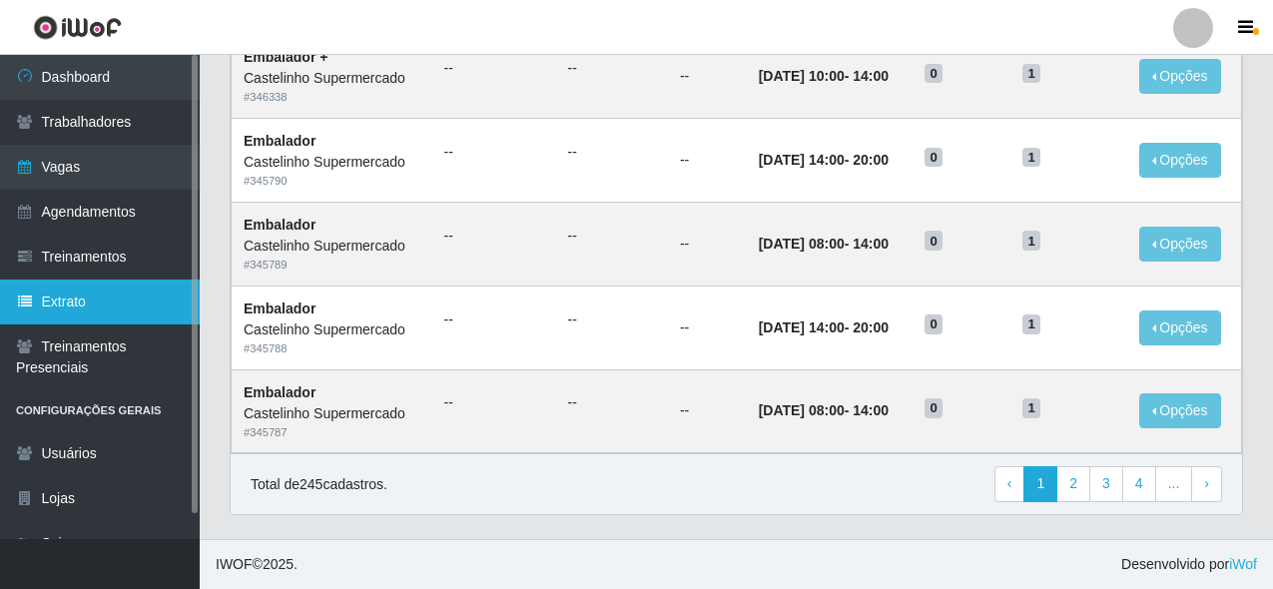
click at [106, 302] on link "Extrato" at bounding box center [100, 302] width 200 height 45
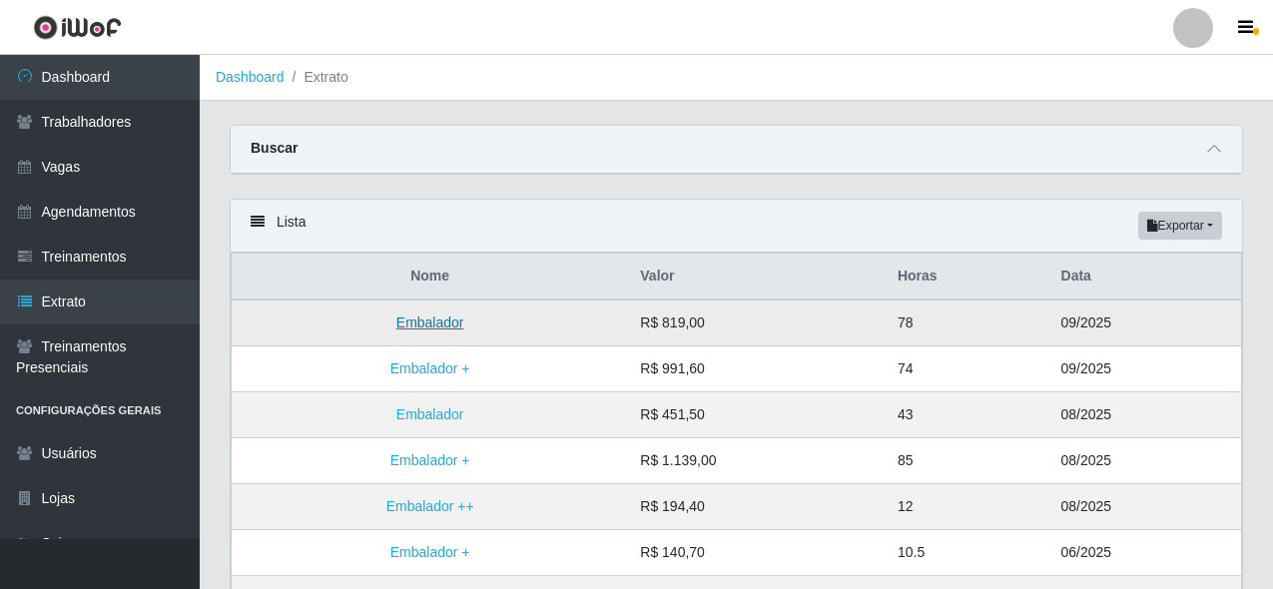
click at [433, 326] on link "Embalador" at bounding box center [431, 323] width 68 height 16
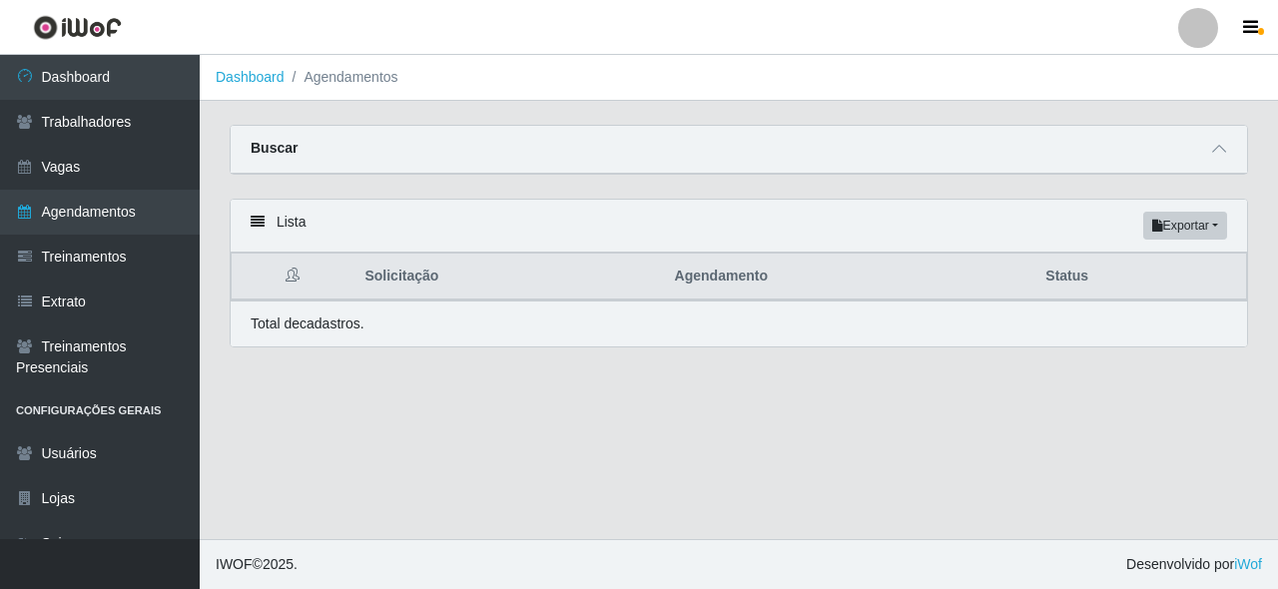
drag, startPoint x: 680, startPoint y: 276, endPoint x: 953, endPoint y: 276, distance: 272.7
click at [680, 277] on th "Agendamento" at bounding box center [849, 277] width 372 height 47
click at [1096, 288] on th "Status" at bounding box center [1140, 277] width 213 height 47
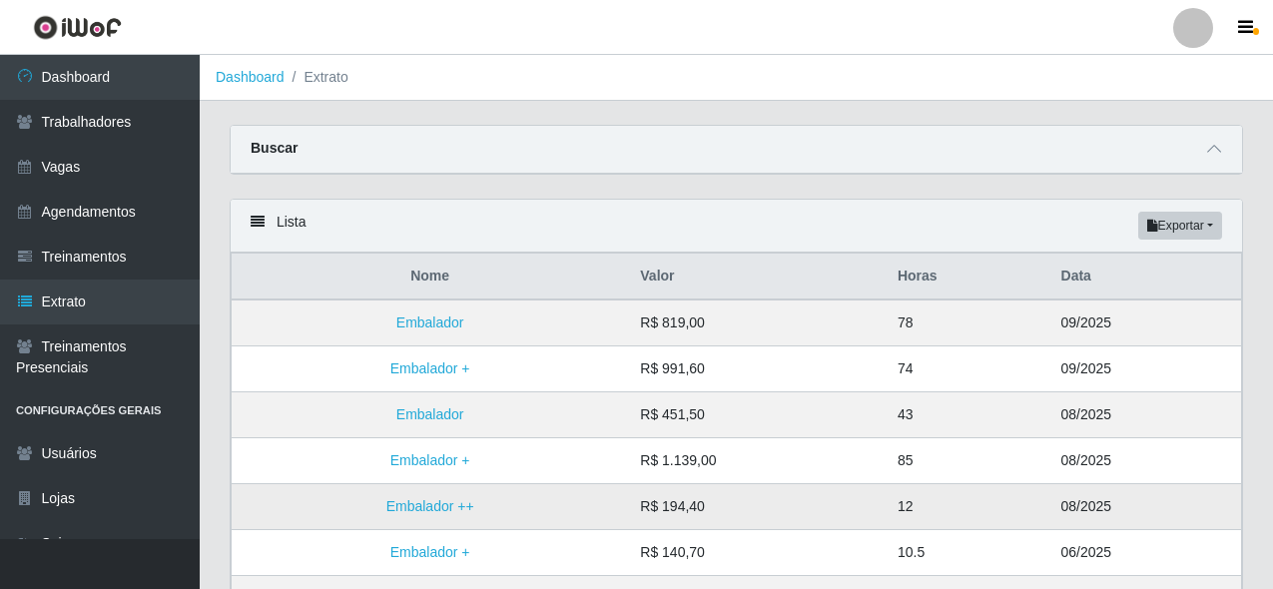
scroll to position [200, 0]
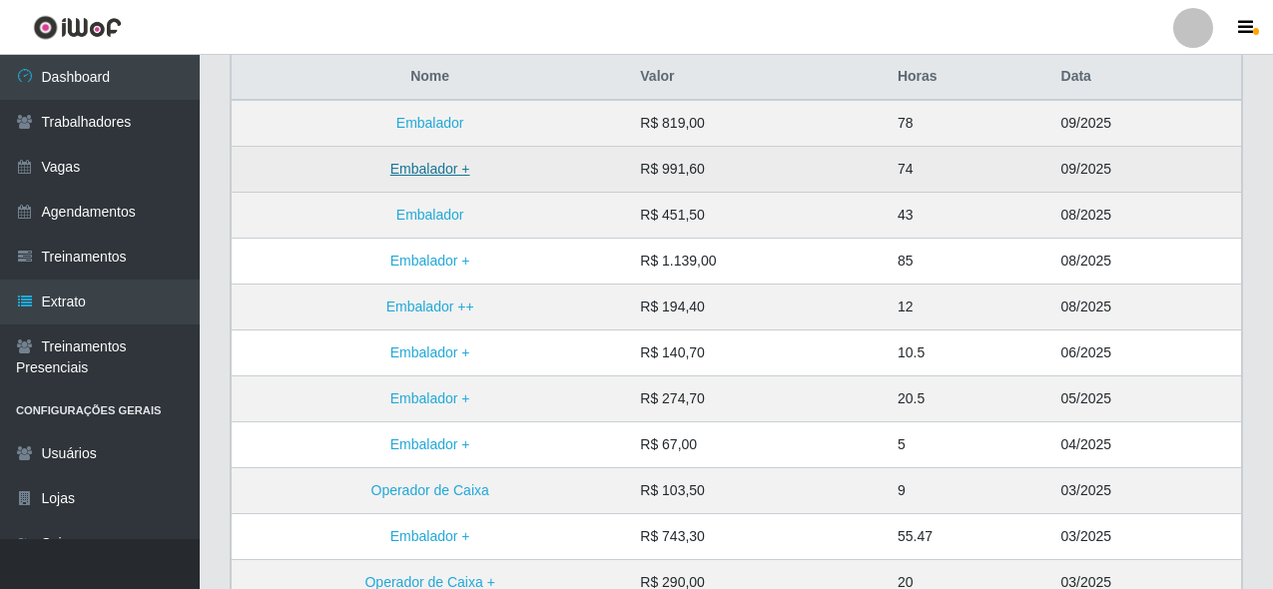
click at [449, 173] on link "Embalador +" at bounding box center [431, 169] width 80 height 16
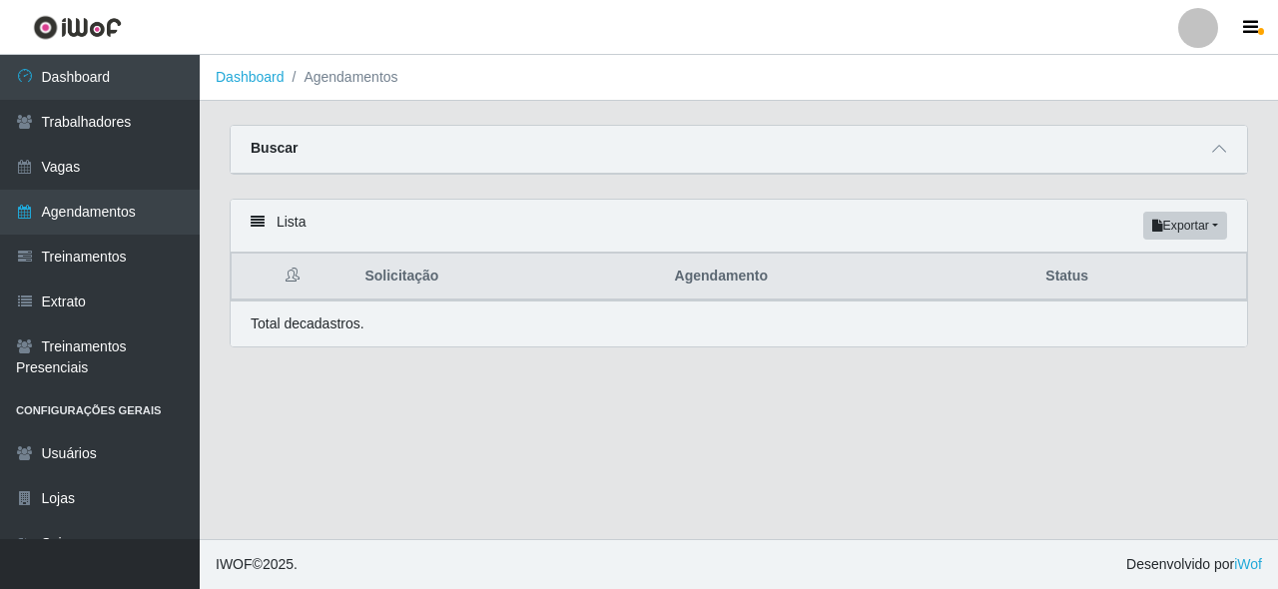
click at [1228, 224] on div "Lista Exportar PDF Excel" at bounding box center [739, 226] width 1017 height 53
click at [1215, 224] on button "Exportar" at bounding box center [1186, 226] width 84 height 28
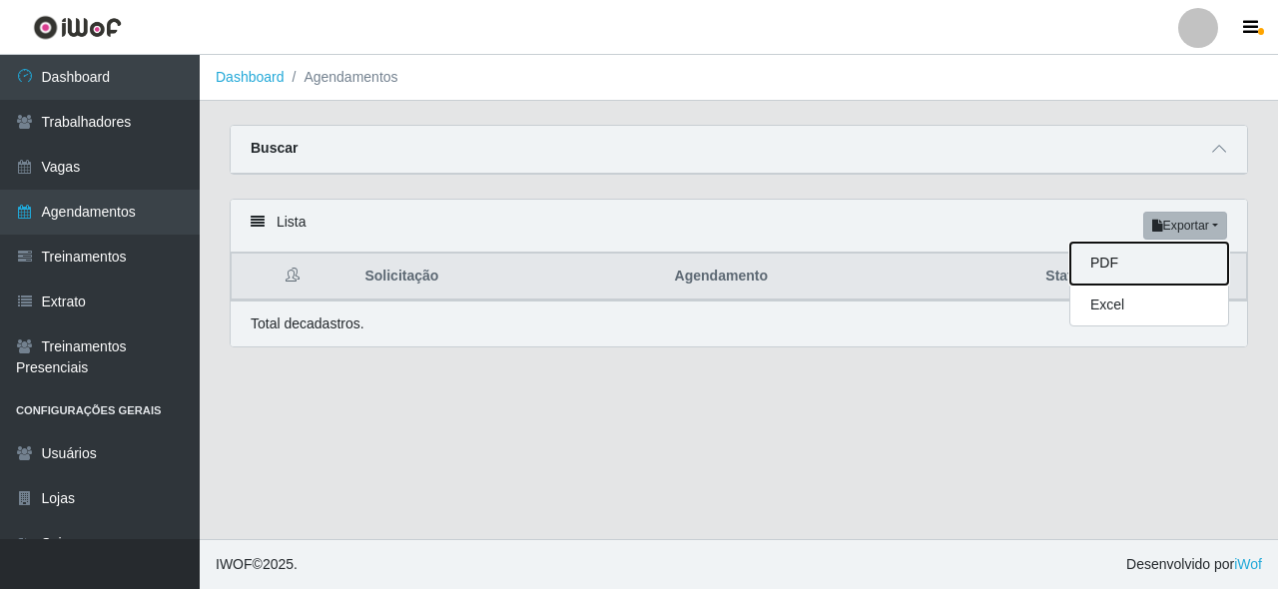
click at [1140, 263] on button "PDF" at bounding box center [1150, 264] width 158 height 42
